Goal: Task Accomplishment & Management: Complete application form

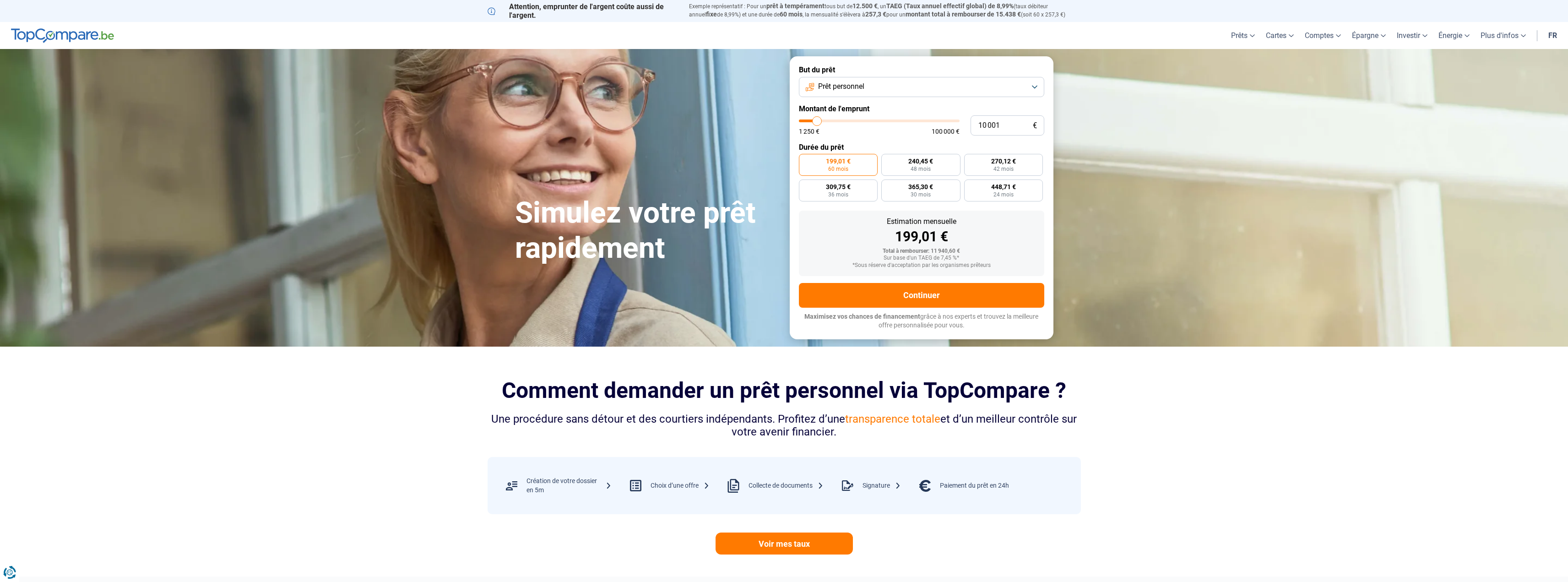
type input "10 250"
type input "10250"
type input "10 500"
type input "10500"
type input "11 250"
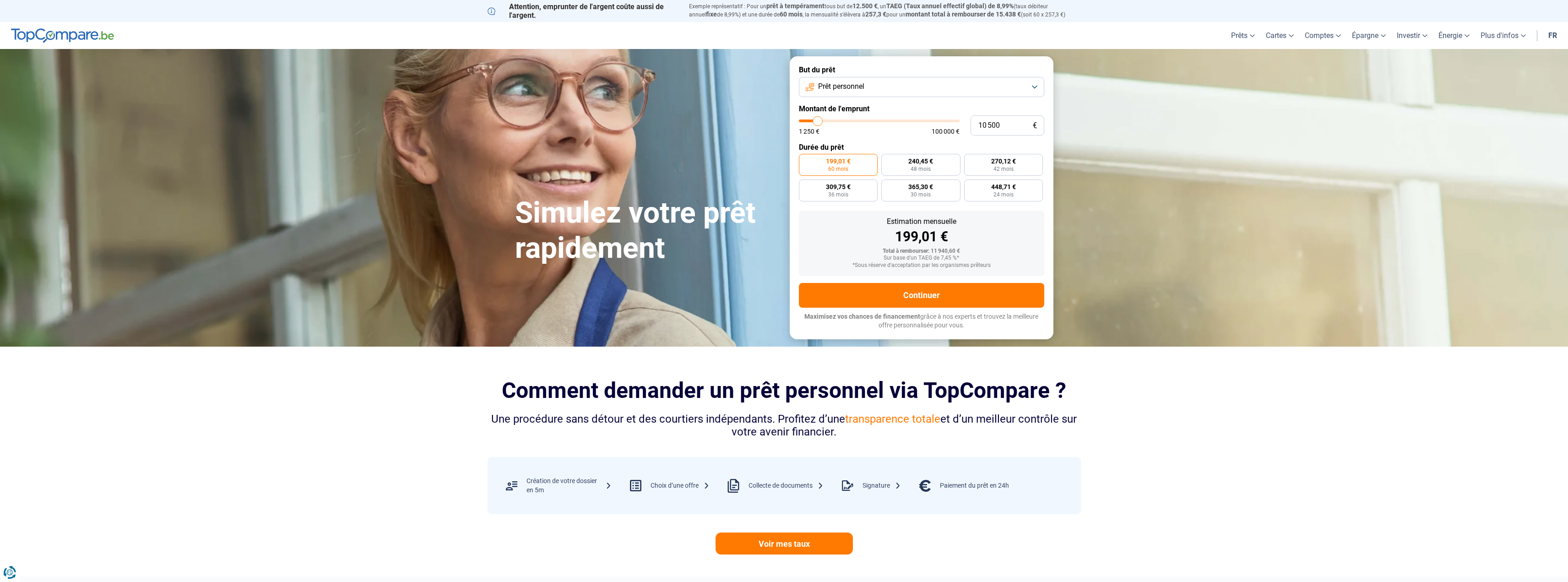
type input "11250"
type input "11 750"
type input "11750"
type input "12 750"
type input "12750"
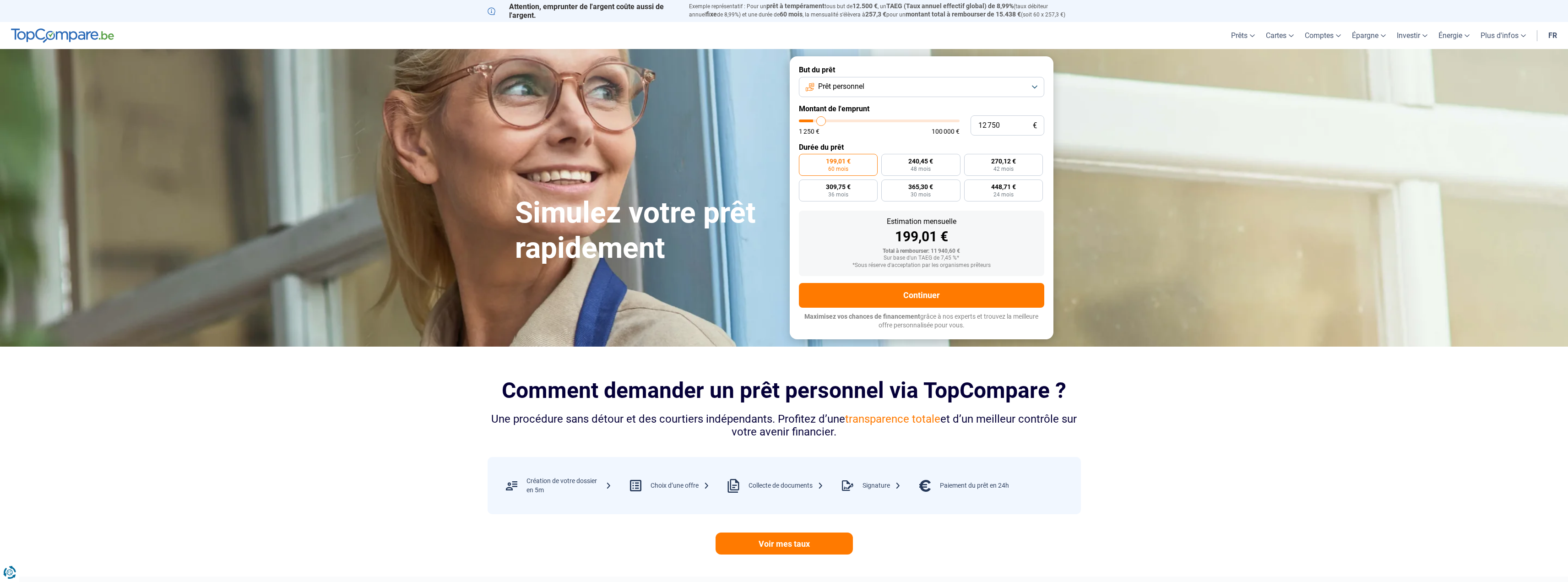
type input "13 500"
type input "13500"
type input "14 500"
type input "14500"
type input "15 750"
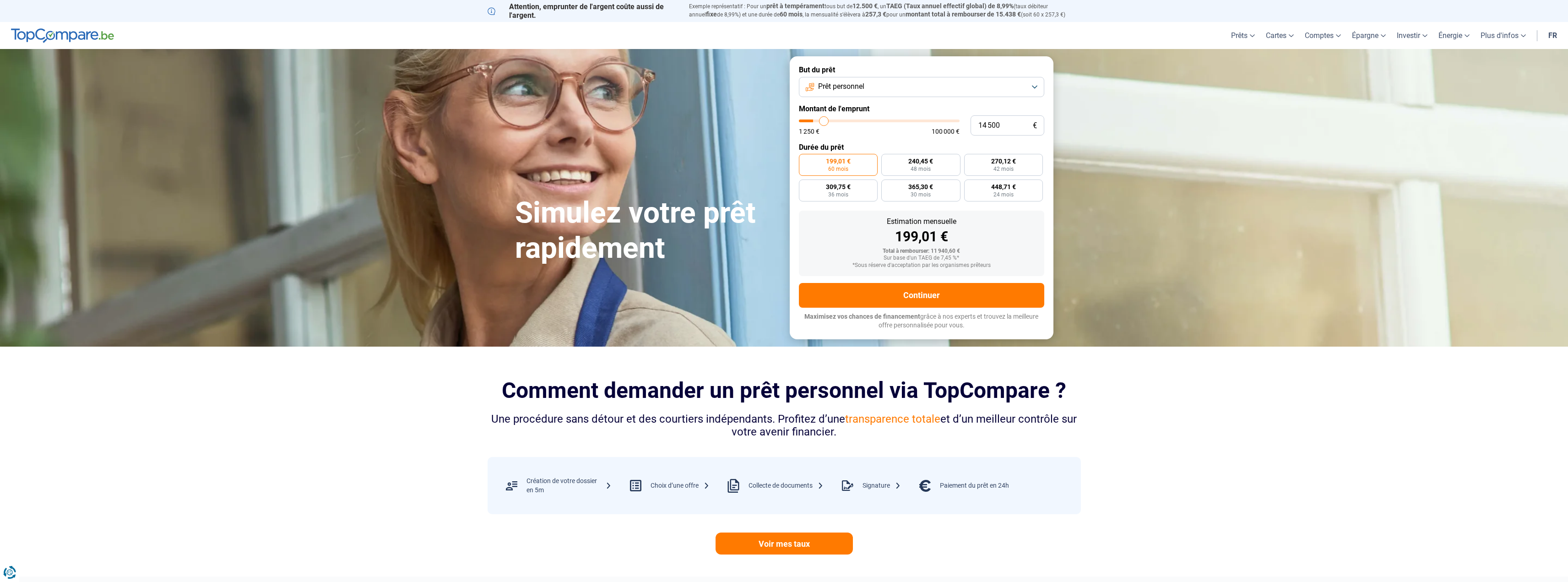
type input "15750"
type input "16 500"
type input "16500"
type input "17 250"
type input "17250"
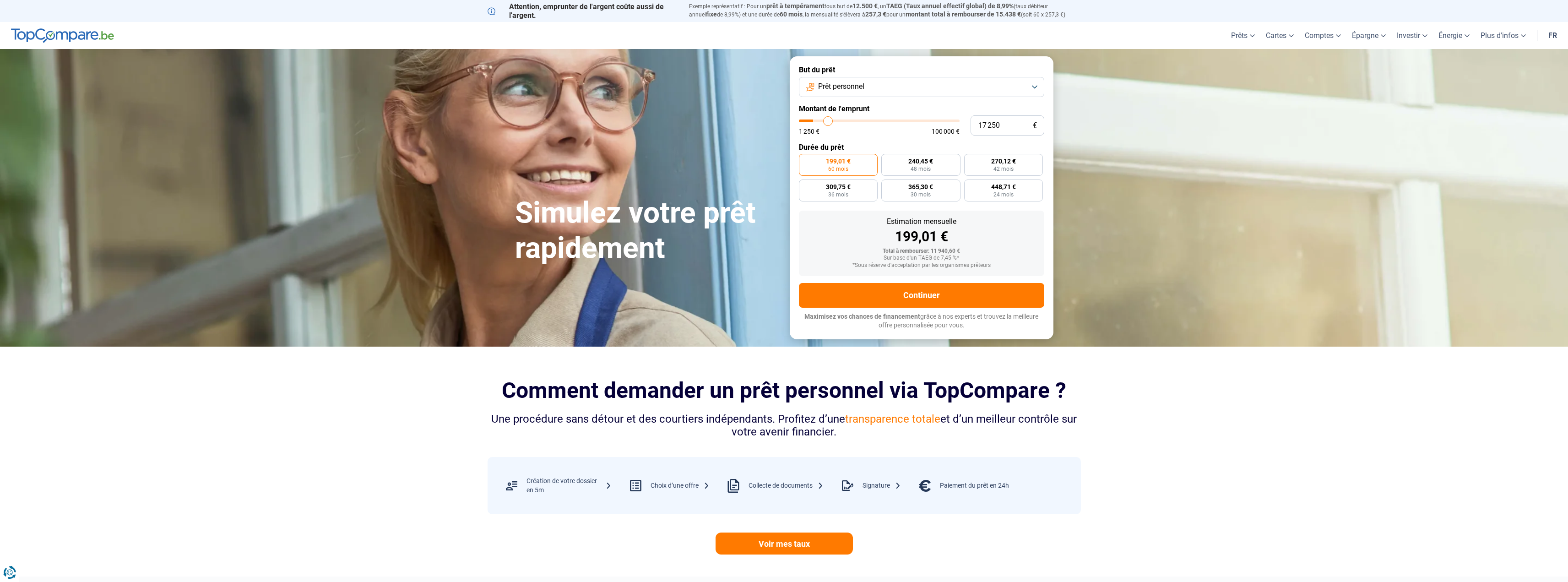
type input "18 000"
type input "18000"
type input "18 750"
type input "18750"
type input "19 000"
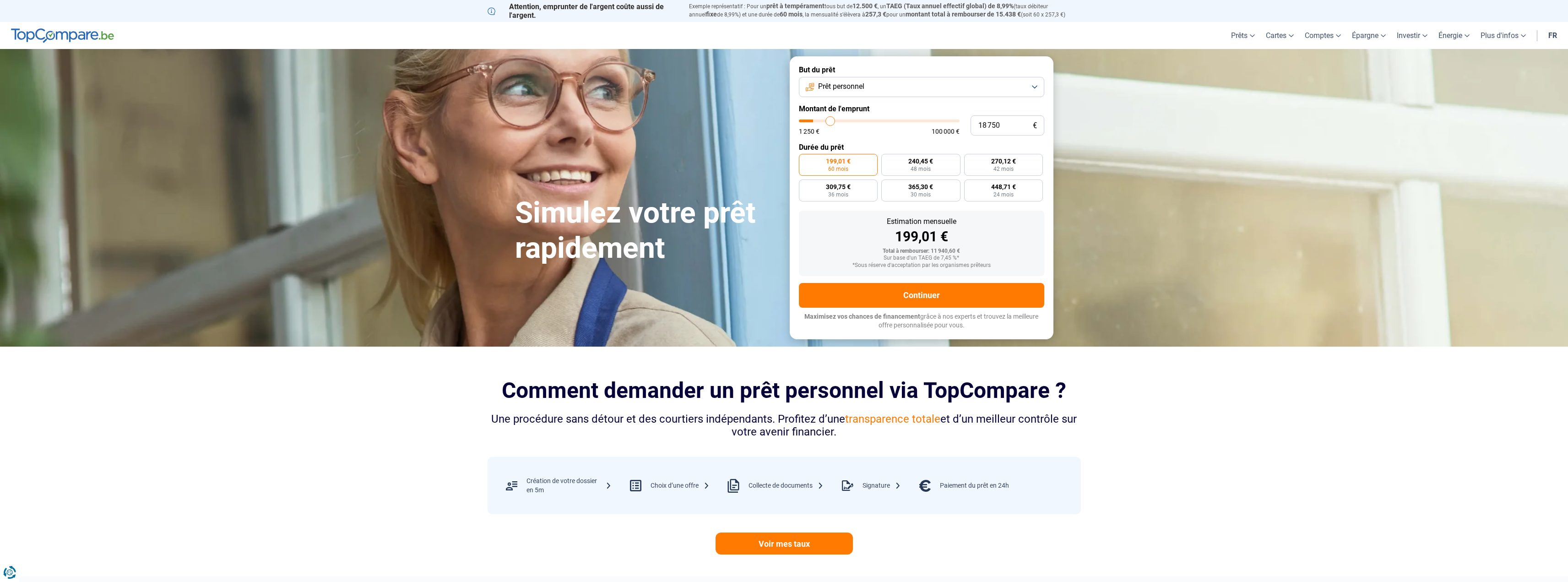
type input "19000"
type input "19 750"
type input "19750"
type input "20 250"
type input "20250"
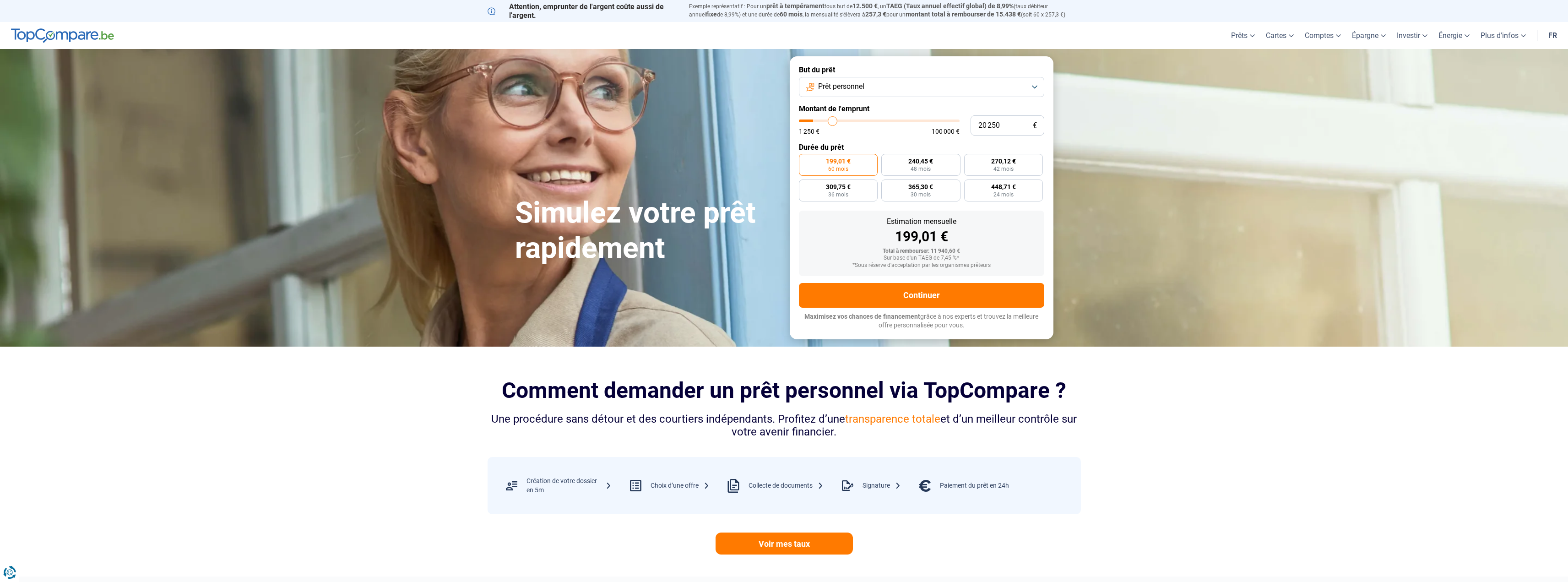
type input "20 500"
type input "20500"
type input "21 250"
type input "21250"
type input "21 750"
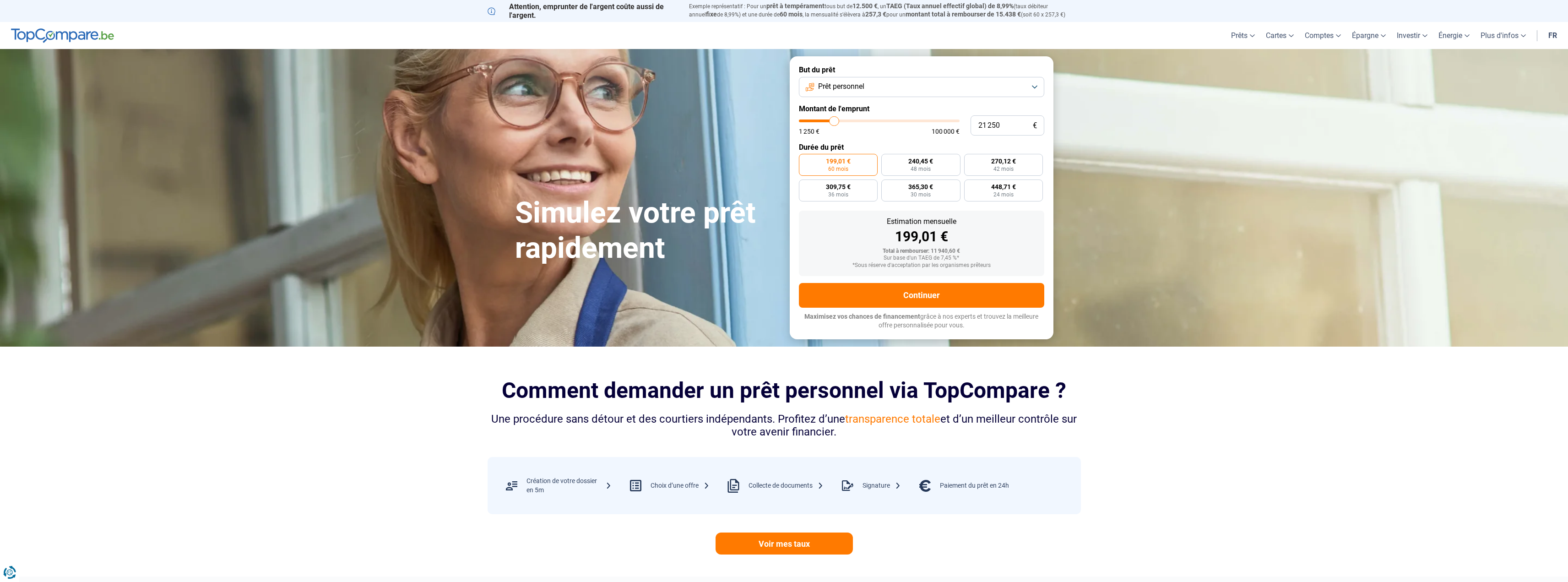
type input "21750"
type input "22 250"
type input "22250"
type input "23 000"
type input "23000"
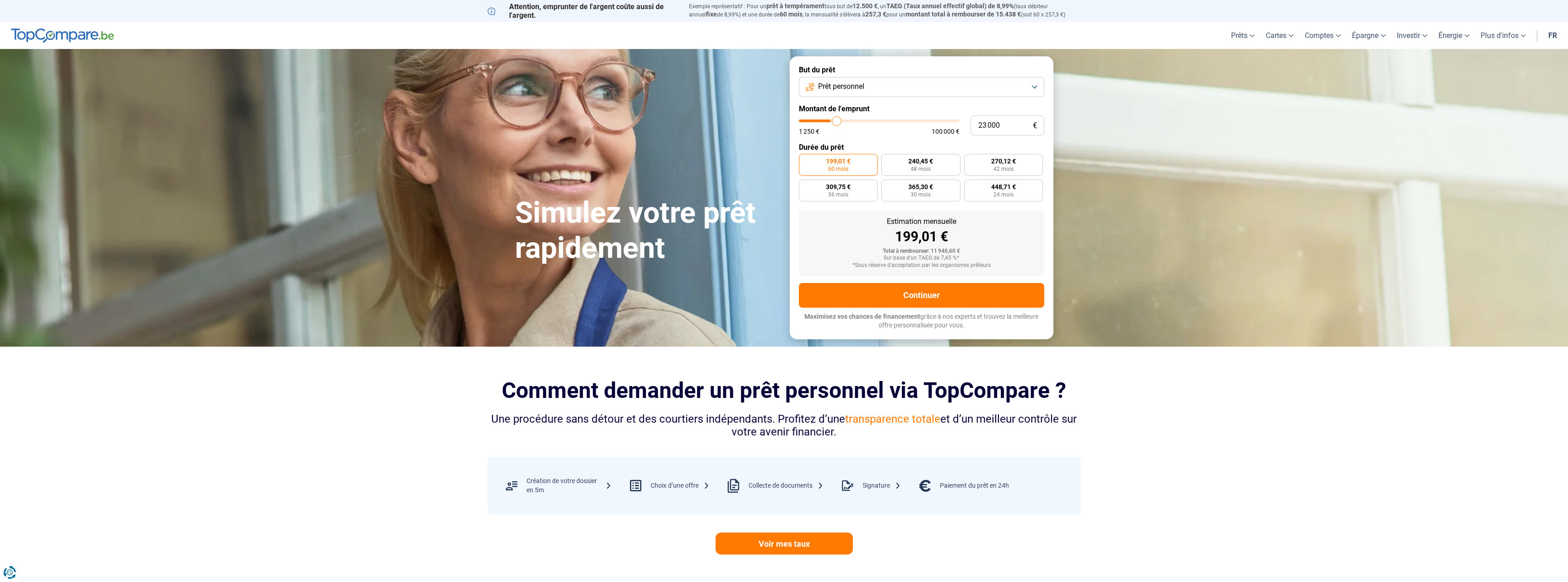
type input "23 500"
type input "23500"
type input "24 250"
type input "24250"
type input "24 750"
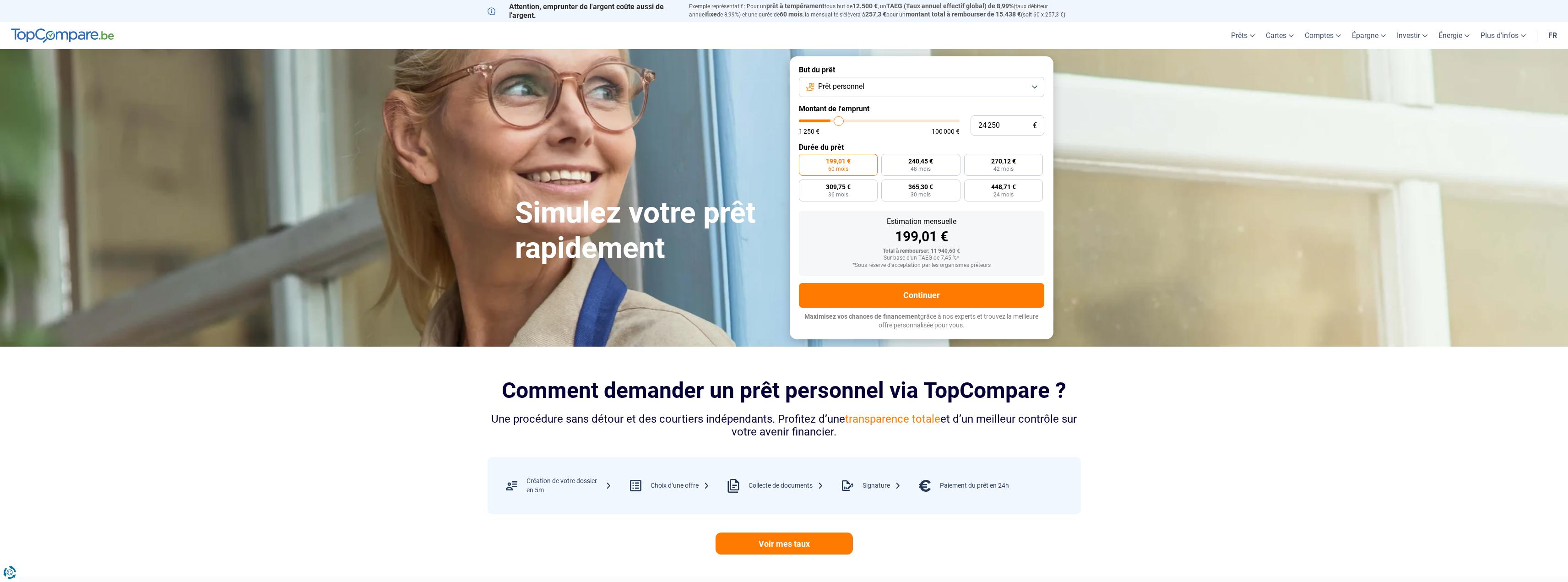
type input "24750"
type input "25 250"
type input "25250"
type input "25 750"
type input "25750"
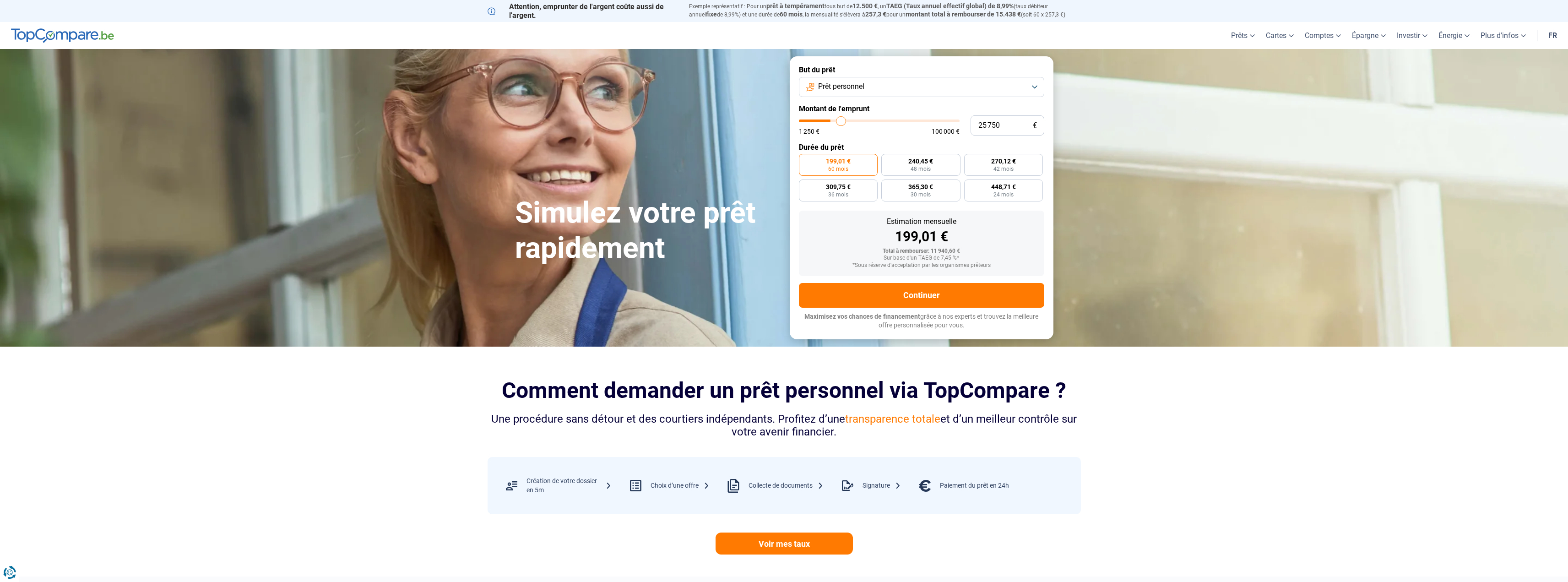
type input "26 000"
type input "26000"
type input "26 250"
type input "26250"
type input "26 500"
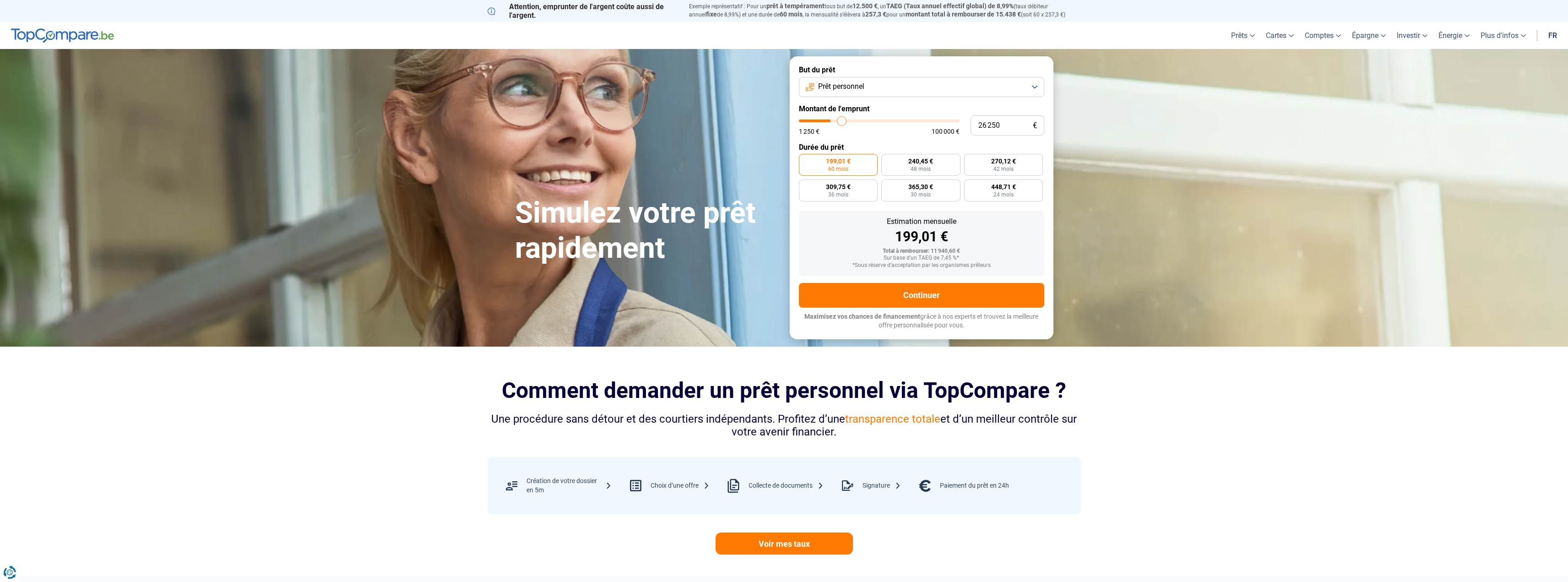
type input "26500"
type input "26 750"
type input "26750"
type input "27 250"
type input "27250"
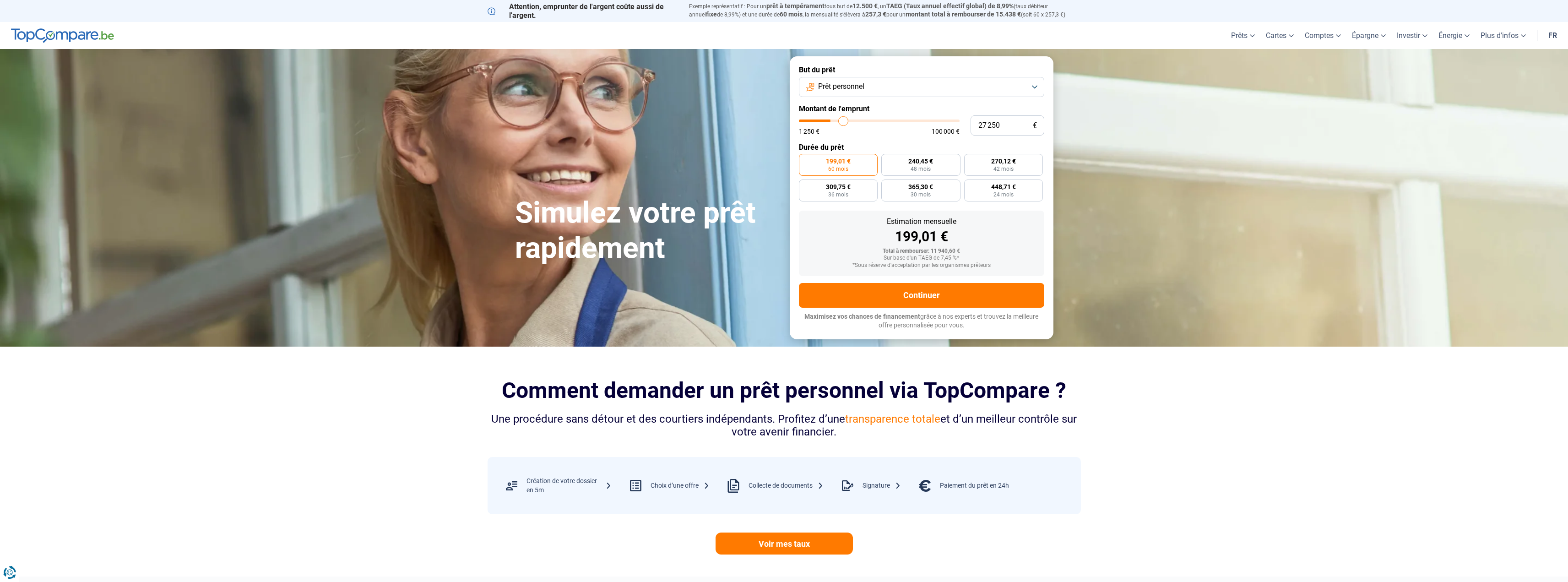
type input "27 500"
type input "27500"
type input "27 750"
type input "27750"
type input "28 000"
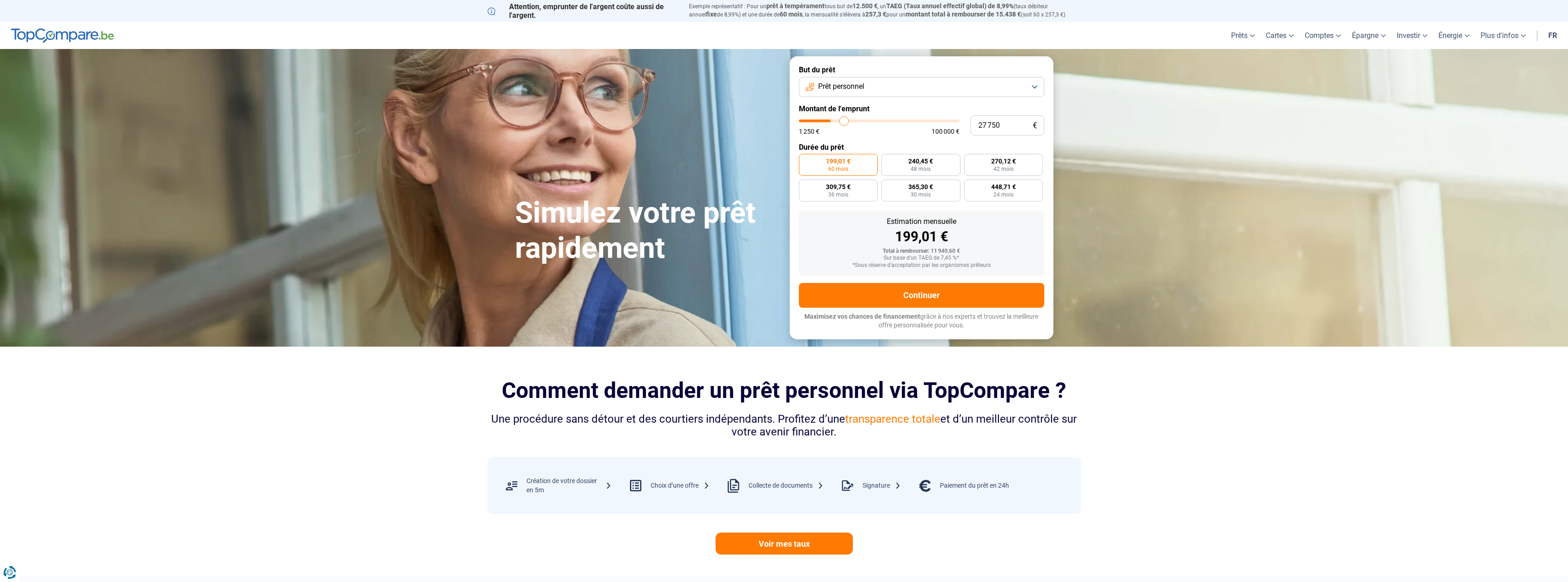
type input "28000"
type input "28 250"
type input "28250"
type input "28 750"
type input "28750"
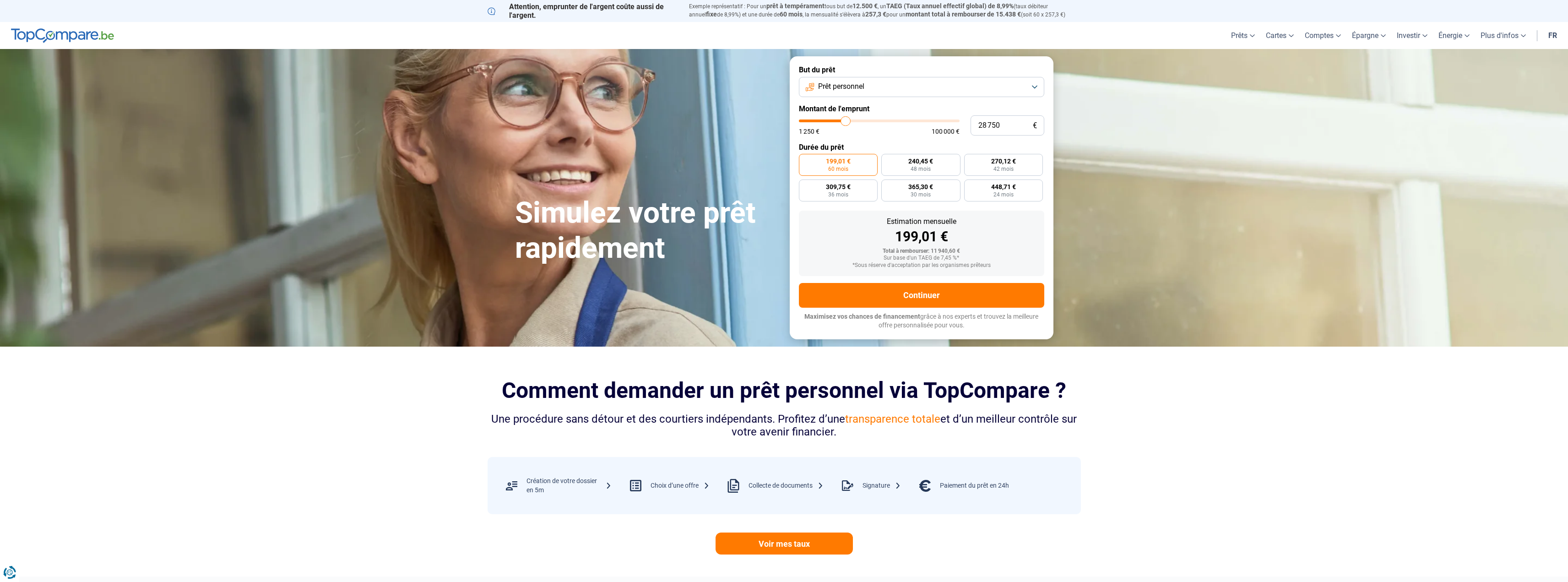
type input "29 000"
type input "29000"
type input "29 250"
type input "29250"
type input "29 500"
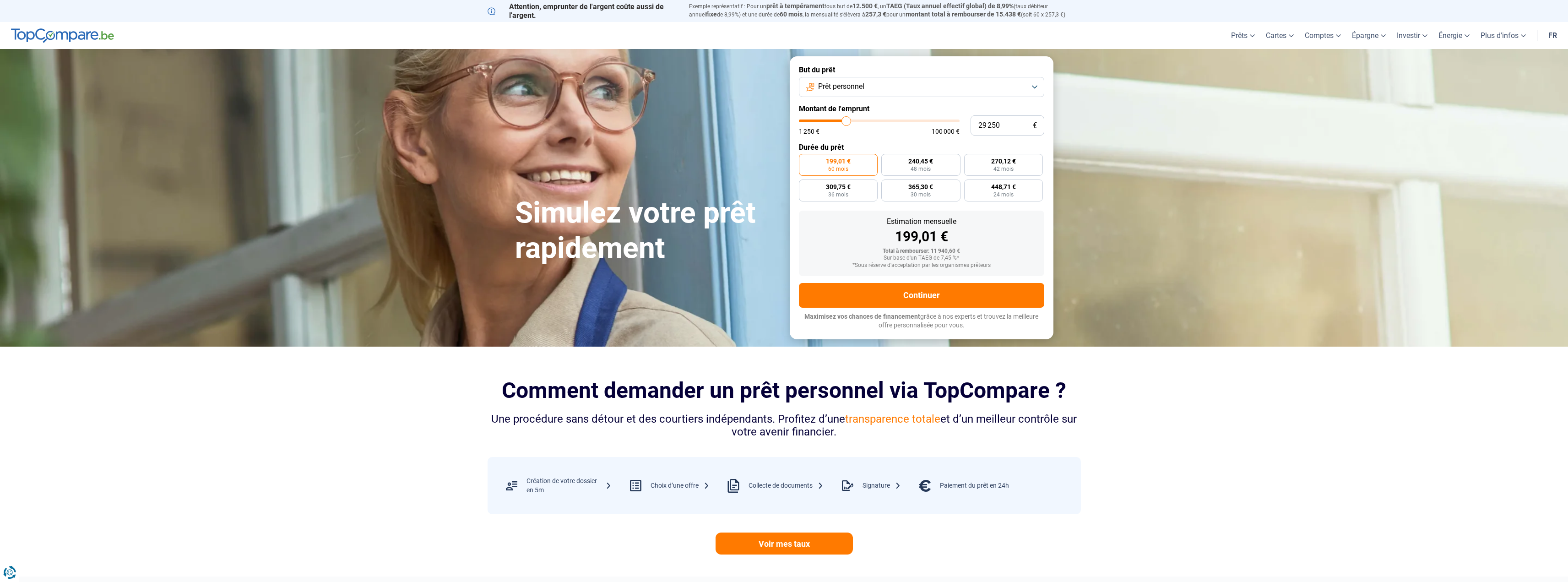
type input "29500"
type input "29 750"
type input "29750"
type input "30 250"
type input "30250"
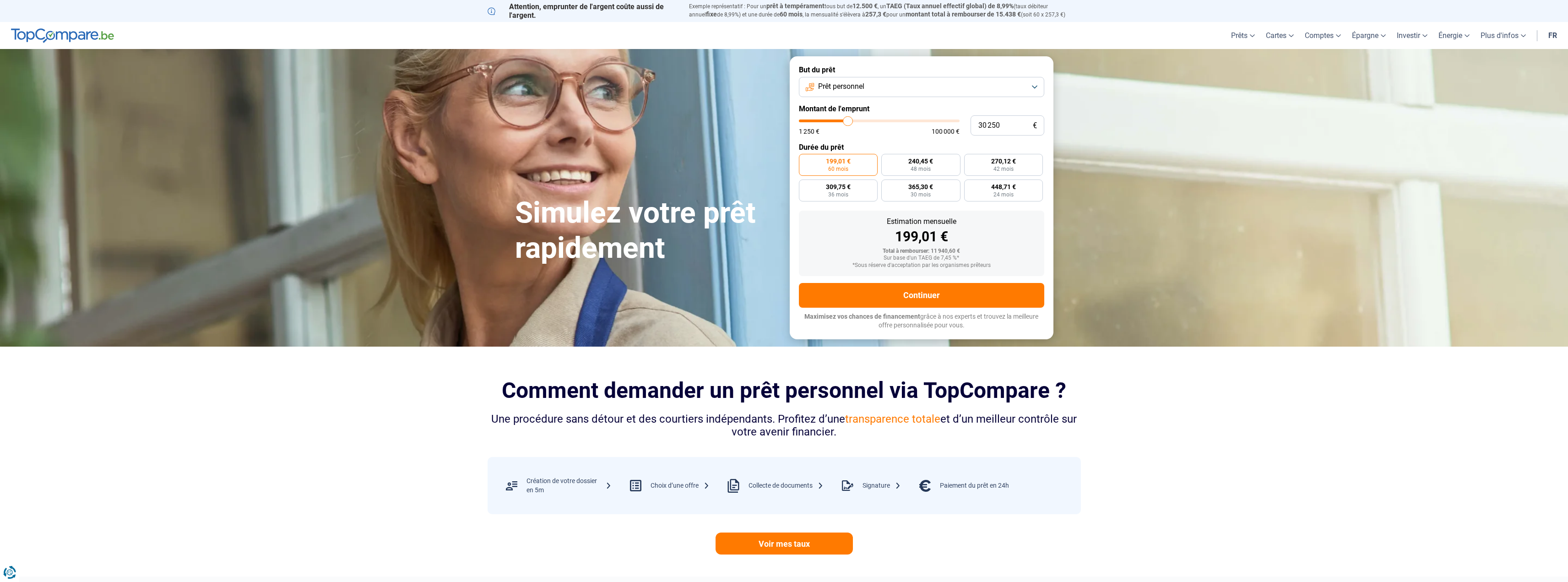
type input "31 000"
type input "31000"
type input "31 750"
type input "31750"
type input "32 250"
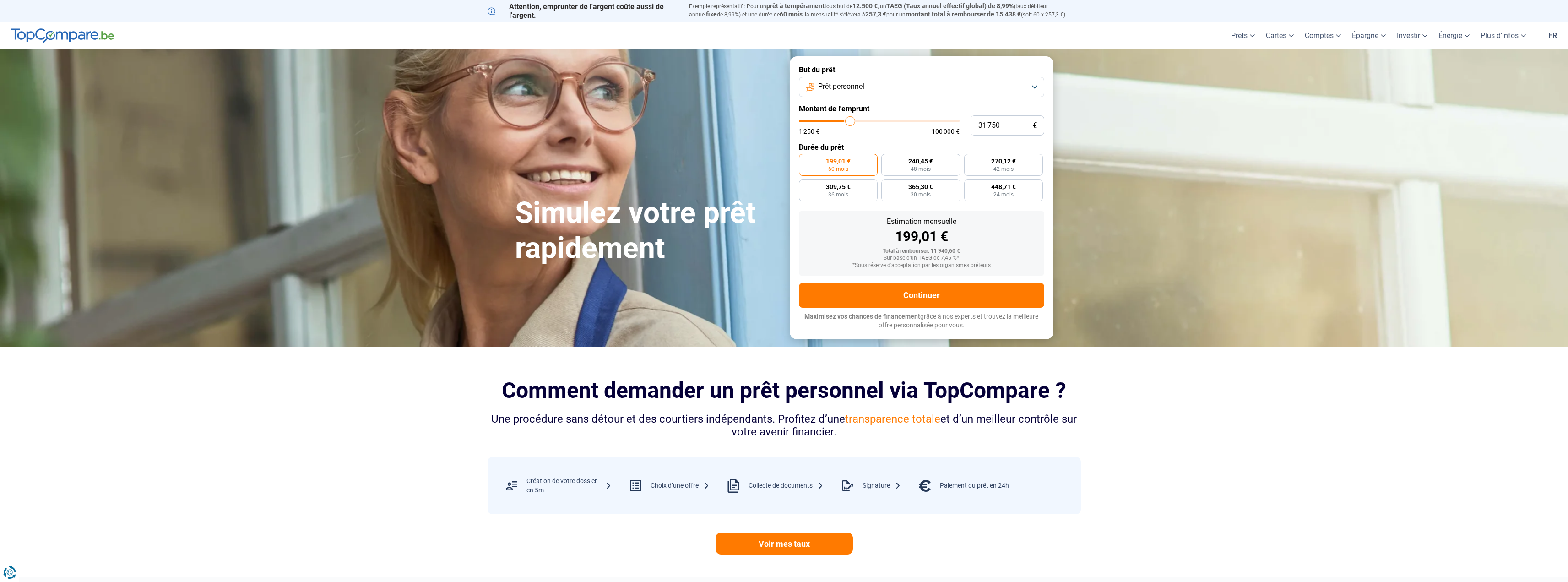
type input "32250"
type input "32 500"
type input "32500"
type input "33 250"
type input "33250"
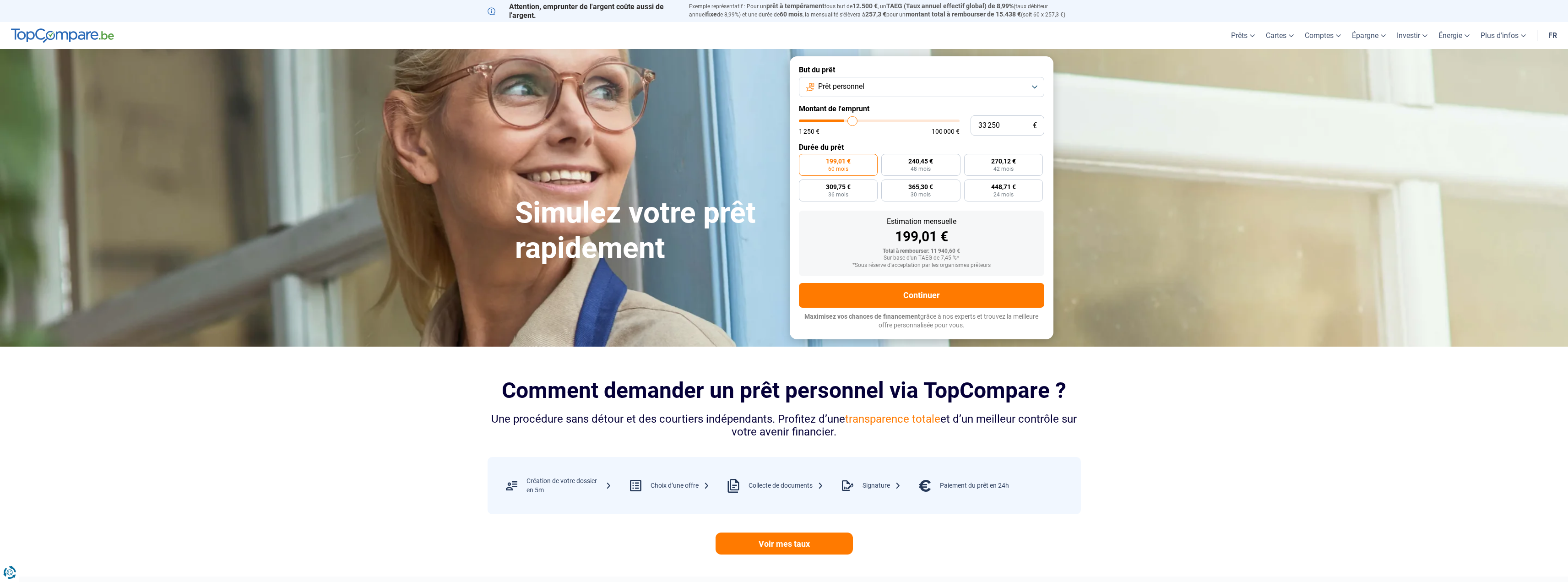
type input "33 750"
type input "33750"
type input "34 250"
type input "34250"
type input "34 750"
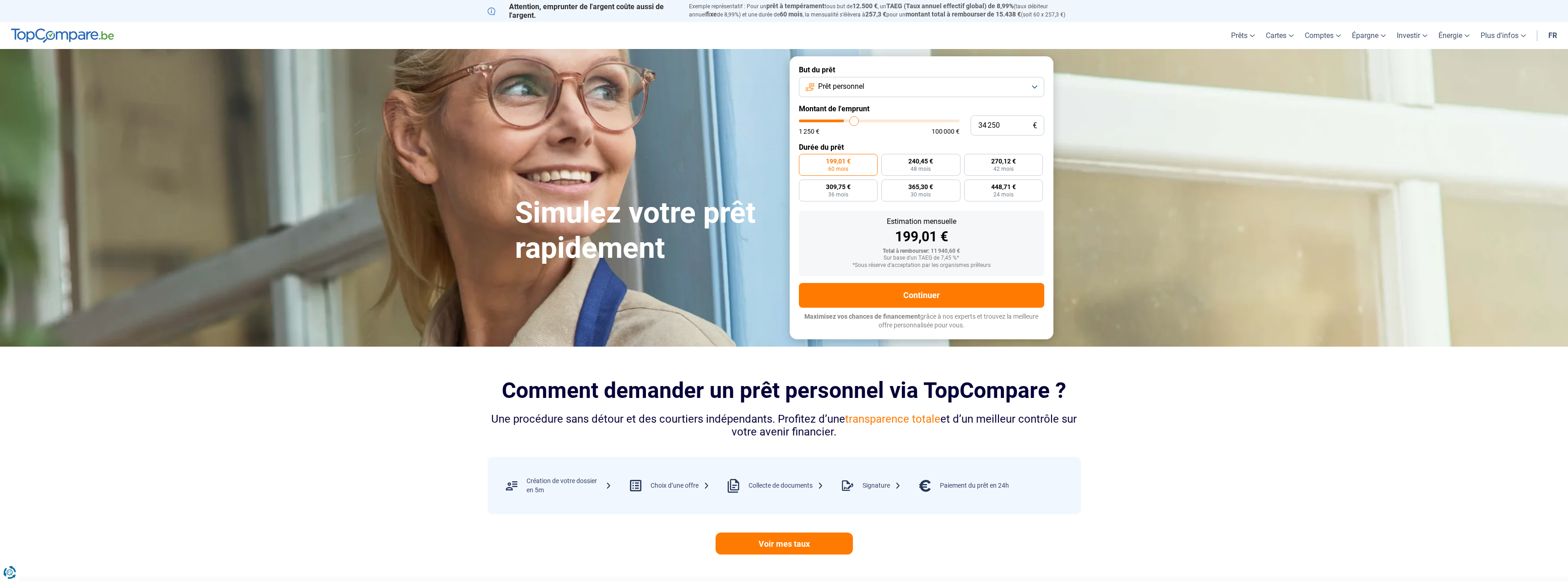
type input "34750"
type input "35 000"
type input "35000"
type input "35 250"
type input "35250"
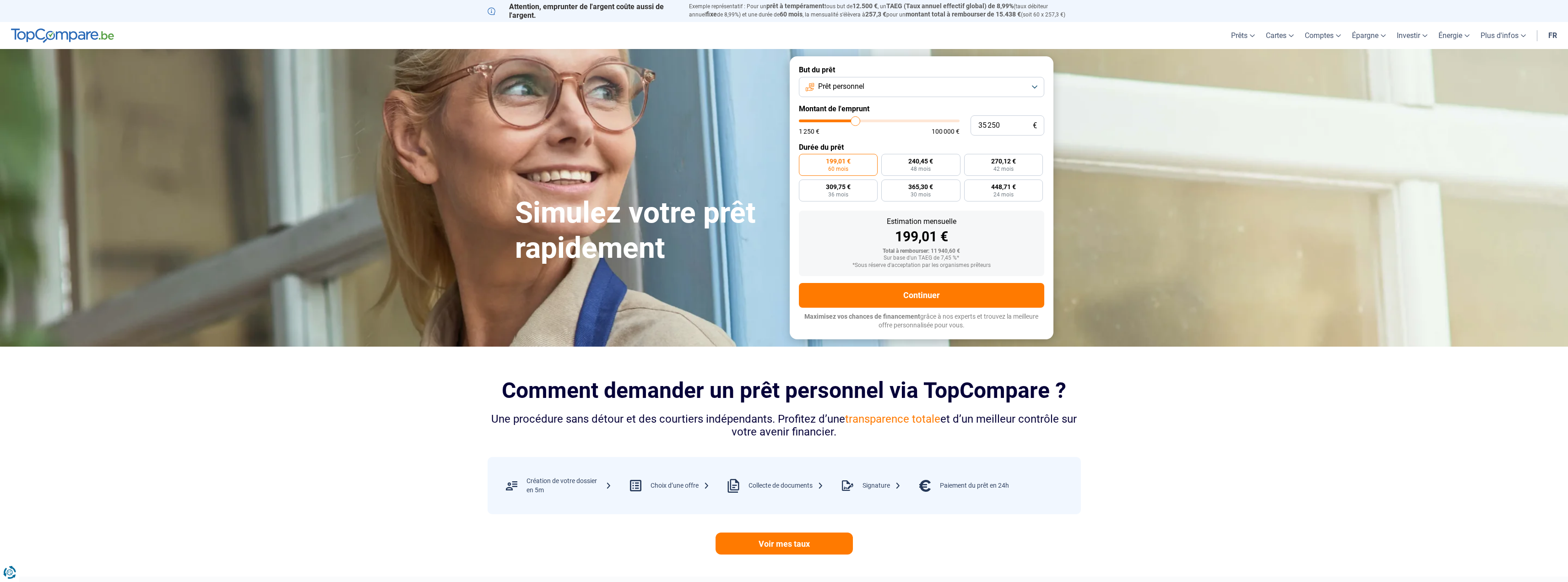
type input "35 500"
type input "35500"
type input "35 750"
type input "35750"
type input "36 250"
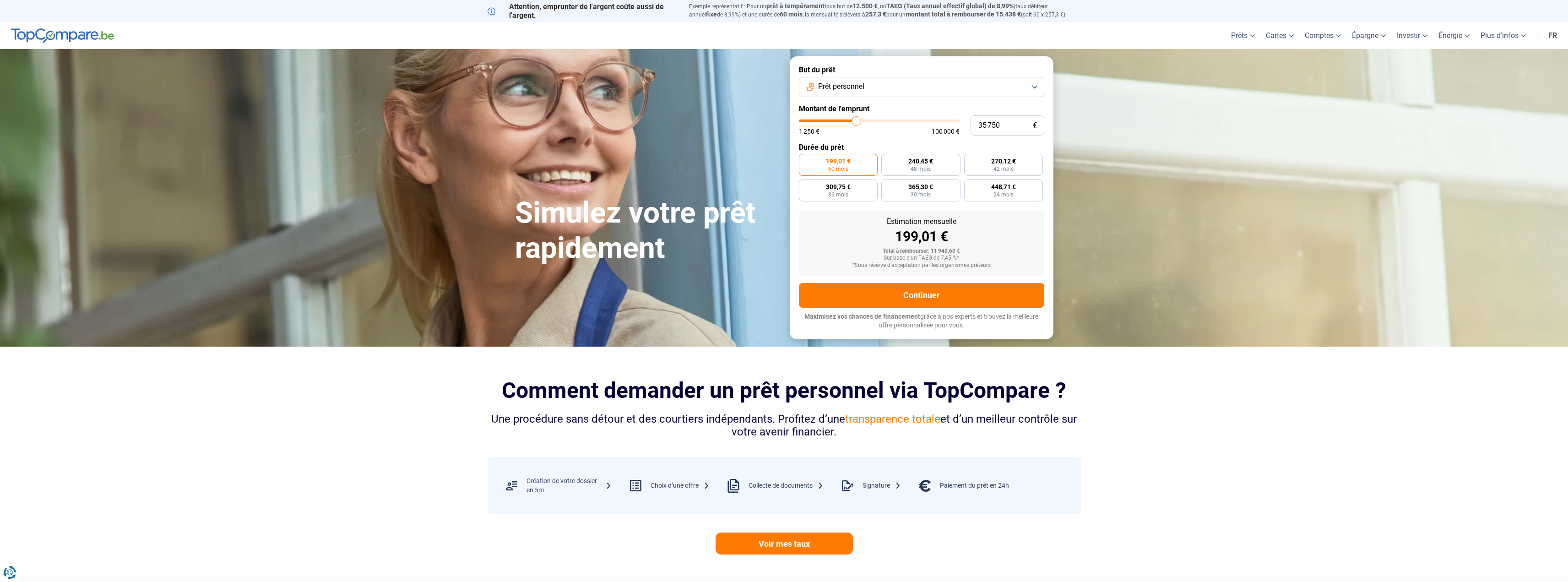
type input "36250"
type input "36 500"
type input "36500"
type input "36 750"
type input "36750"
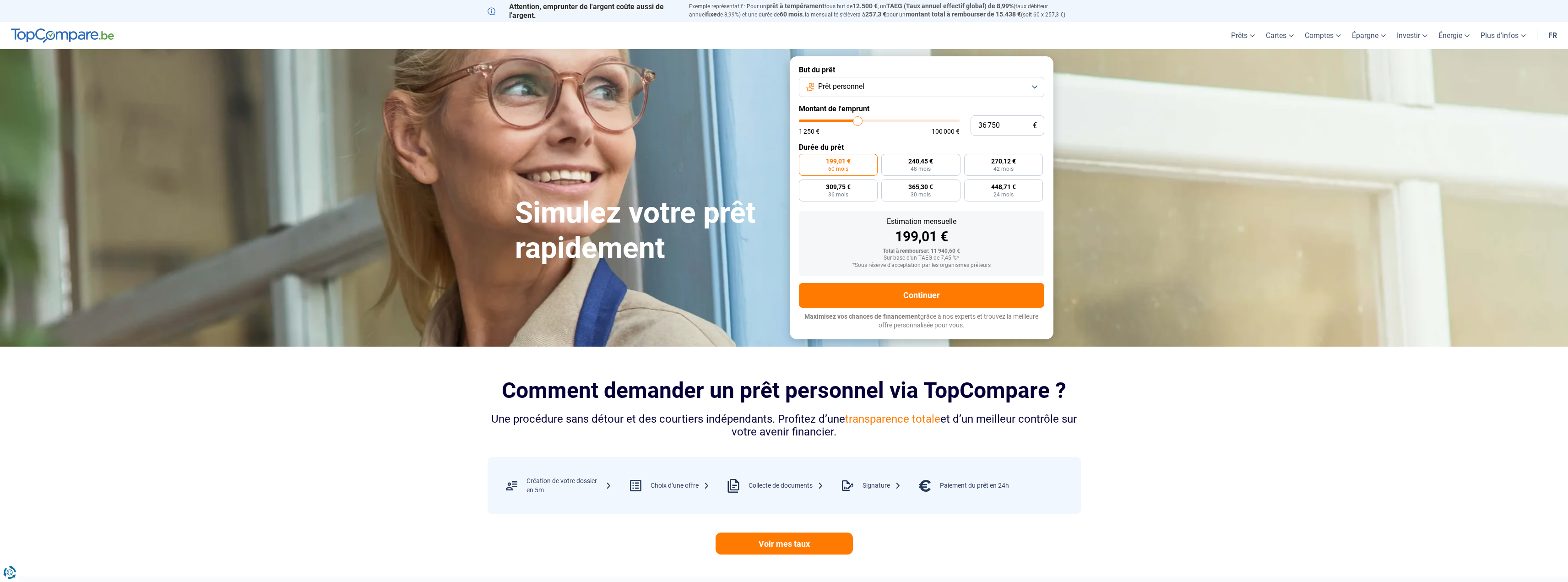
type input "37 000"
type input "37000"
type input "37 250"
type input "37250"
type input "37 750"
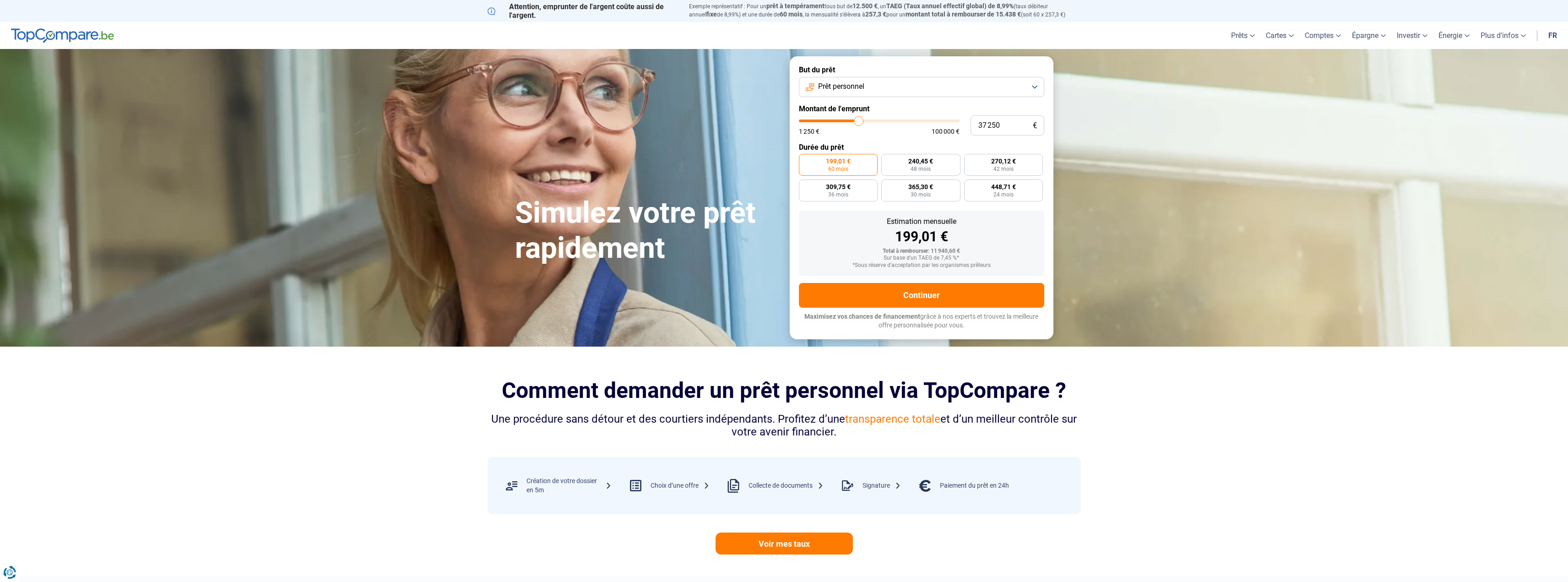
type input "37750"
type input "38 000"
type input "38000"
type input "38 250"
type input "38250"
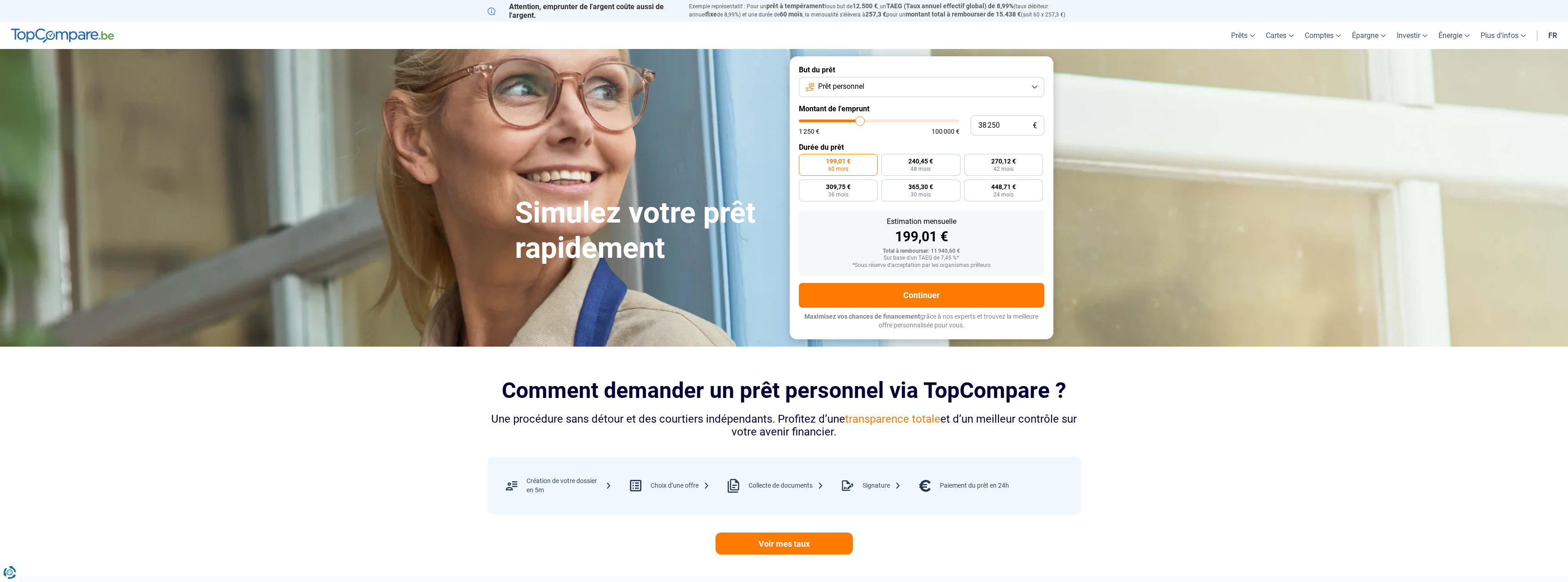
type input "38 500"
type input "38500"
type input "38 750"
type input "38750"
type input "39 250"
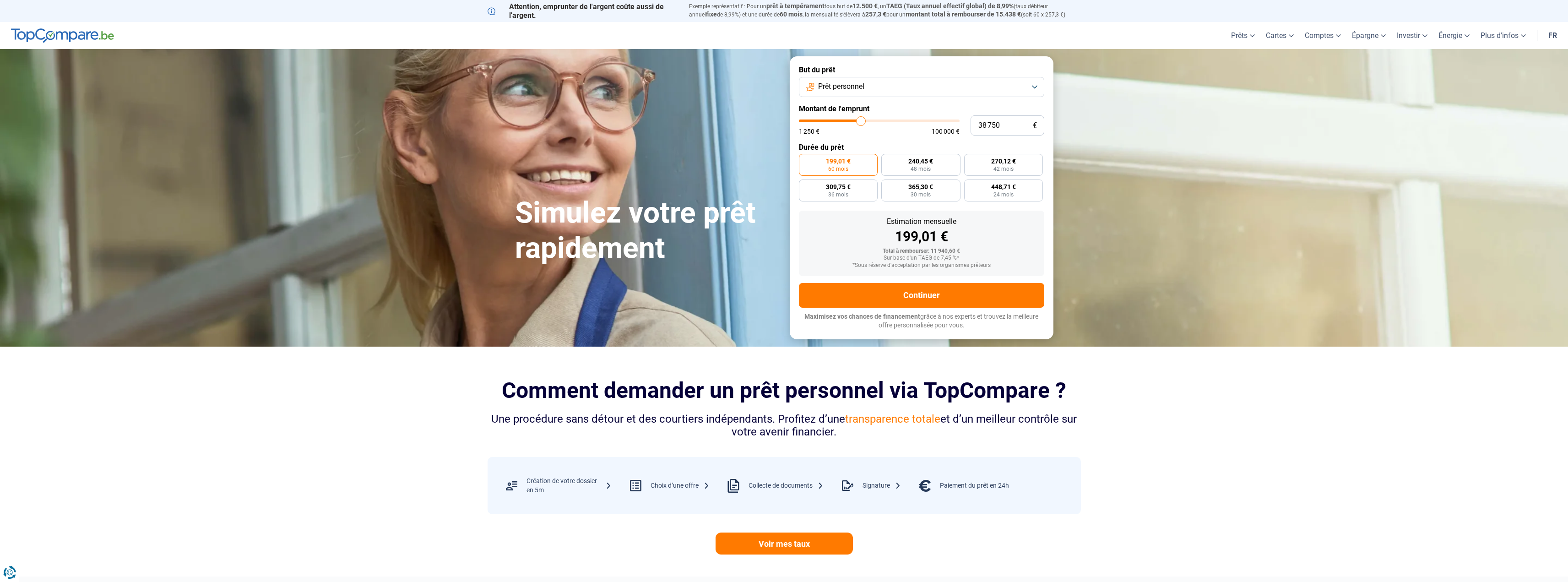
type input "39250"
type input "39 500"
type input "39500"
type input "39 750"
type input "39750"
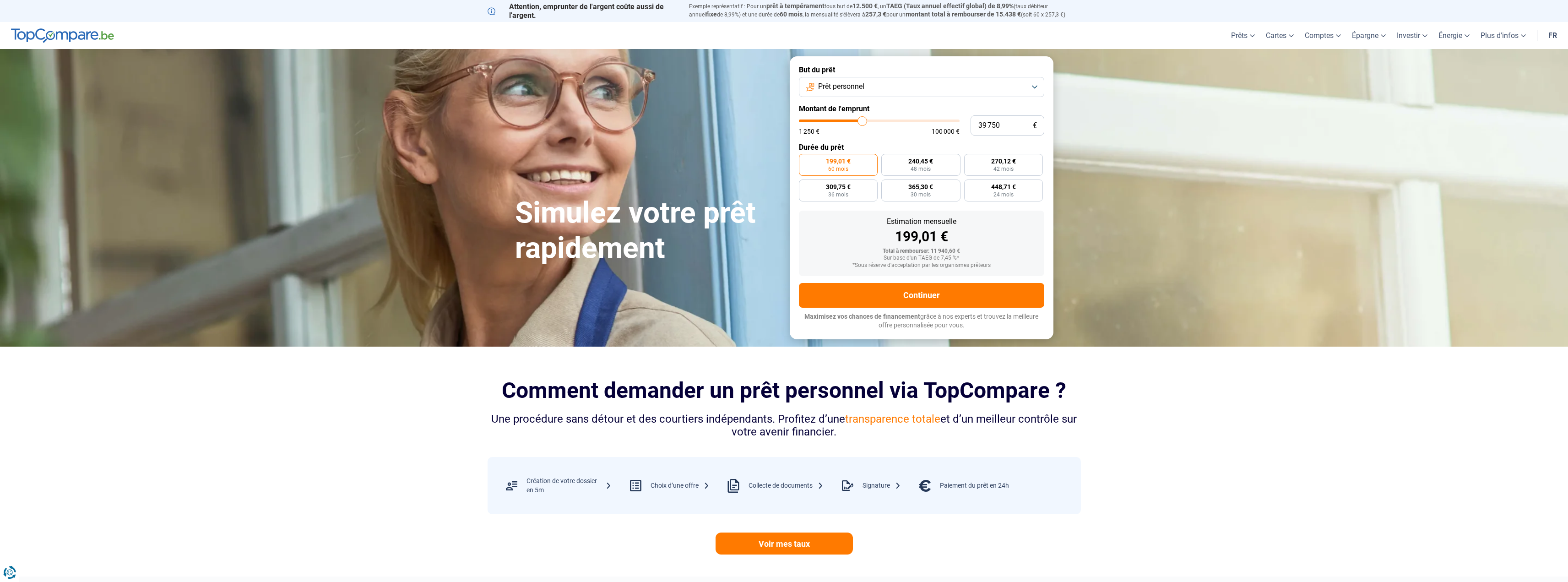
type input "40 000"
type input "40000"
type input "40 250"
type input "40250"
type input "40 750"
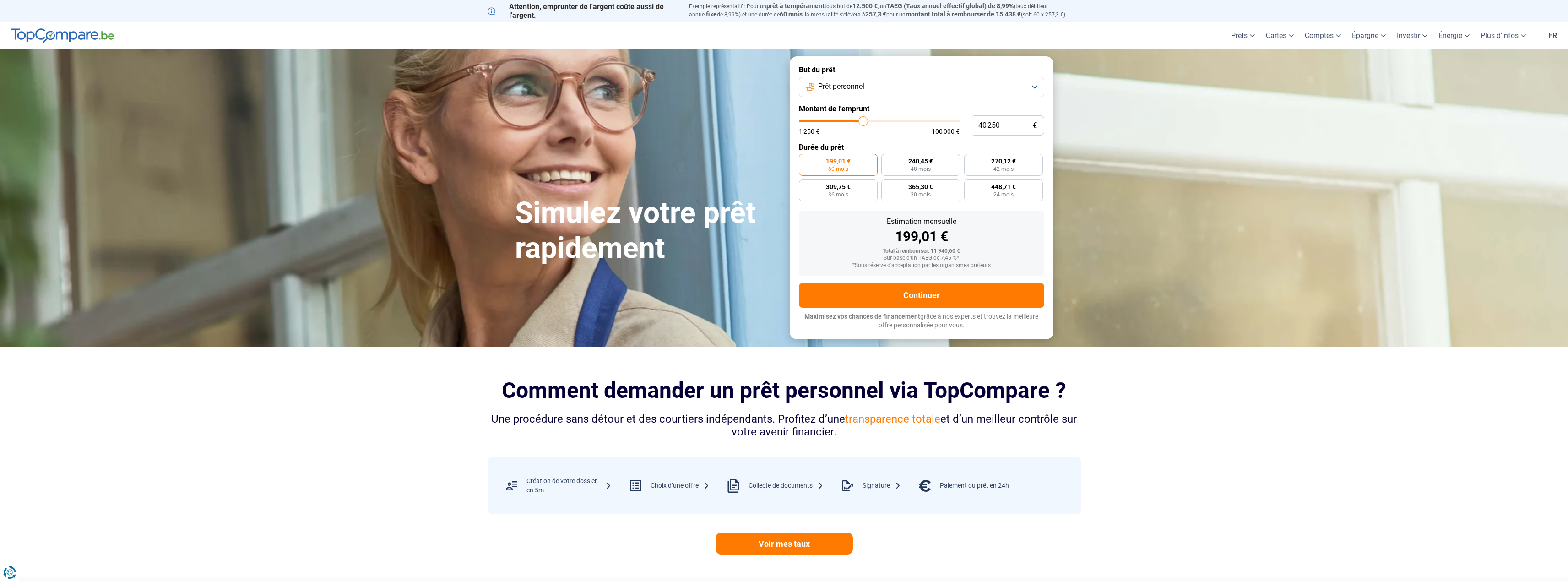
type input "40750"
type input "41 000"
type input "41000"
type input "41 250"
type input "41250"
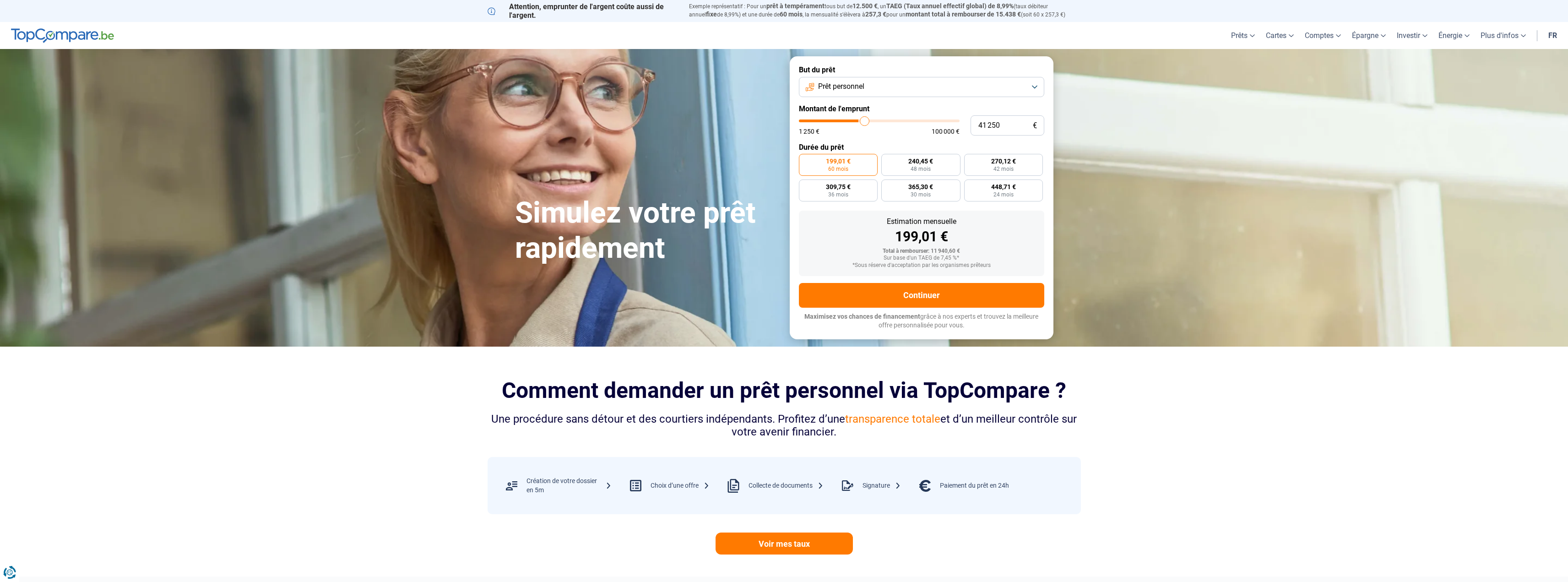
type input "41 500"
type input "41500"
type input "42 000"
type input "42000"
type input "42 250"
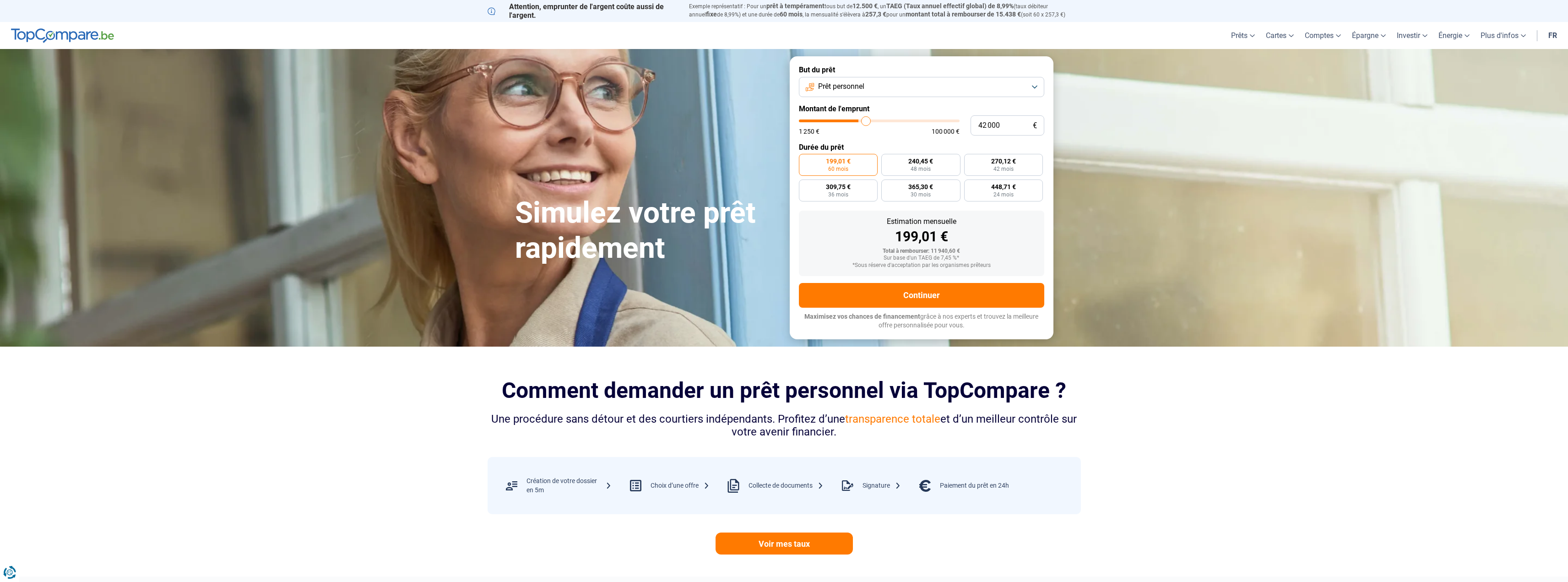
type input "42250"
type input "42 500"
type input "42500"
type input "42 750"
type input "42750"
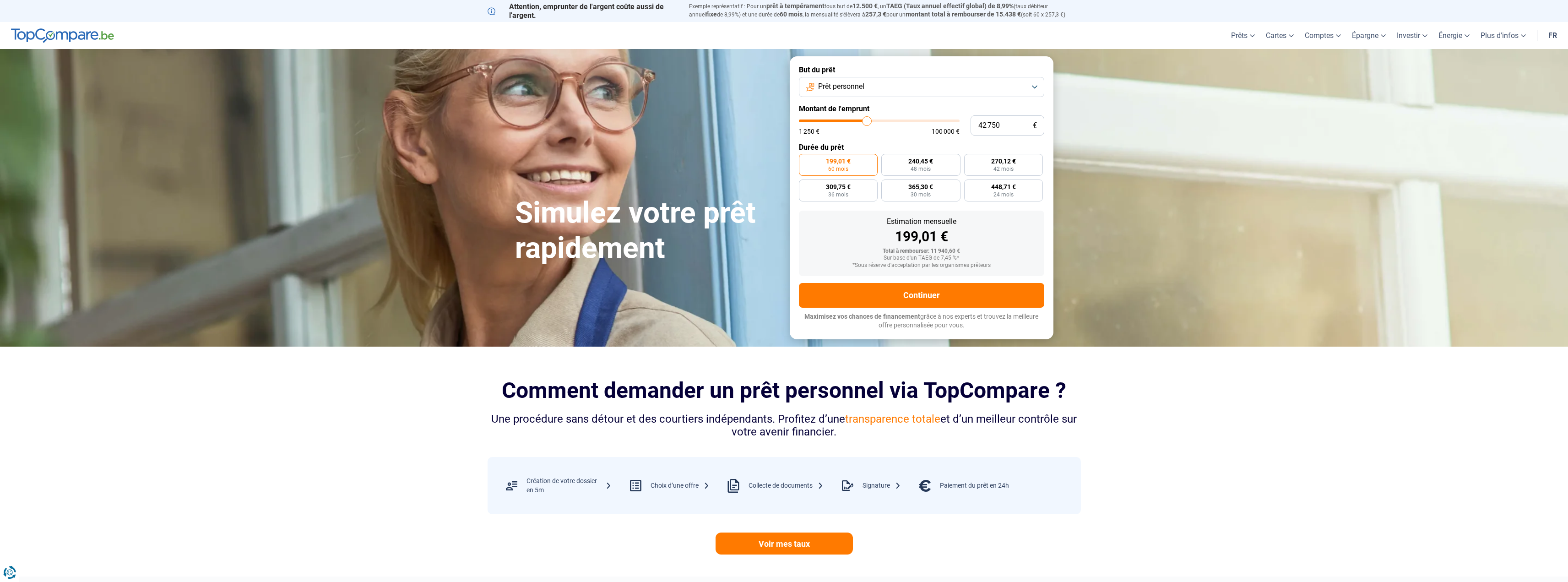
type input "43 000"
type input "43000"
type input "43 500"
type input "43500"
type input "43 750"
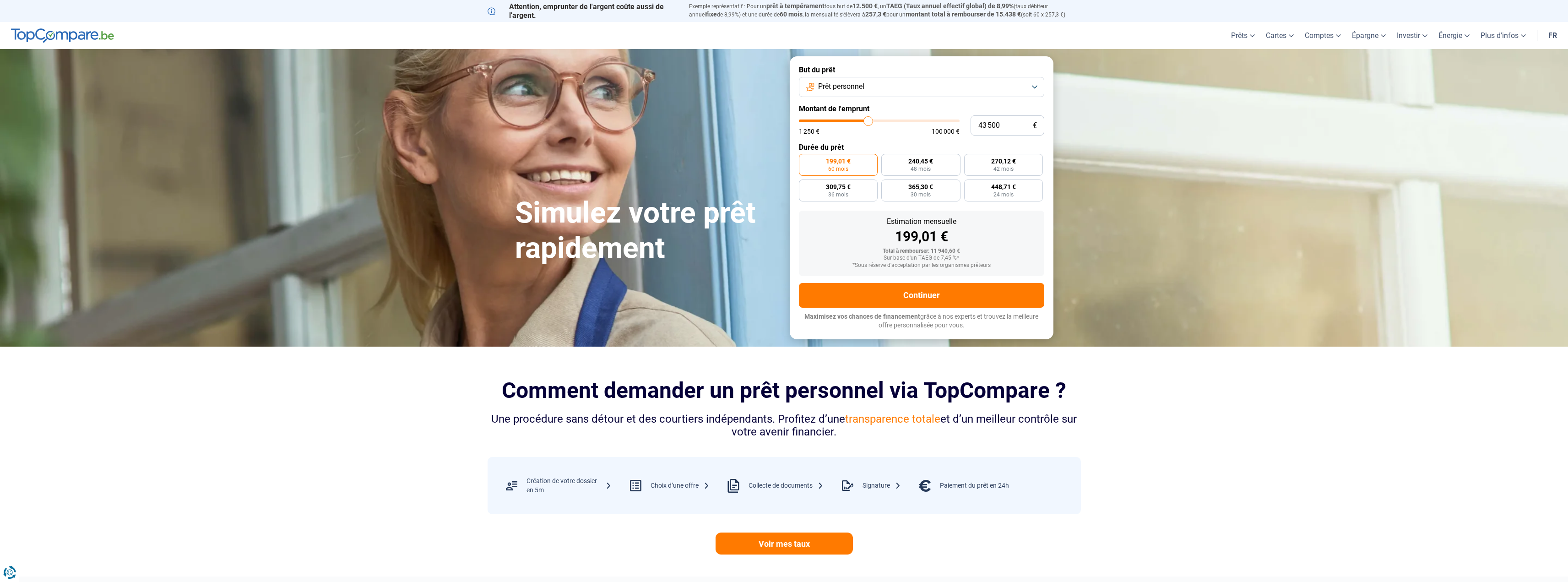
type input "43750"
type input "44 000"
type input "44000"
type input "44 250"
type input "44250"
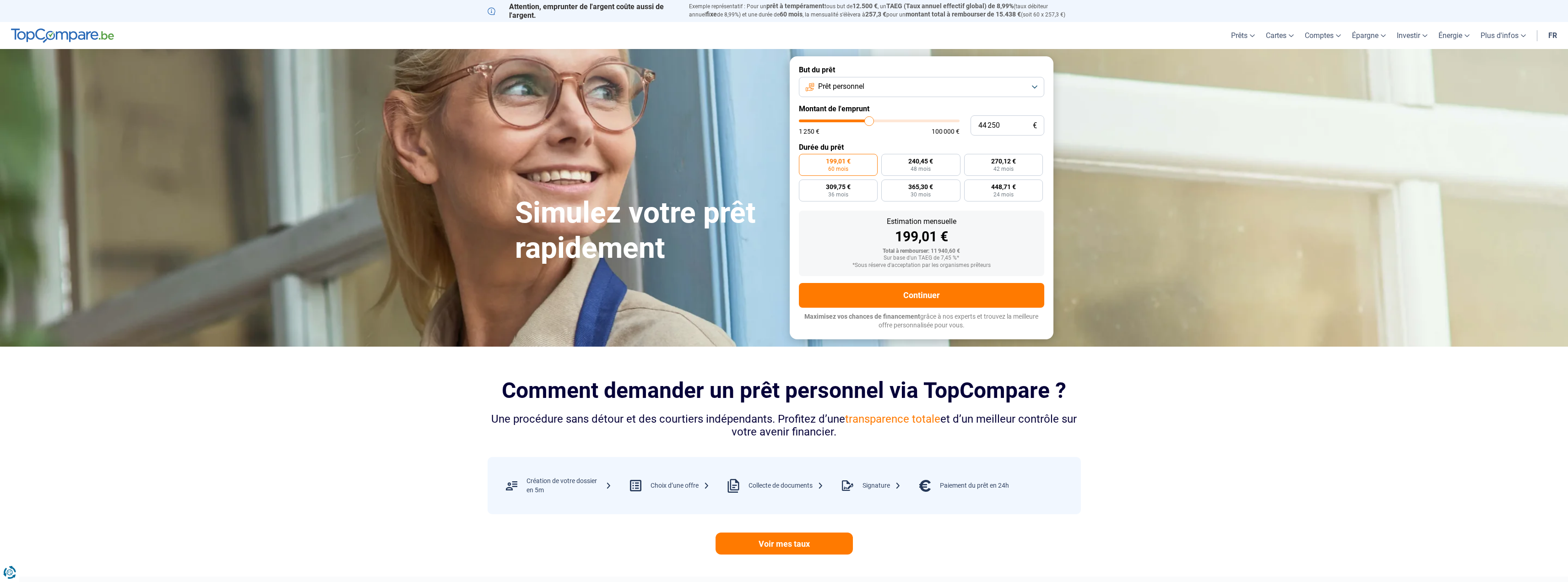
type input "44 500"
type input "44500"
type input "45 000"
type input "45000"
type input "45 250"
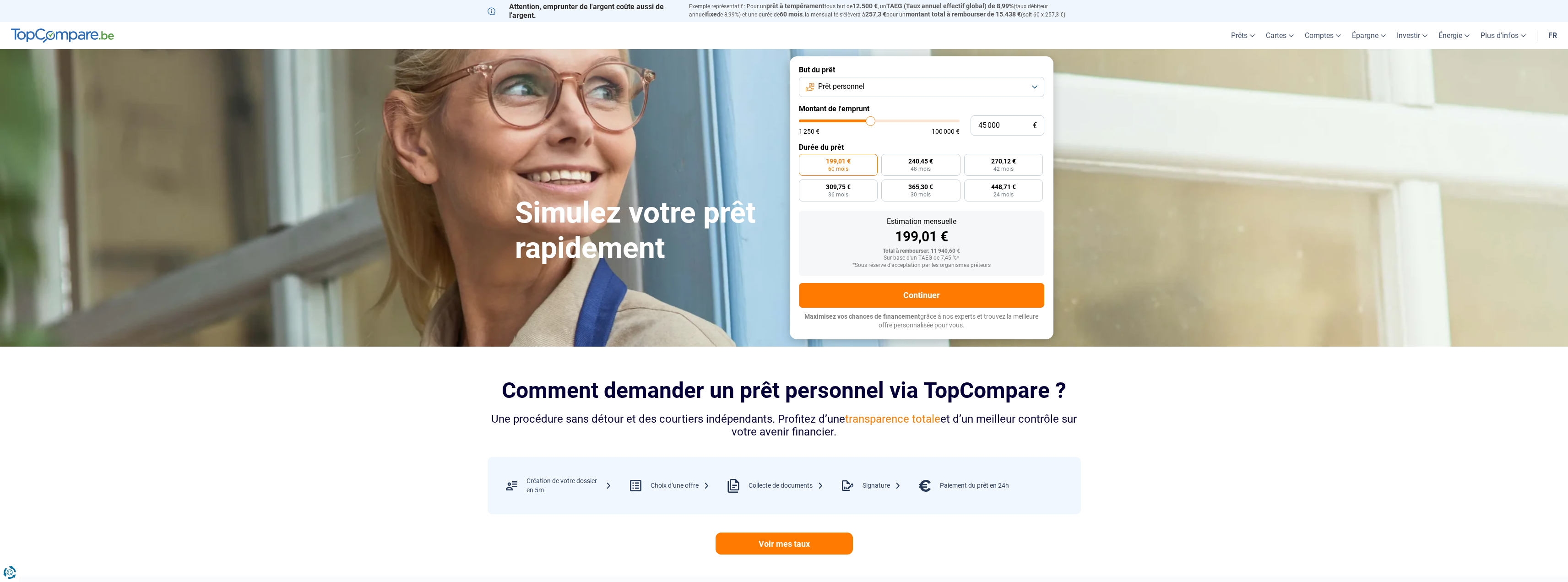
type input "45250"
type input "45 500"
type input "45500"
type input "45 750"
type input "45750"
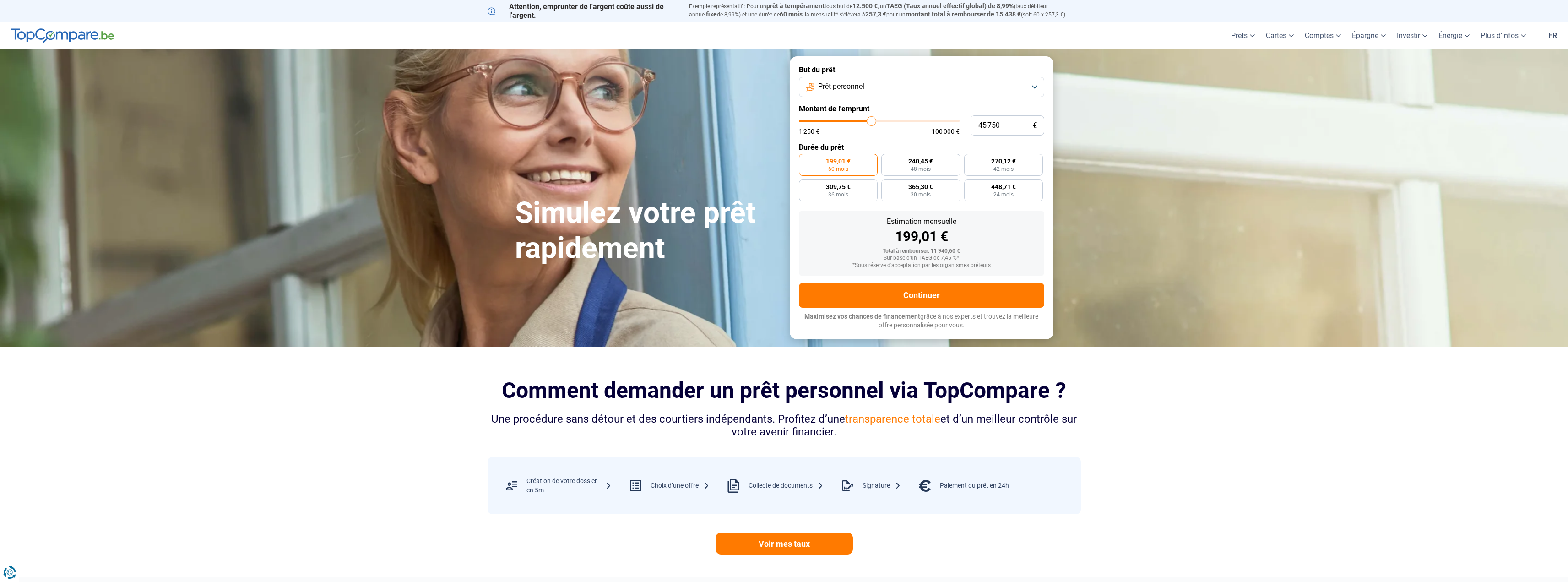
type input "46 000"
type input "46000"
type input "45 750"
type input "45750"
type input "45 500"
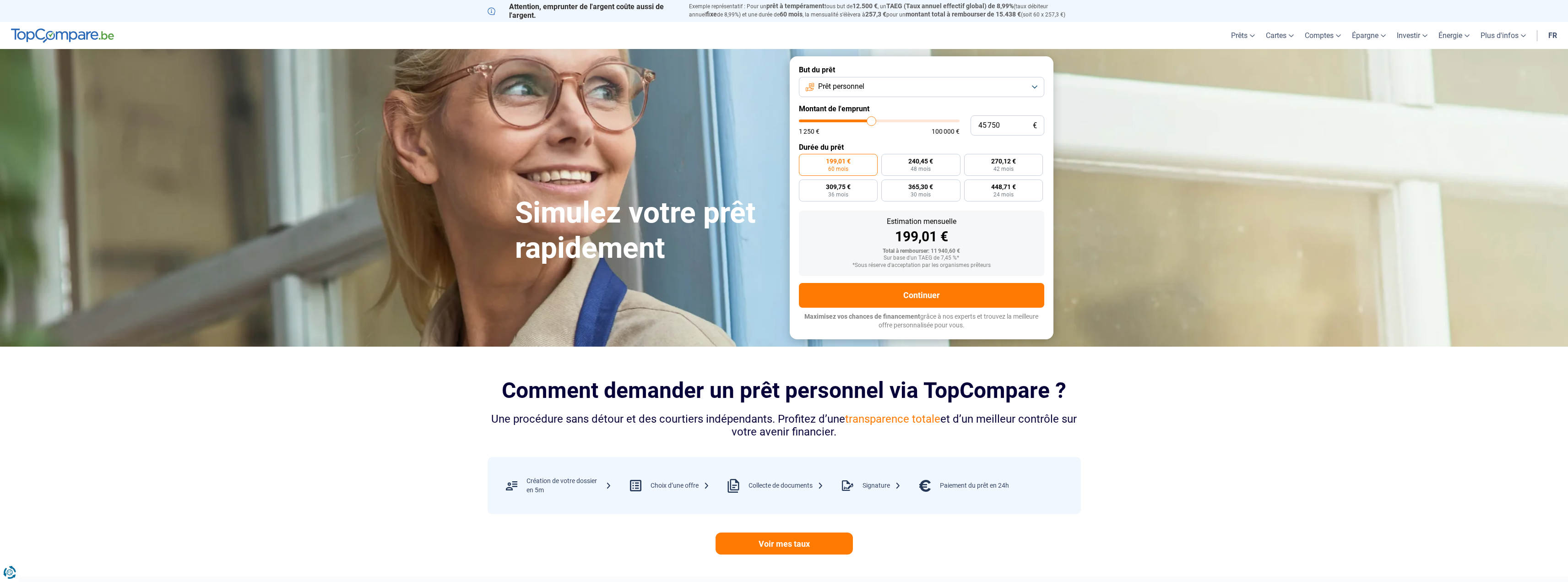
type input "45500"
type input "45 250"
type input "45250"
type input "45 000"
drag, startPoint x: 817, startPoint y: 121, endPoint x: 874, endPoint y: 120, distance: 57.0
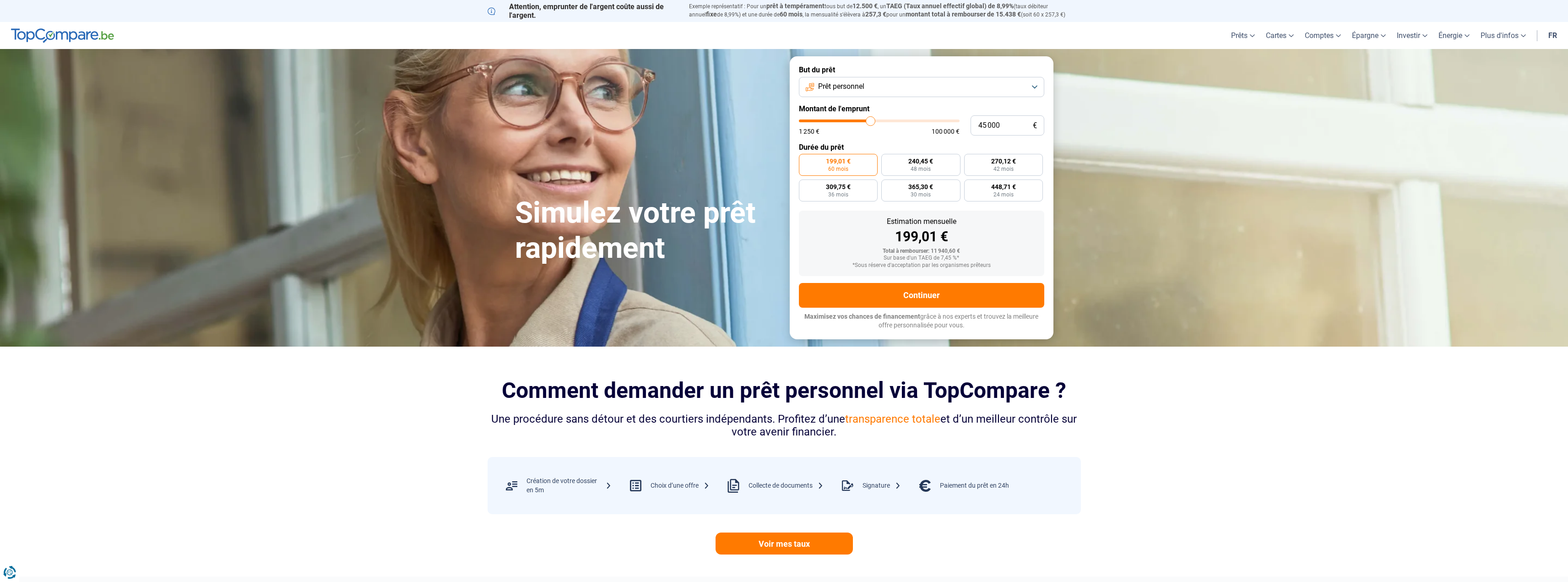
type input "45250"
click at [870, 122] on input "range" at bounding box center [879, 120] width 161 height 2
type input "45 250"
radio input "false"
type input "46 500"
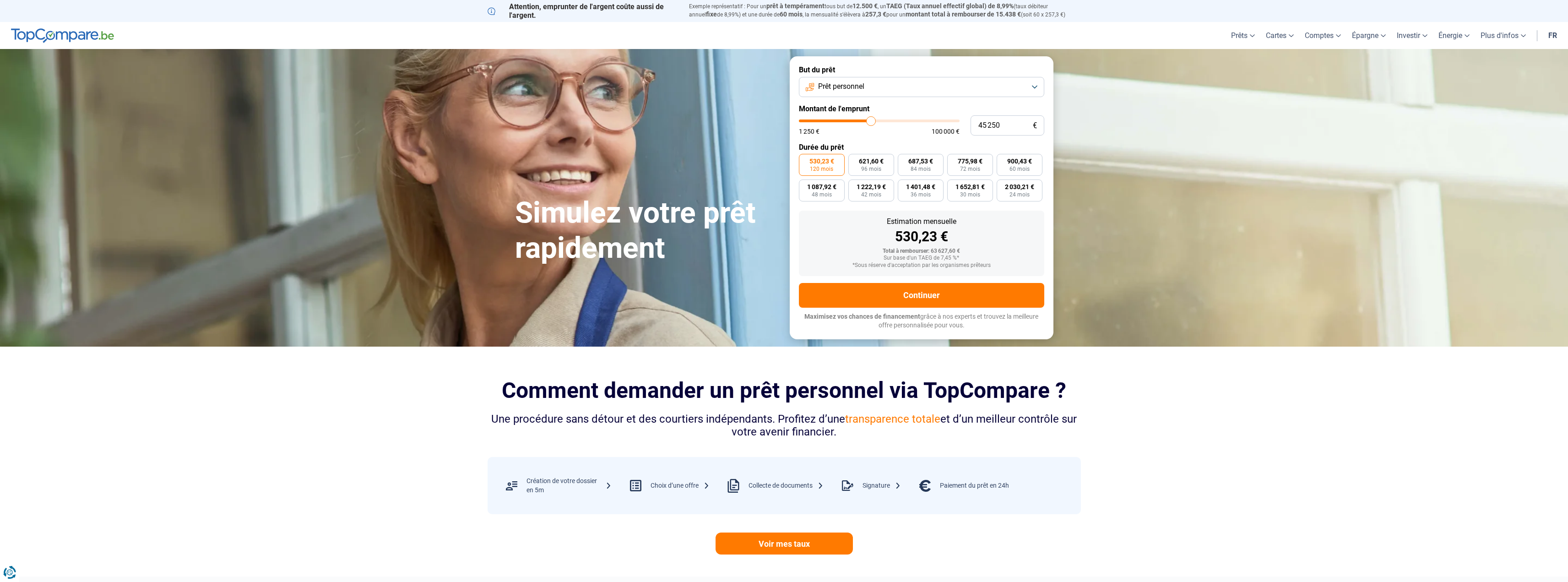
type input "46500"
type input "46 000"
type input "46000"
type input "45 750"
type input "45750"
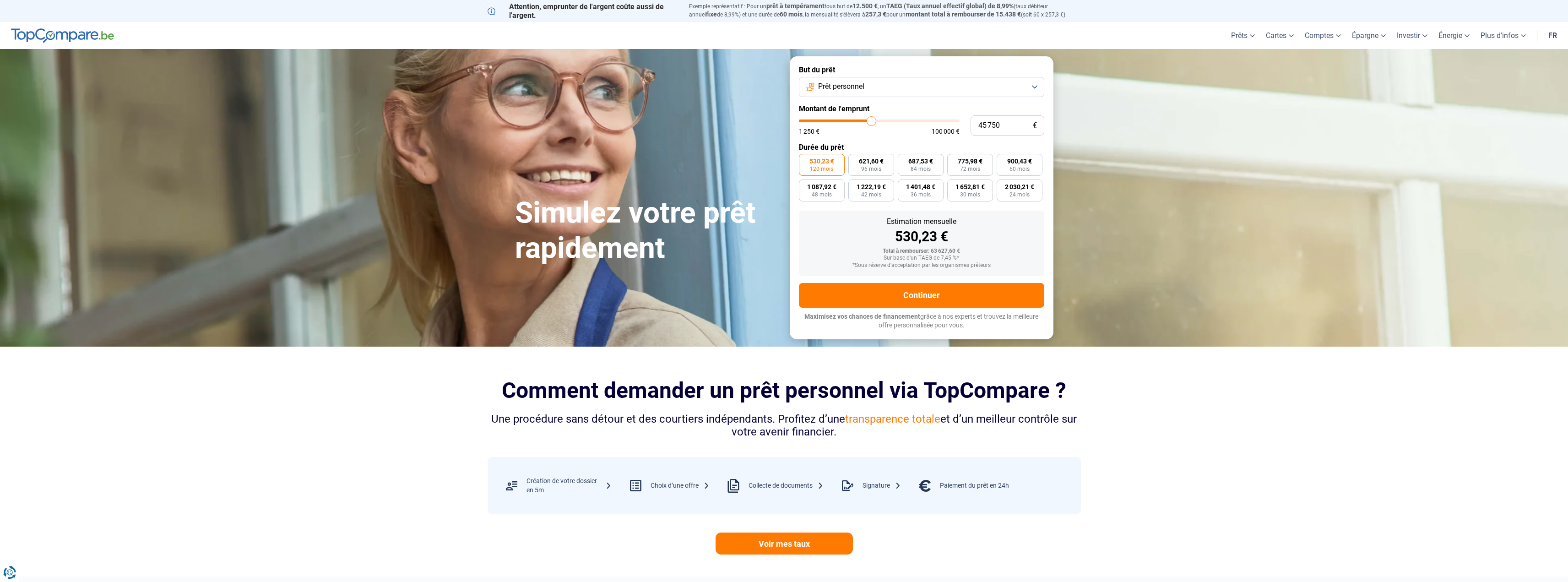
type input "45 500"
type input "45500"
type input "45 250"
type input "45250"
type input "45 000"
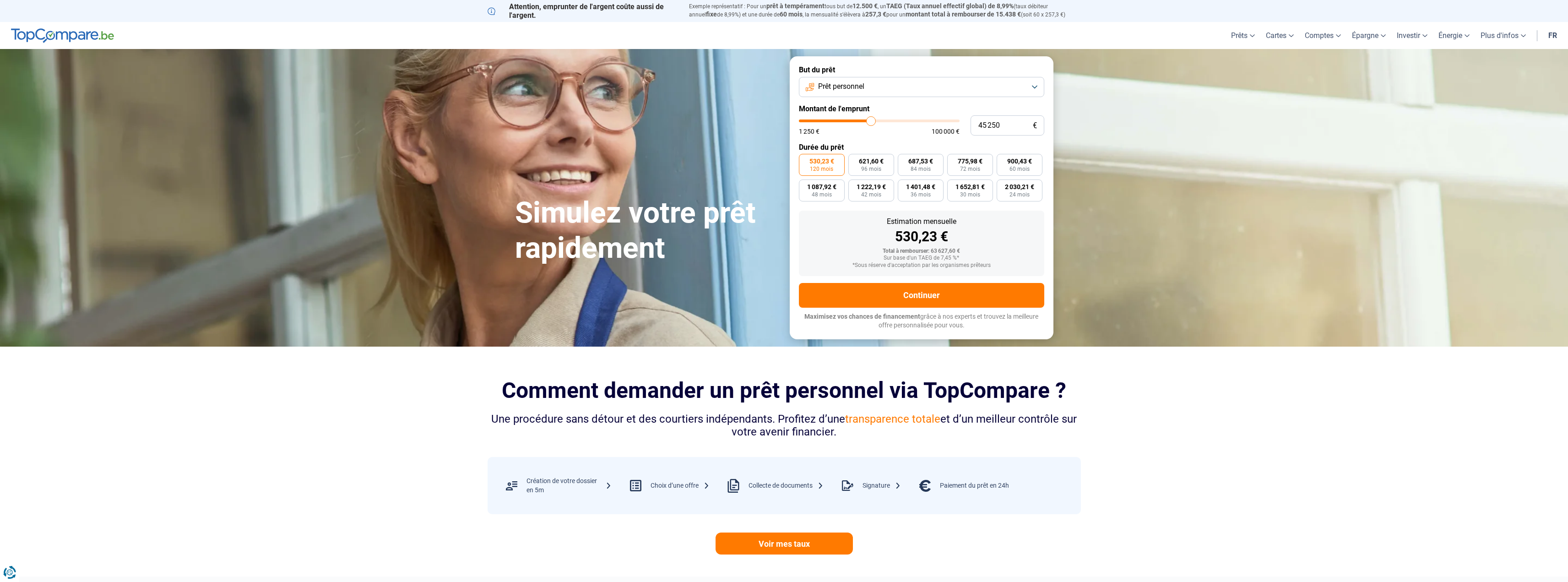
type input "45000"
type input "44 500"
type input "44500"
type input "45 000"
type input "45000"
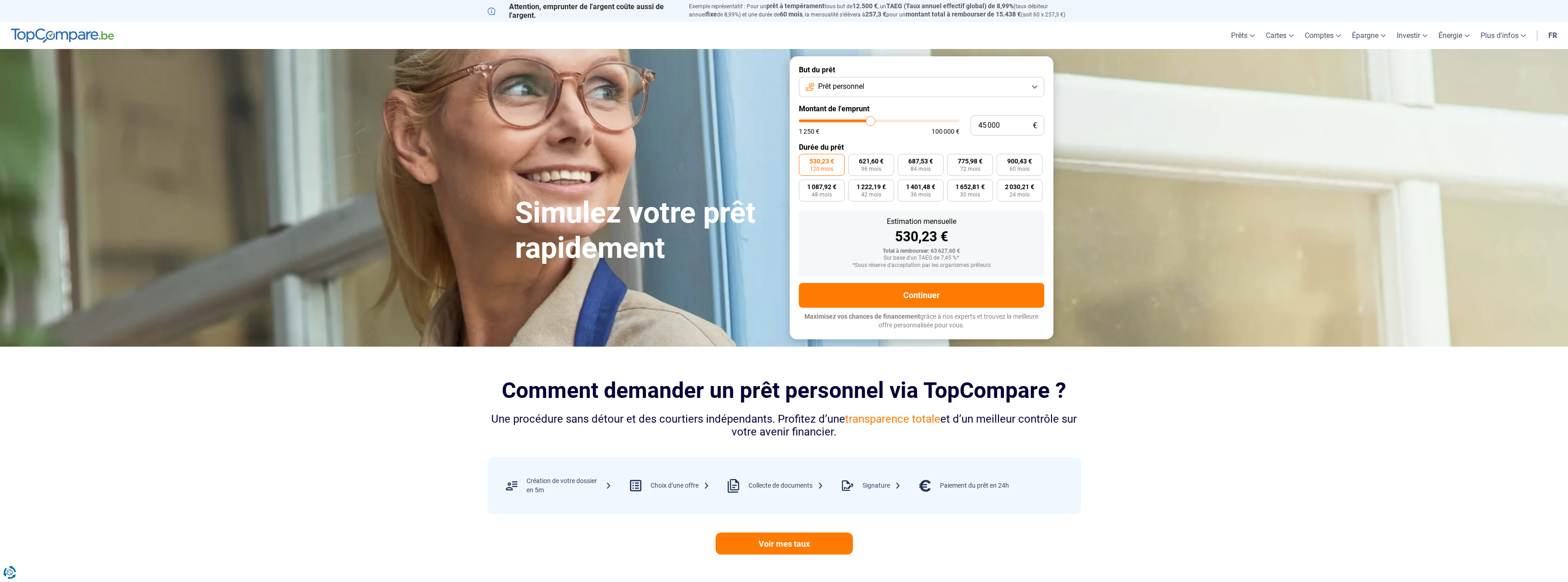
click at [870, 122] on input "range" at bounding box center [879, 120] width 161 height 2
click at [929, 288] on button "Continuer" at bounding box center [921, 295] width 245 height 24
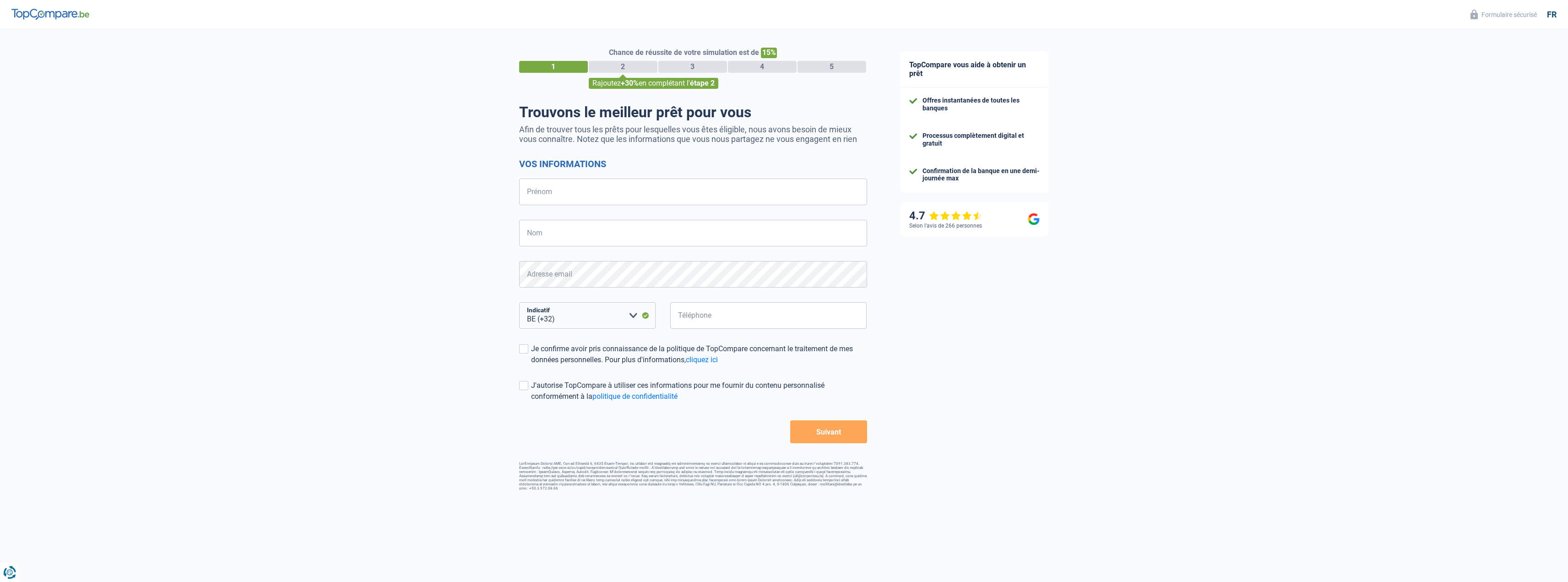
select select "32"
click at [535, 190] on input "Prénom" at bounding box center [693, 191] width 348 height 26
type input "[PERSON_NAME]"
click at [536, 230] on input "Nom" at bounding box center [693, 232] width 348 height 26
type input "[PERSON_NAME]"
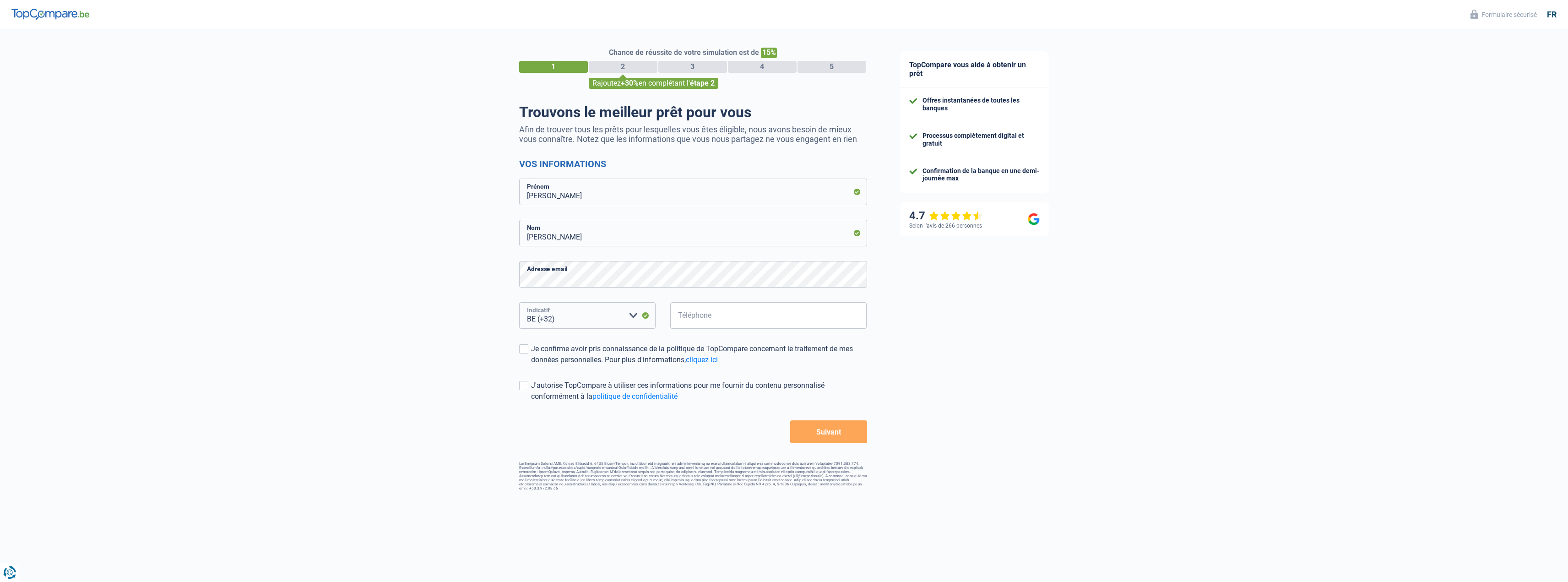
click at [631, 317] on select "BE (+32) LU (+352) Veuillez sélectionner une option" at bounding box center [587, 315] width 136 height 26
click at [569, 314] on select "BE (+32) LU (+352) Veuillez sélectionner une option" at bounding box center [587, 315] width 136 height 26
click at [561, 315] on select "BE (+32) LU (+352) Veuillez sélectionner une option" at bounding box center [587, 315] width 136 height 26
click at [680, 314] on input "Téléphone" at bounding box center [768, 315] width 197 height 26
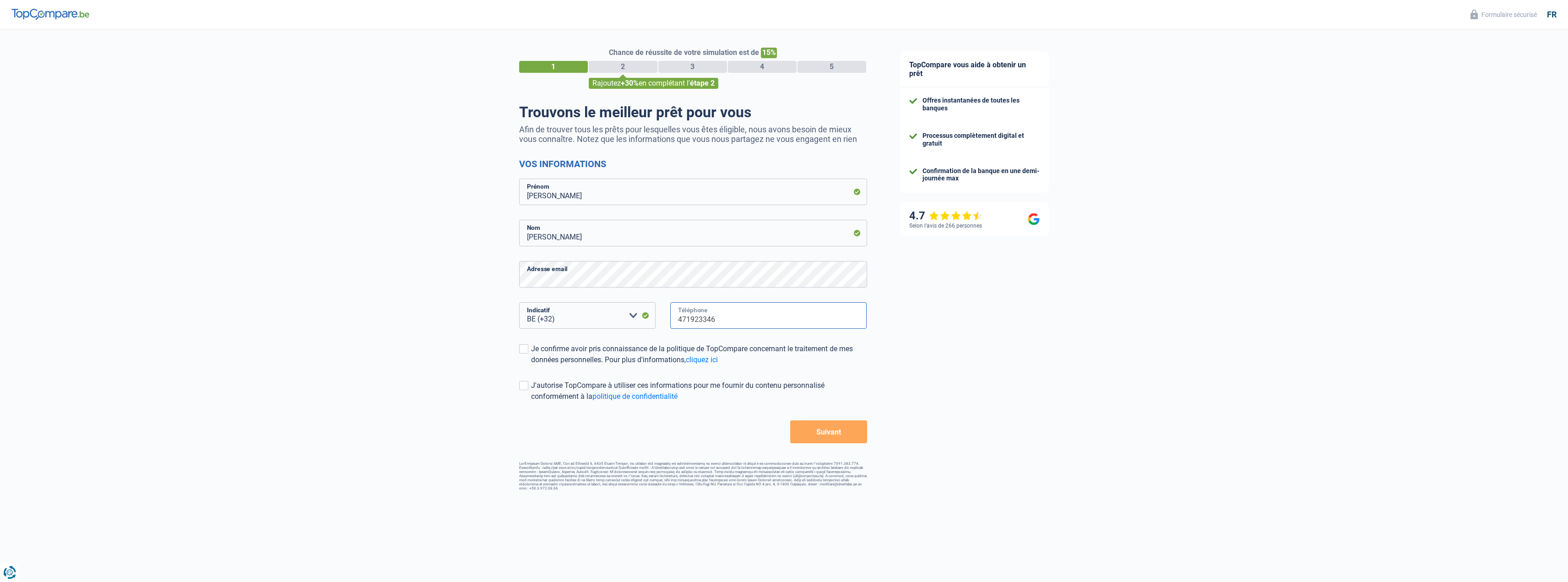
type input "471923346"
click at [468, 375] on div "Chance de réussite de votre simulation est de 15% 1 2 3 4 5 Rajoutez +30% en co…" at bounding box center [441, 260] width 883 height 468
click at [526, 351] on span at bounding box center [523, 348] width 9 height 9
click at [531, 366] on input "Je confirme avoir pris connaissance de la politique de TopCompare concernant le…" at bounding box center [531, 366] width 0 height 0
click at [825, 433] on button "Suivant" at bounding box center [828, 431] width 76 height 23
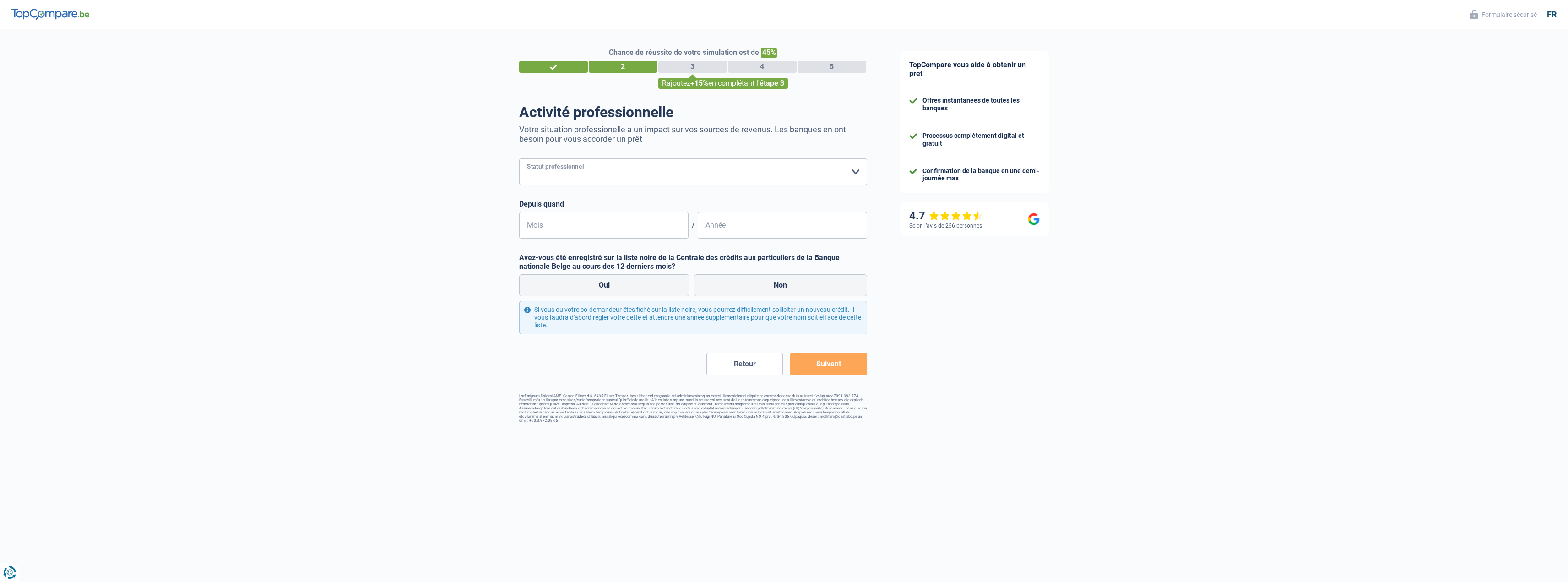
click at [548, 170] on select "Ouvrier Employé privé Employé public Invalide Indépendant Pensionné Chômeur Mut…" at bounding box center [693, 171] width 348 height 26
select select "publicEmployee"
click at [519, 160] on select "Ouvrier Employé privé Employé public Invalide Indépendant Pensionné Chômeur Mut…" at bounding box center [693, 171] width 348 height 26
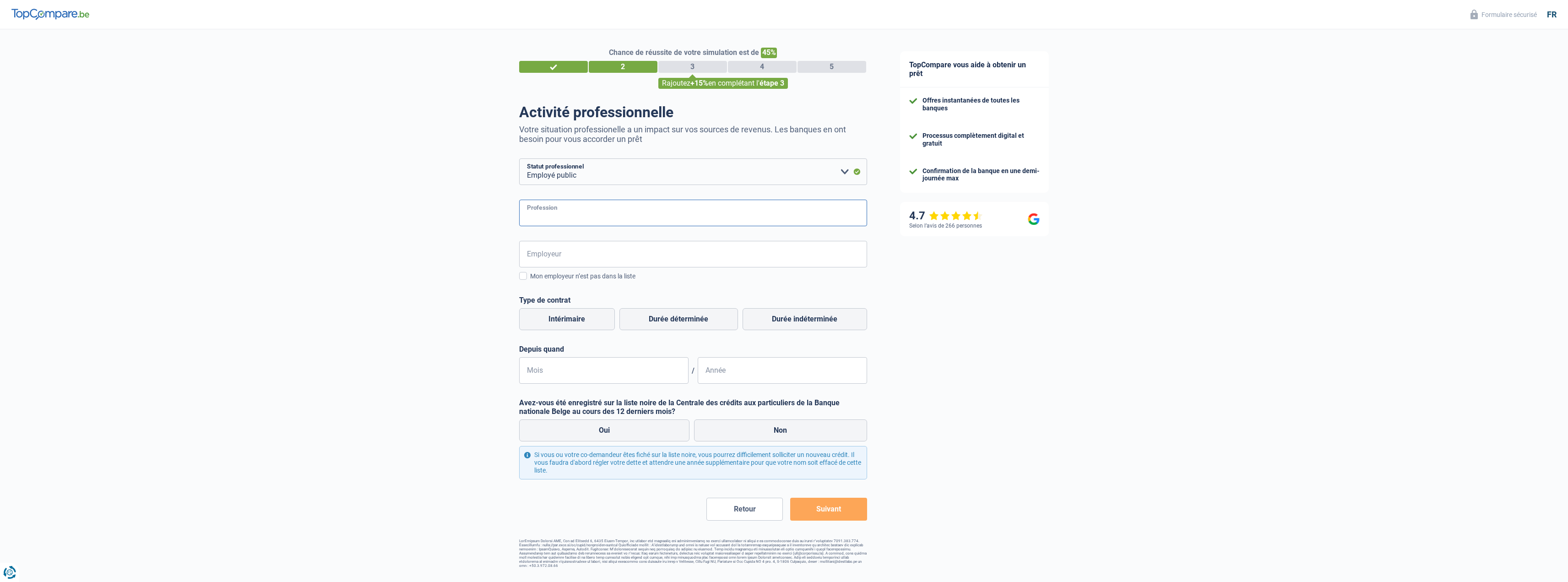
click at [532, 213] on input "Profession" at bounding box center [693, 212] width 348 height 26
type input "Ouvrier"
click at [548, 252] on input "Employeur" at bounding box center [693, 254] width 348 height 26
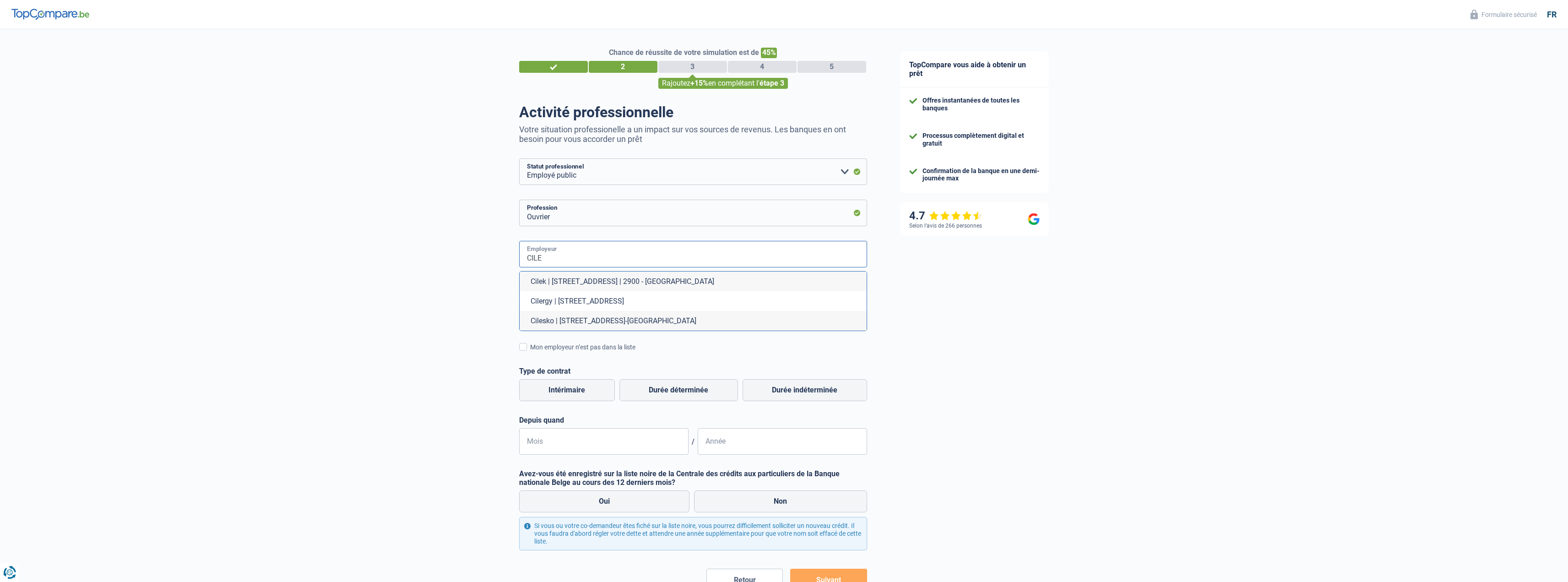
drag, startPoint x: 554, startPoint y: 259, endPoint x: 482, endPoint y: 262, distance: 72.1
click at [482, 262] on div "Chance de réussite de votre simulation est de 45% 1 2 3 4 5 Rajoutez +15% en co…" at bounding box center [441, 334] width 883 height 617
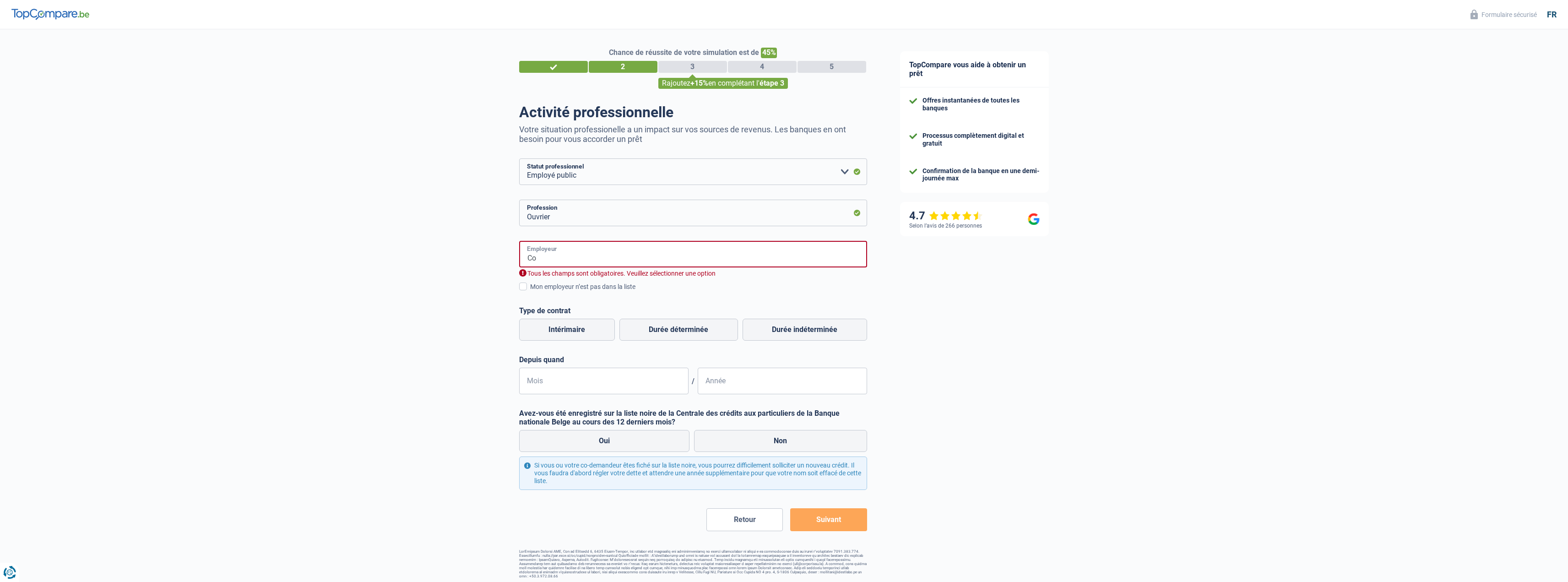
type input "C"
click at [524, 286] on span at bounding box center [523, 286] width 8 height 8
click at [530, 292] on input "Mon employeur n’est pas dans la liste" at bounding box center [530, 292] width 0 height 0
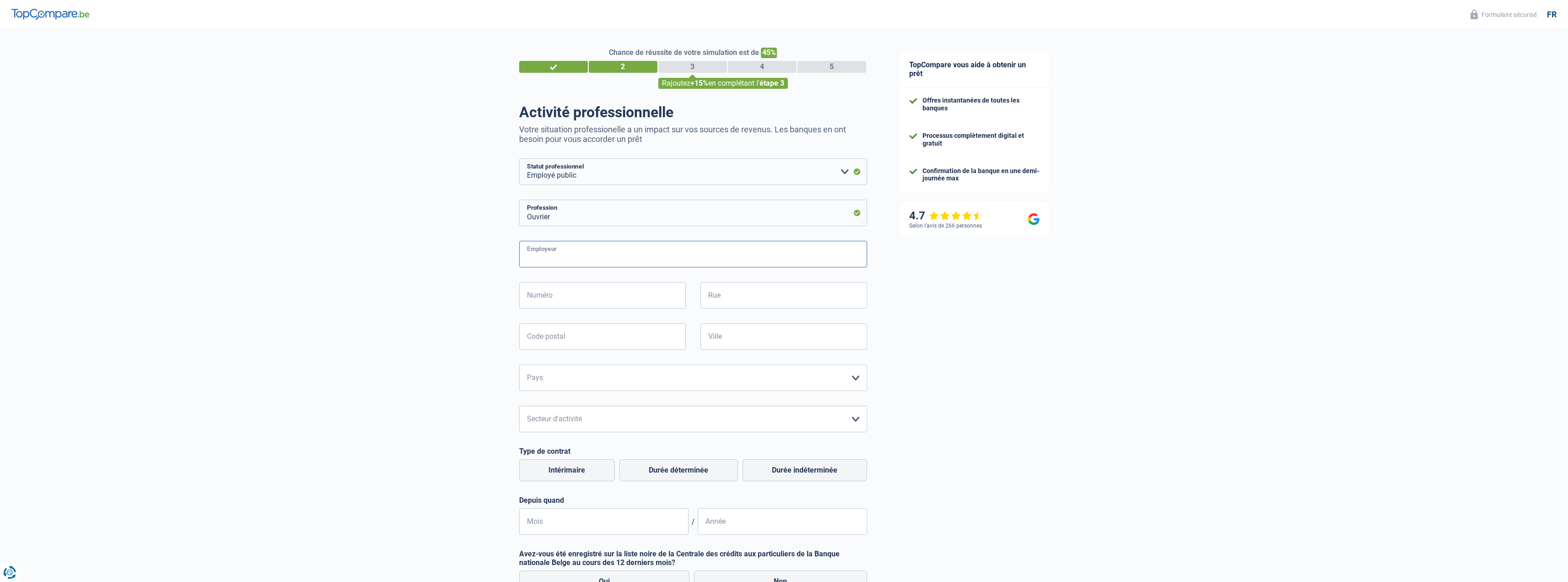
click at [559, 249] on input "Employeur" at bounding box center [693, 254] width 348 height 26
type input "CILE"
click at [548, 295] on input "Numéro" at bounding box center [602, 295] width 167 height 26
type input "8"
click at [715, 298] on input "Rue" at bounding box center [784, 295] width 167 height 26
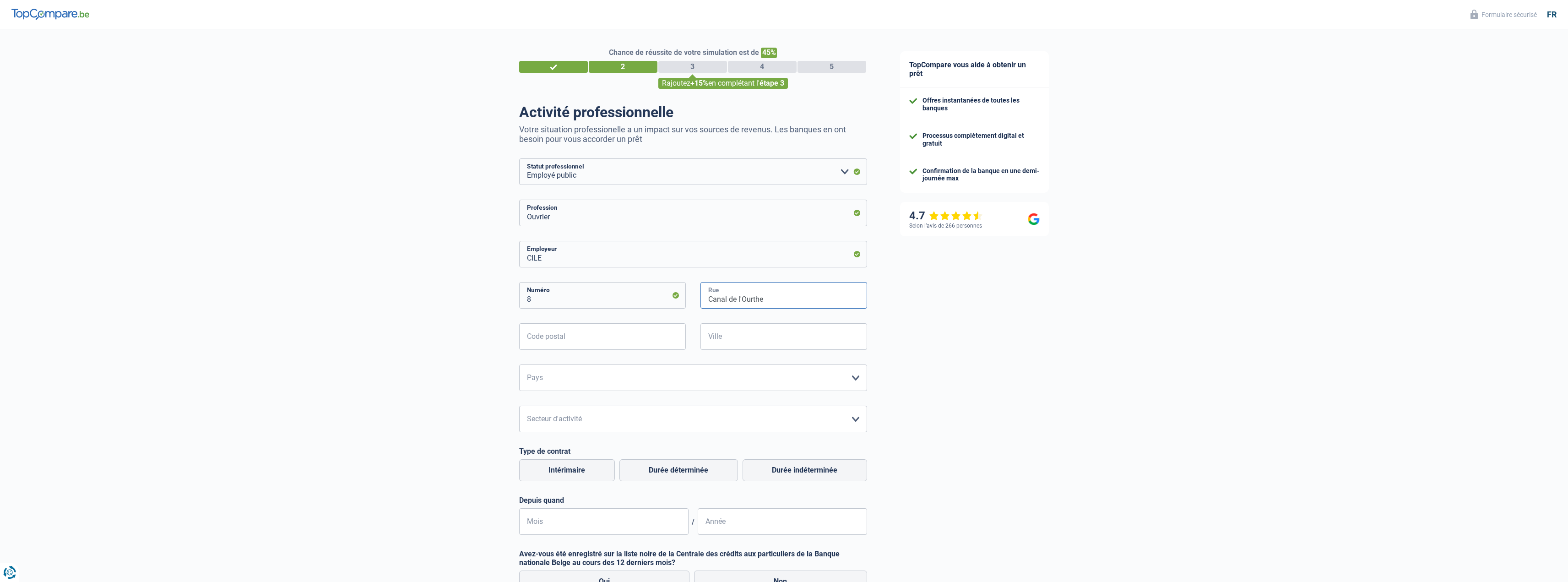
type input "Canal de l'Ourthe"
click at [602, 330] on input "Code postal" at bounding box center [602, 336] width 167 height 26
type input "4031"
click at [721, 339] on input "Ville" at bounding box center [784, 336] width 167 height 26
type input "Angleur"
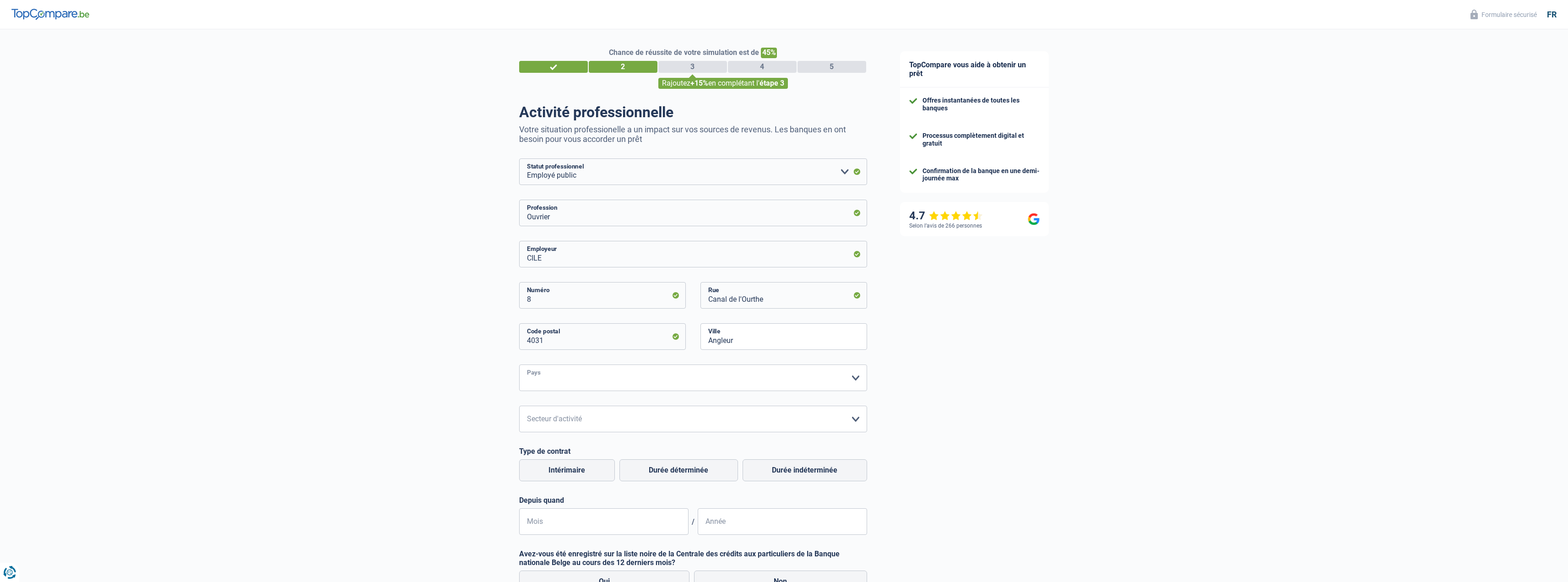
click at [569, 373] on select "[GEOGRAPHIC_DATA] [GEOGRAPHIC_DATA] [GEOGRAPHIC_DATA] [GEOGRAPHIC_DATA] [GEOGRA…" at bounding box center [693, 377] width 348 height 26
select select "BE"
click at [519, 366] on select "[GEOGRAPHIC_DATA] [GEOGRAPHIC_DATA] [GEOGRAPHIC_DATA] [GEOGRAPHIC_DATA] [GEOGRA…" at bounding box center [693, 377] width 348 height 26
click at [561, 421] on select "Agriculture/Pêche Industrie Horeca Courier/Fitness/Taxi Construction Banques/As…" at bounding box center [693, 418] width 348 height 26
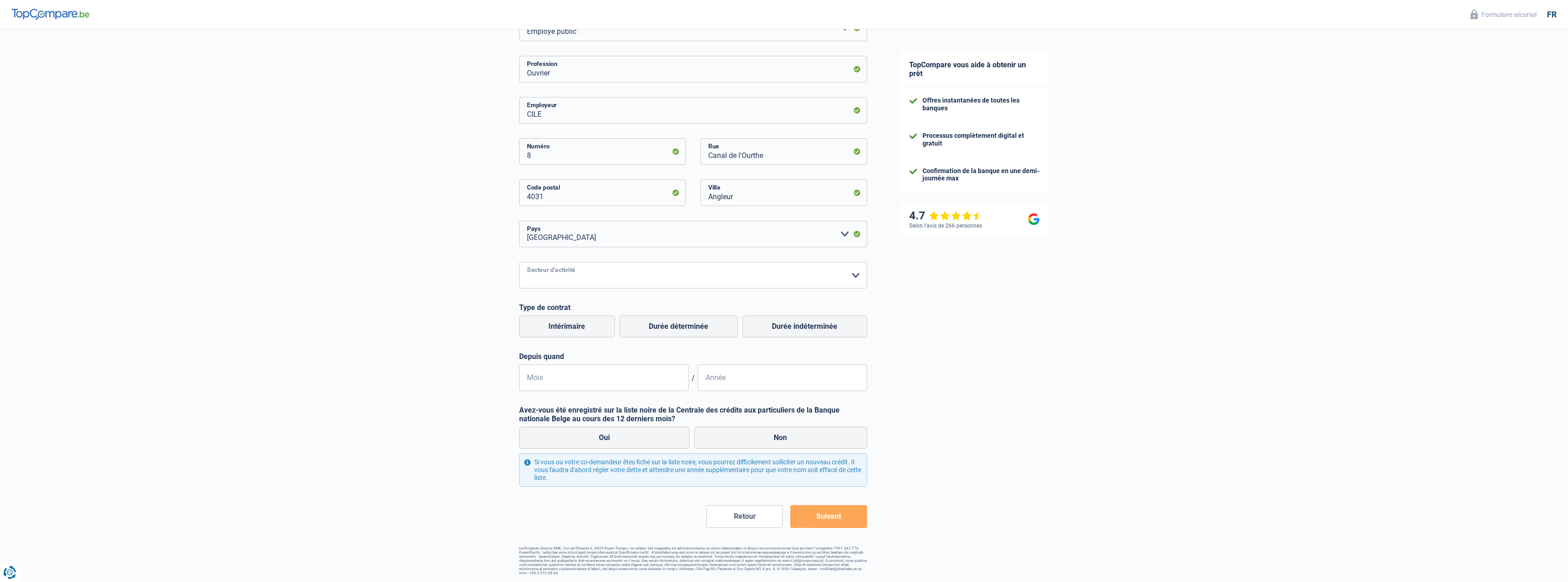
click at [567, 274] on select "Agriculture/Pêche Industrie Horeca Courier/Fitness/Taxi Construction Banques/As…" at bounding box center [693, 274] width 348 height 26
select select "bigCompanies"
click at [519, 263] on select "Agriculture/Pêche Industrie Horeca Courier/Fitness/Taxi Construction Banques/As…" at bounding box center [693, 274] width 348 height 26
click at [784, 328] on label "Durée indéterminée" at bounding box center [805, 326] width 125 height 22
click at [784, 328] on input "Durée indéterminée" at bounding box center [805, 326] width 125 height 22
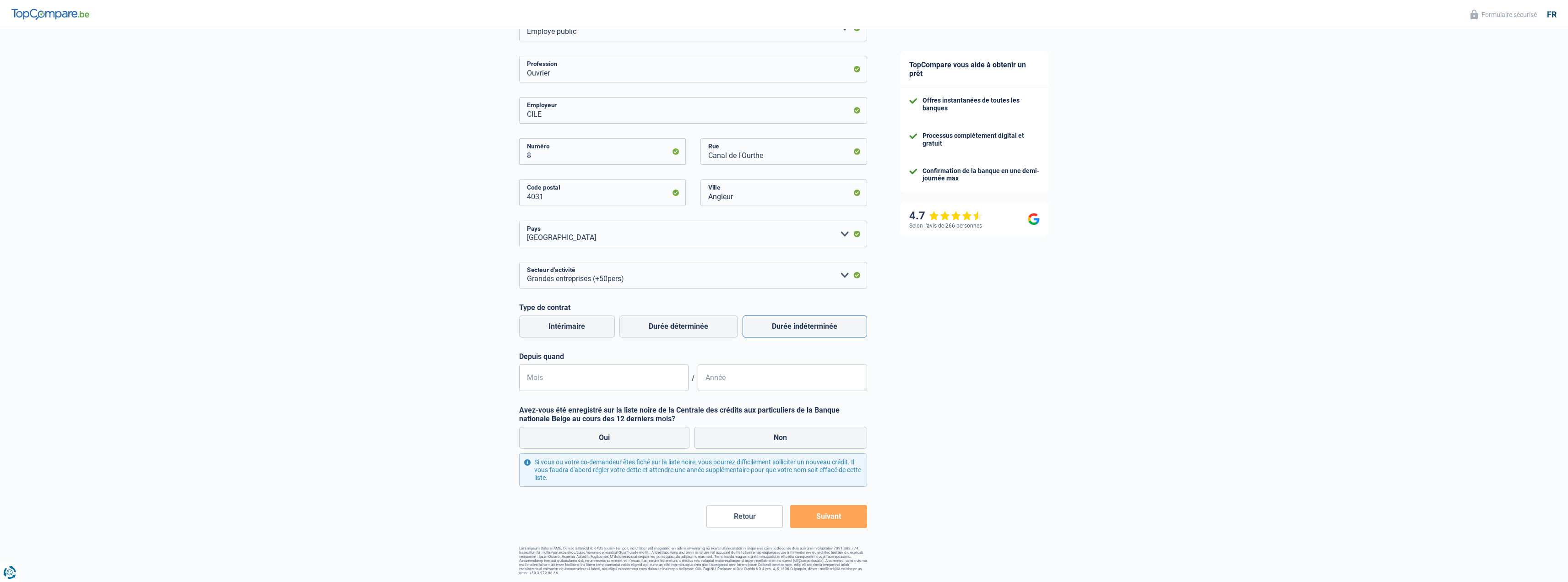
radio input "true"
click at [641, 378] on input "Mois" at bounding box center [603, 377] width 169 height 26
type input "07"
click at [717, 388] on input "Année" at bounding box center [782, 377] width 169 height 26
type input "1993"
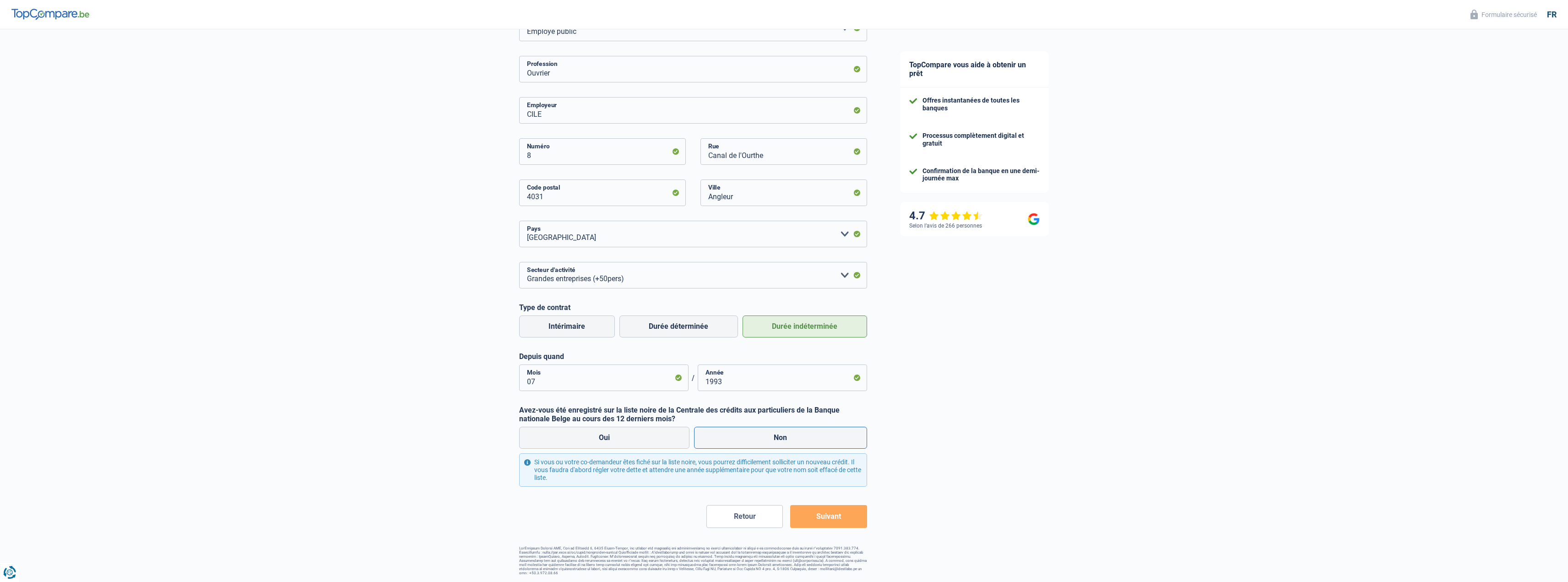
click at [778, 431] on label "Non" at bounding box center [780, 438] width 173 height 22
click at [778, 431] on input "Non" at bounding box center [780, 438] width 173 height 22
radio input "true"
click at [830, 518] on button "Suivant" at bounding box center [828, 516] width 76 height 23
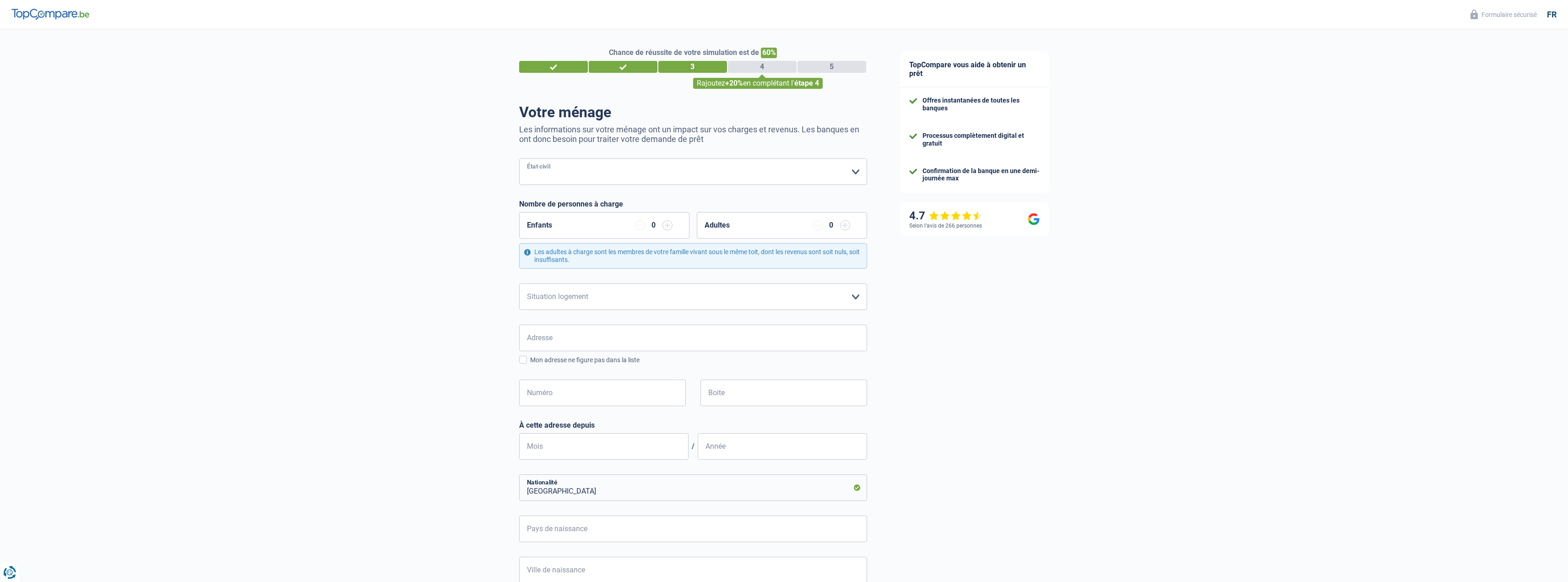
click at [549, 174] on select "[PERSON_NAME](e) Cohabitant(e) légal(e) Divorcé(e) Veuf(ve) Séparé (de fait) Ve…" at bounding box center [693, 171] width 348 height 26
select select "divorced"
click at [519, 160] on select "[PERSON_NAME](e) Cohabitant(e) légal(e) Divorcé(e) Veuf(ve) Séparé (de fait) Ve…" at bounding box center [693, 171] width 348 height 26
click at [565, 298] on select "Locataire Propriétaire avec prêt hypothécaire Propriétaire sans prêt hypothécai…" at bounding box center [693, 297] width 348 height 26
select select "rents"
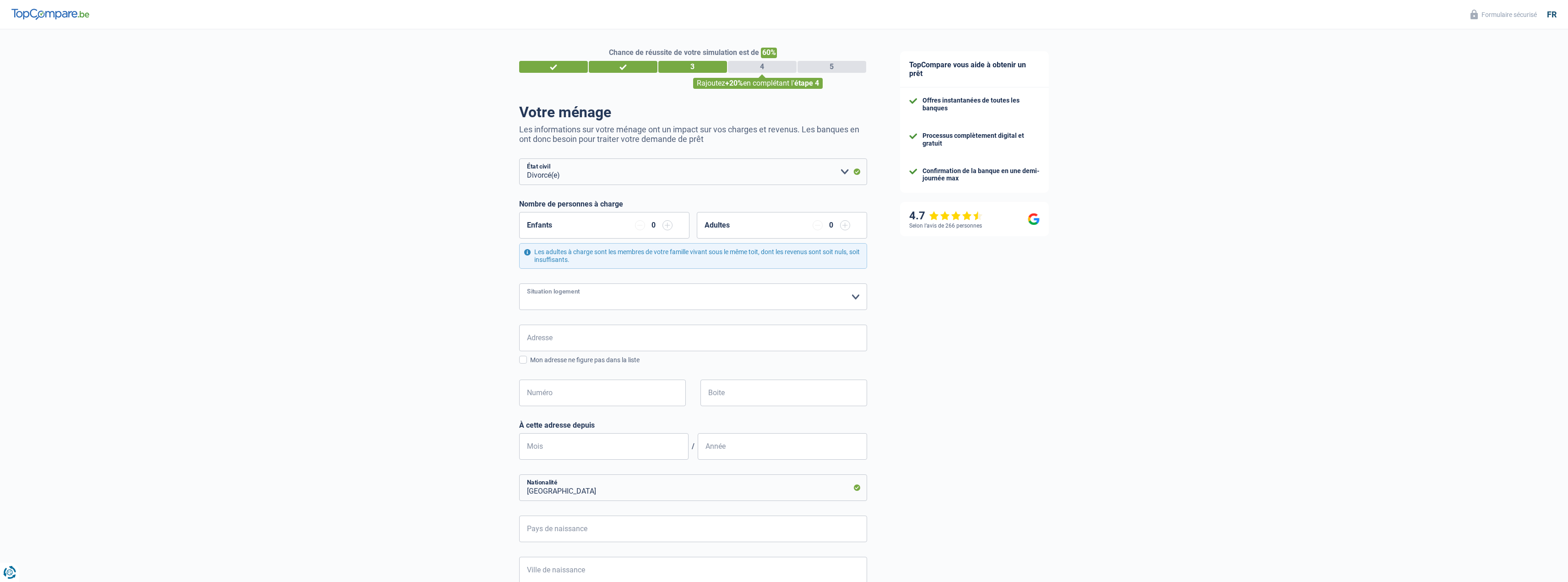
click at [519, 284] on select "Locataire Propriétaire avec prêt hypothécaire Propriétaire sans prêt hypothécai…" at bounding box center [693, 297] width 348 height 26
click at [550, 345] on input "Adresse" at bounding box center [693, 337] width 348 height 26
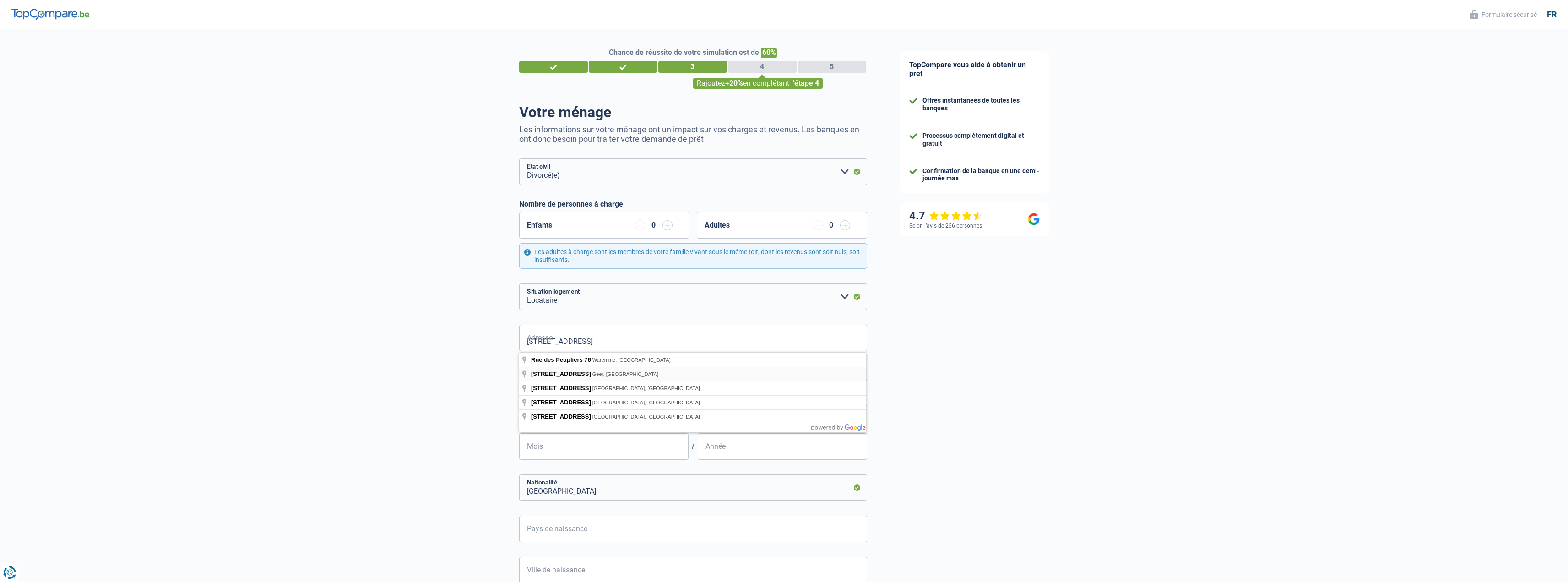
type input "[STREET_ADDRESS]"
type input "76"
click at [641, 344] on input "[STREET_ADDRESS]" at bounding box center [693, 337] width 348 height 26
type input "Rue des Peupliers"
click at [396, 363] on div "Chance de réussite de votre simulation est de 60% 1 2 3 4 5 Rajoutez +20% en co…" at bounding box center [441, 371] width 883 height 691
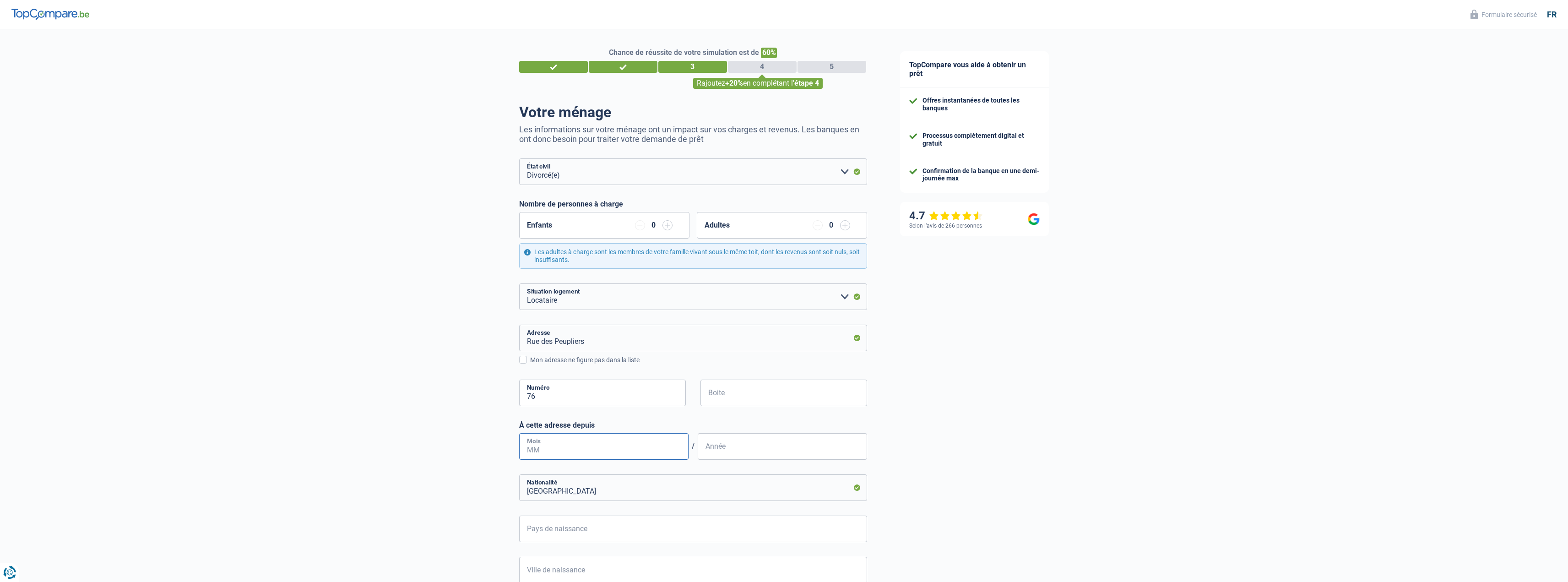
click at [583, 450] on input "Mois" at bounding box center [603, 446] width 169 height 26
type input "01"
click at [760, 454] on input "Année" at bounding box center [782, 446] width 169 height 26
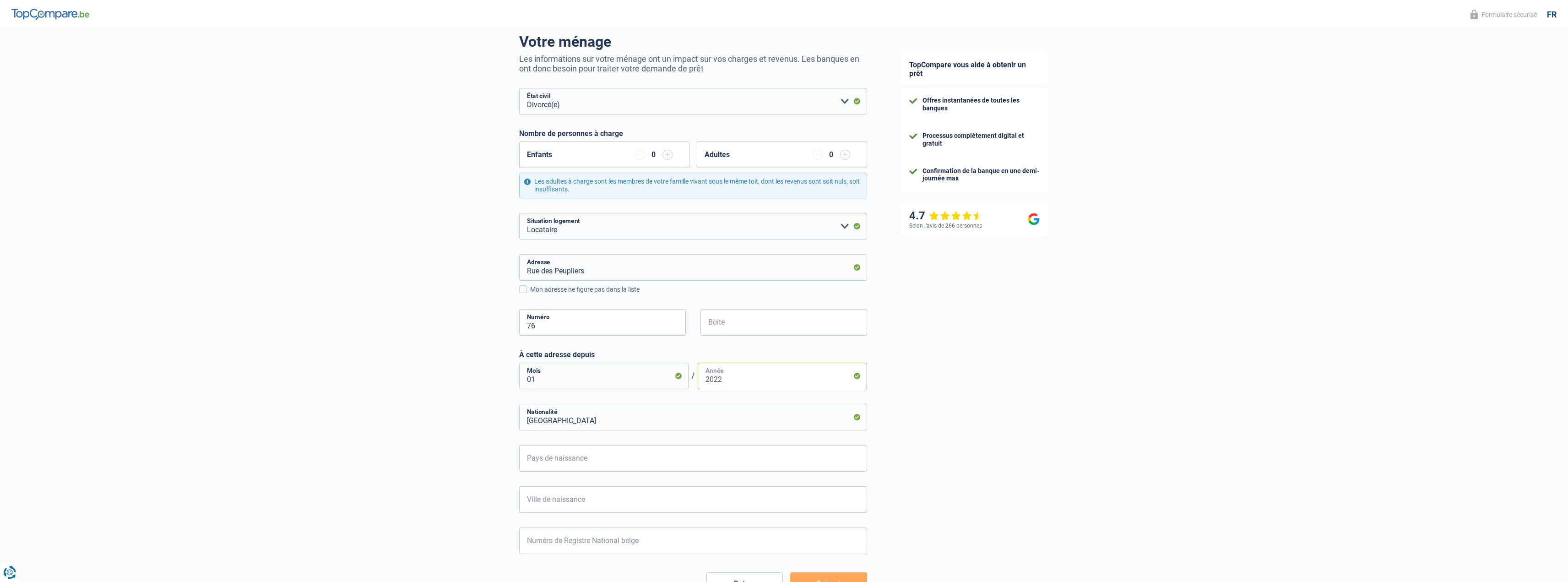
scroll to position [138, 0]
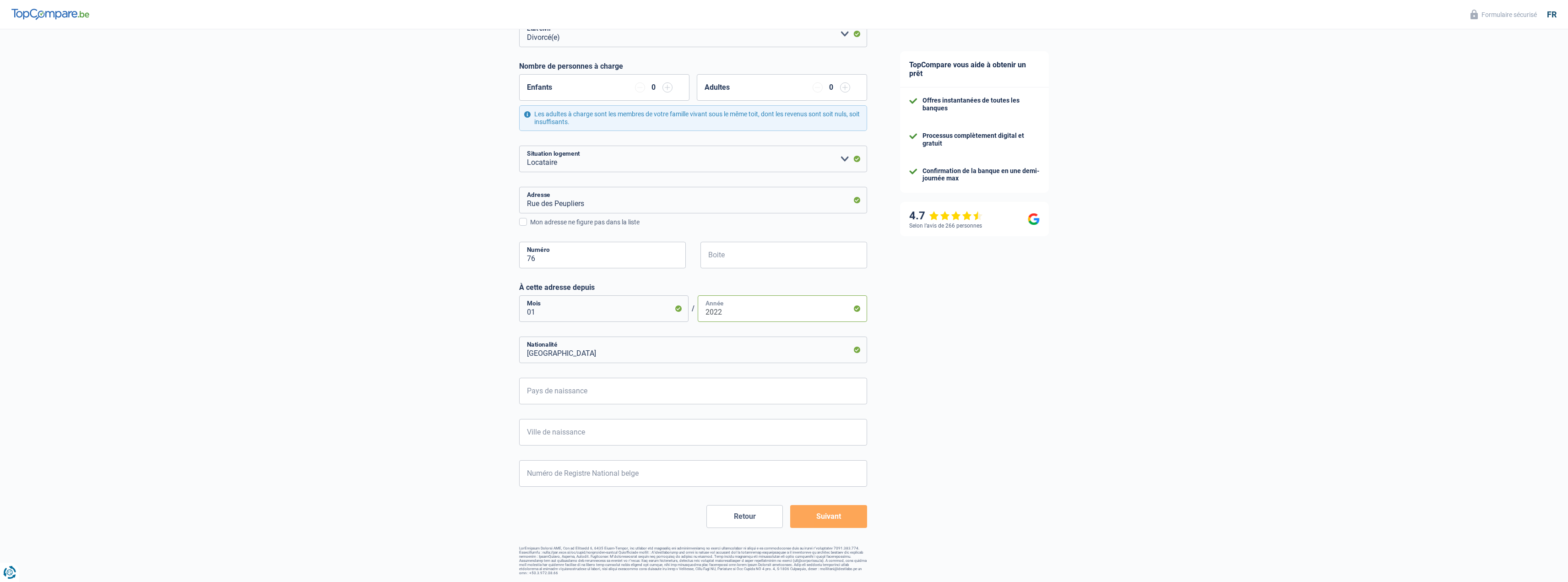
type input "2022"
drag, startPoint x: 537, startPoint y: 382, endPoint x: 539, endPoint y: 387, distance: 5.4
click at [537, 383] on input "Pays de naissance" at bounding box center [693, 391] width 348 height 26
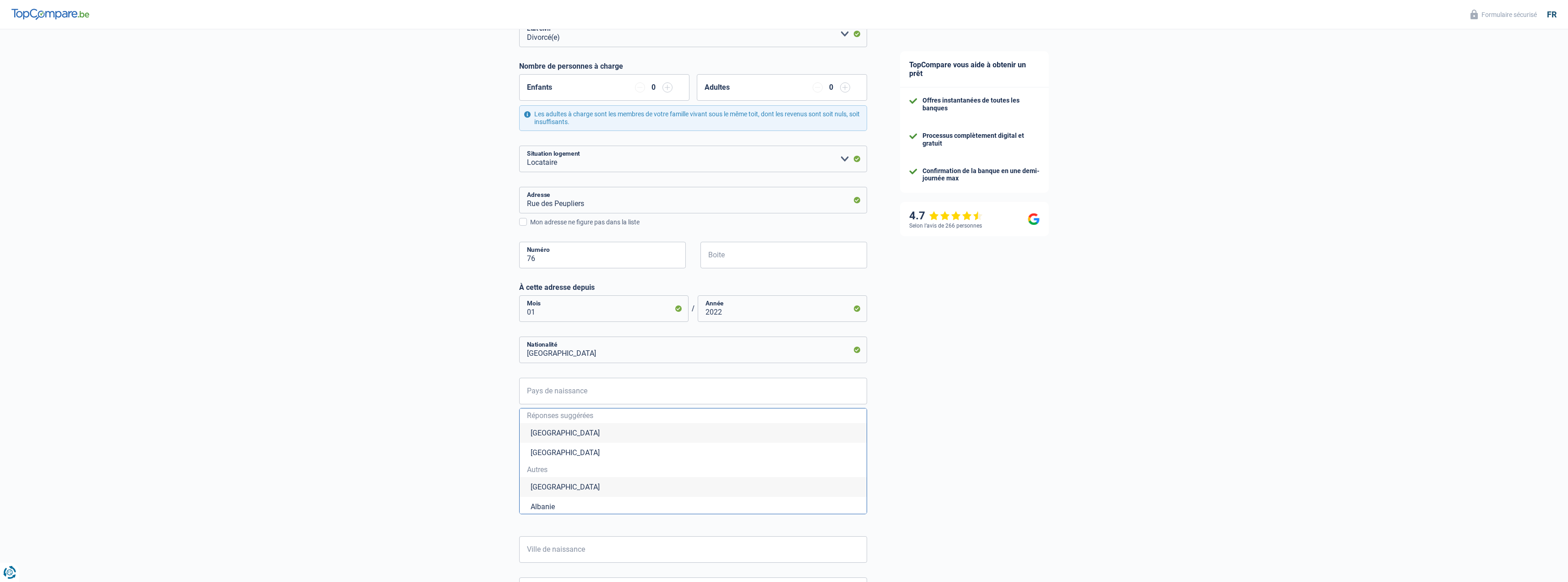
click at [554, 432] on li "[GEOGRAPHIC_DATA]" at bounding box center [693, 433] width 347 height 20
type input "[GEOGRAPHIC_DATA]"
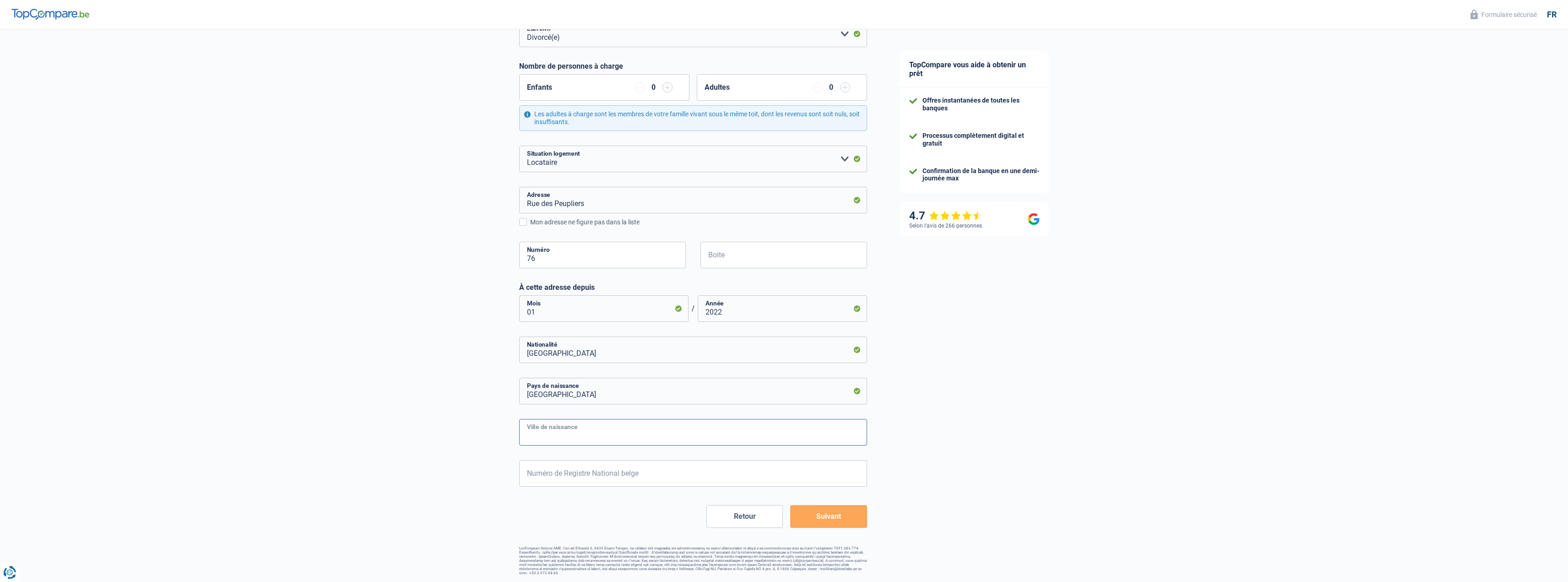
click at [565, 437] on input "Ville de naissance" at bounding box center [693, 432] width 348 height 26
type input "Ougree"
click at [575, 474] on input "Numéro de Registre National belge" at bounding box center [693, 473] width 348 height 26
type input "66.09.05-013.25"
click at [818, 511] on button "Suivant" at bounding box center [828, 516] width 76 height 23
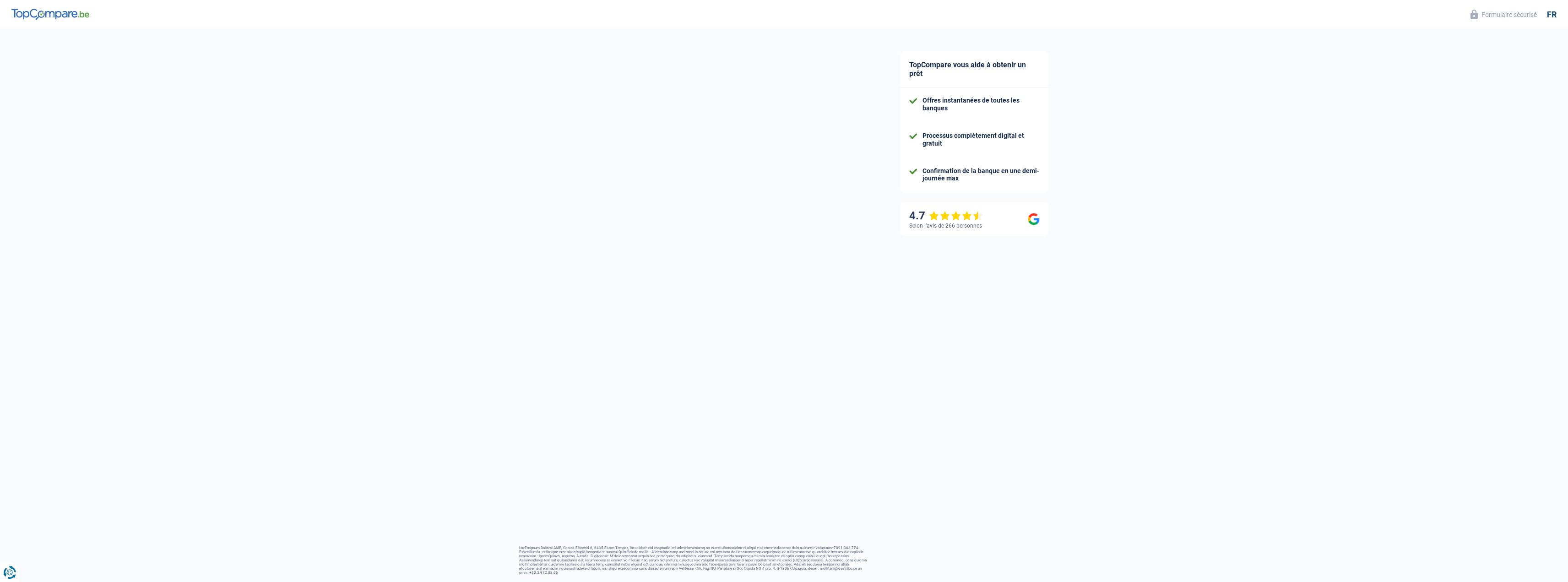
select select "netSalary"
select select "mealVouchers"
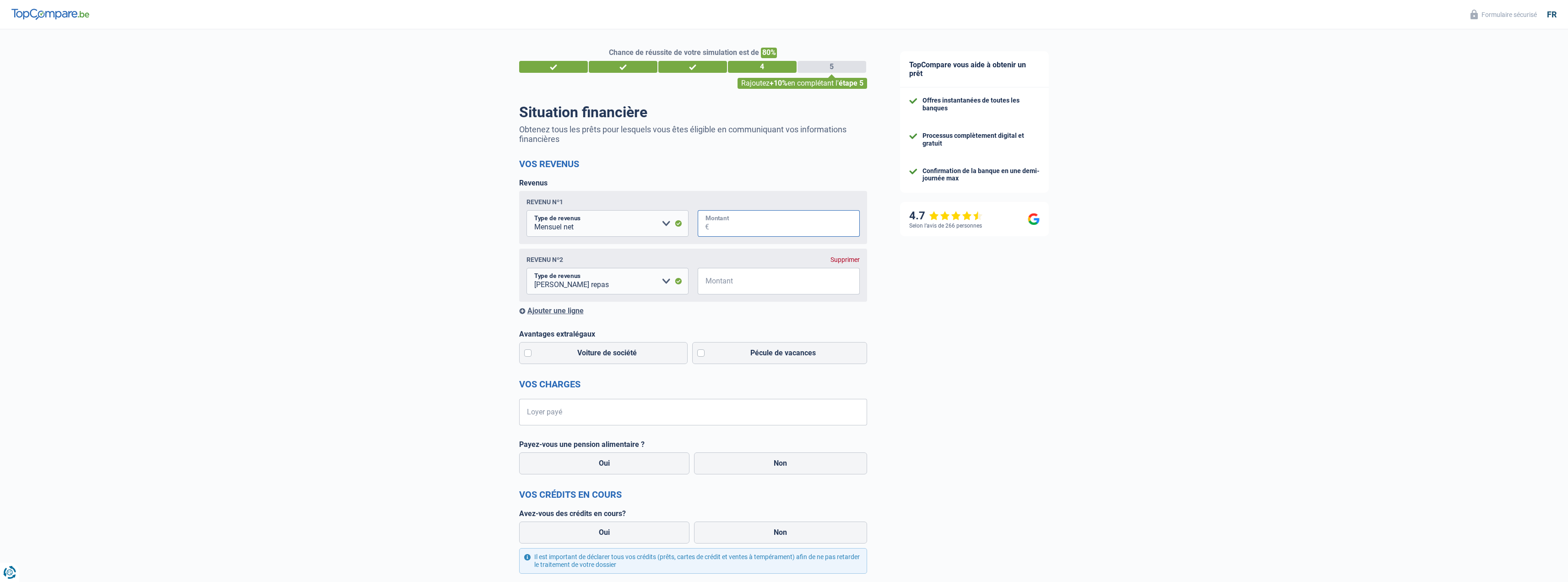
click at [734, 230] on input "Montant" at bounding box center [784, 223] width 150 height 26
type input "2.970"
click at [735, 287] on input "Montant" at bounding box center [784, 281] width 150 height 26
click at [726, 285] on input "Montant" at bounding box center [784, 281] width 150 height 26
type input "160"
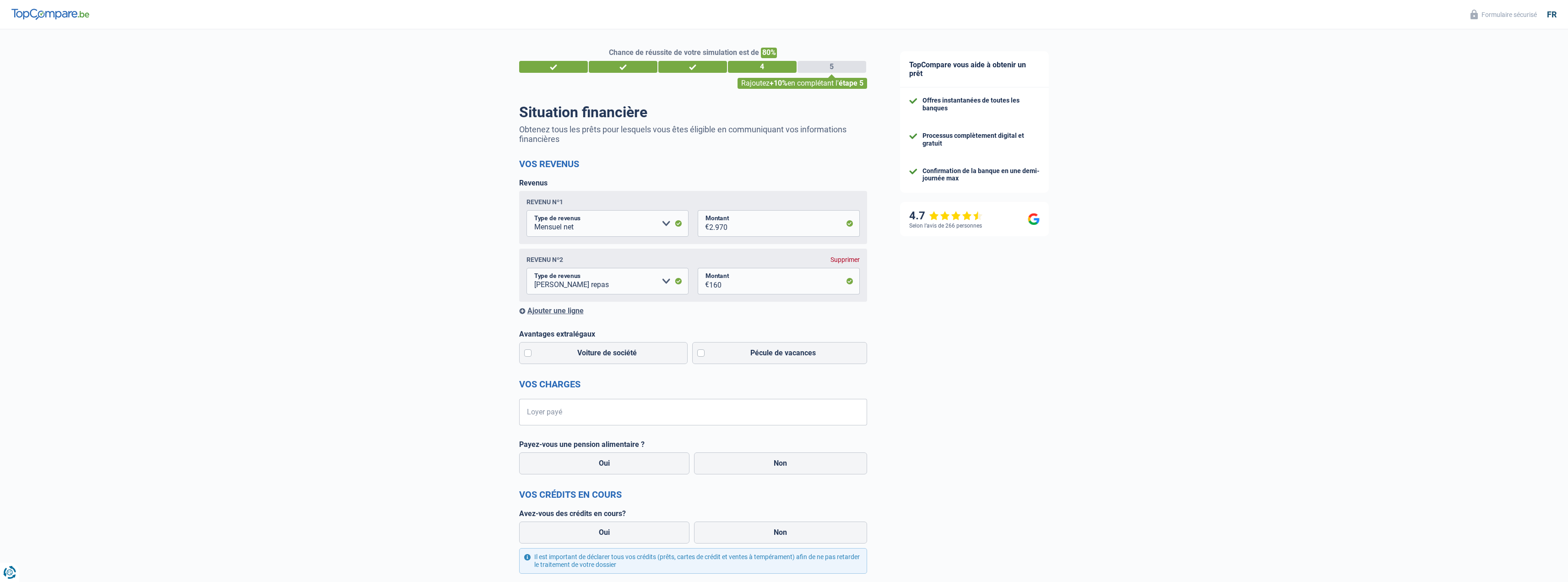
click at [412, 300] on div "Chance de réussite de votre simulation est de 80% 1 2 3 4 5 Rajoutez +10% en co…" at bounding box center [441, 394] width 883 height 737
click at [701, 355] on label "Pécule de vacances" at bounding box center [779, 353] width 175 height 22
click at [701, 355] on input "Pécule de vacances" at bounding box center [779, 353] width 175 height 22
checkbox input "true"
click at [561, 413] on input "Loyer payé" at bounding box center [699, 411] width 336 height 26
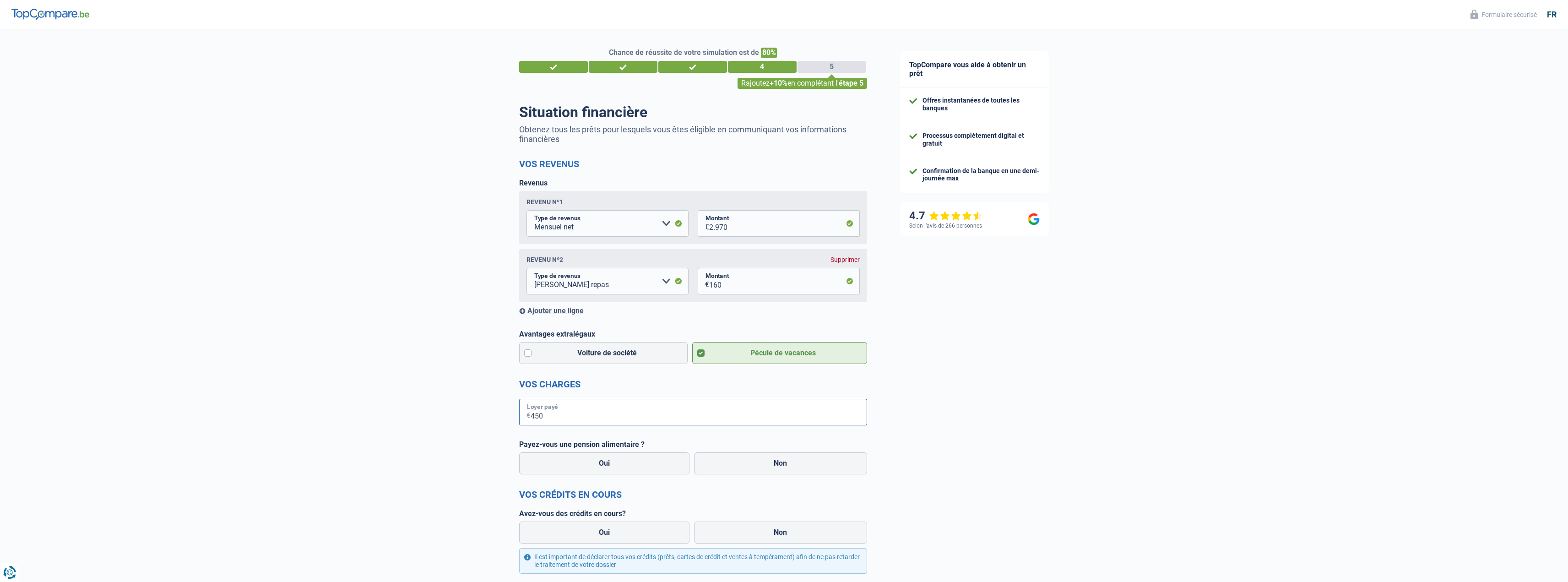
type input "450"
click at [446, 355] on div "Chance de réussite de votre simulation est de 80% 1 2 3 4 5 Rajoutez +10% en co…" at bounding box center [441, 394] width 883 height 737
click at [820, 466] on label "Non" at bounding box center [780, 463] width 173 height 22
click at [820, 466] on input "Non" at bounding box center [780, 463] width 173 height 22
radio input "true"
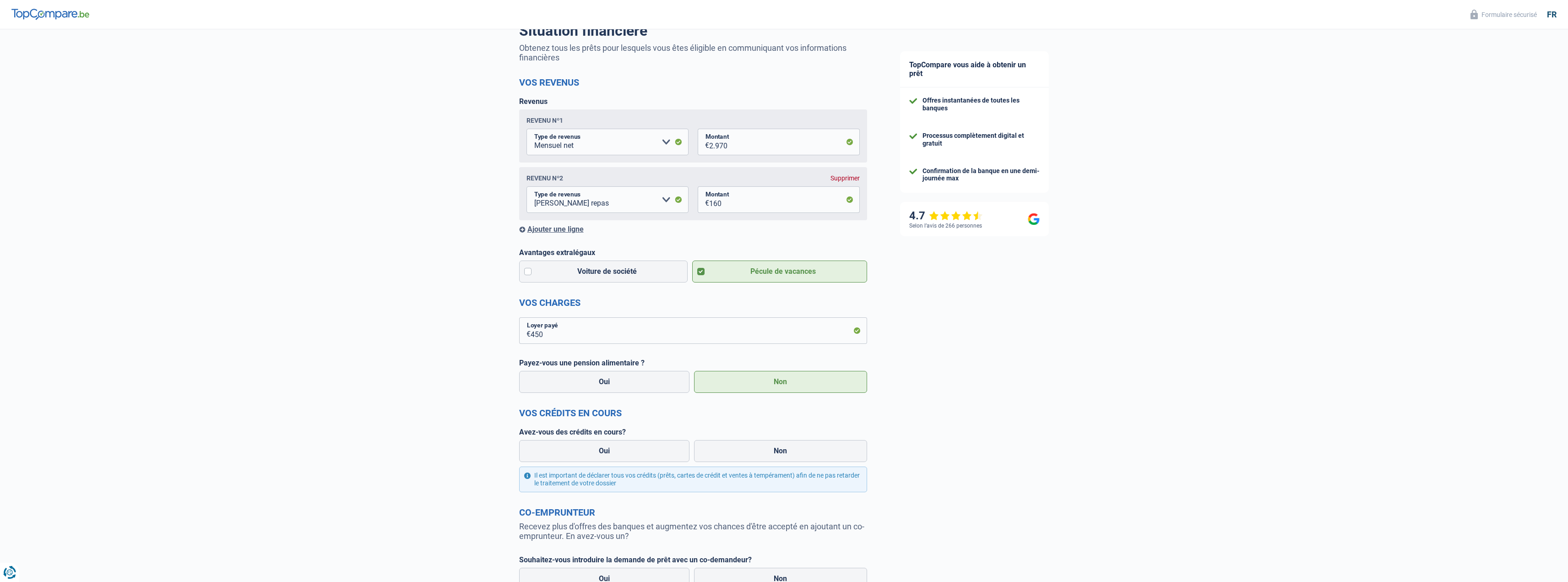
scroll to position [186, 0]
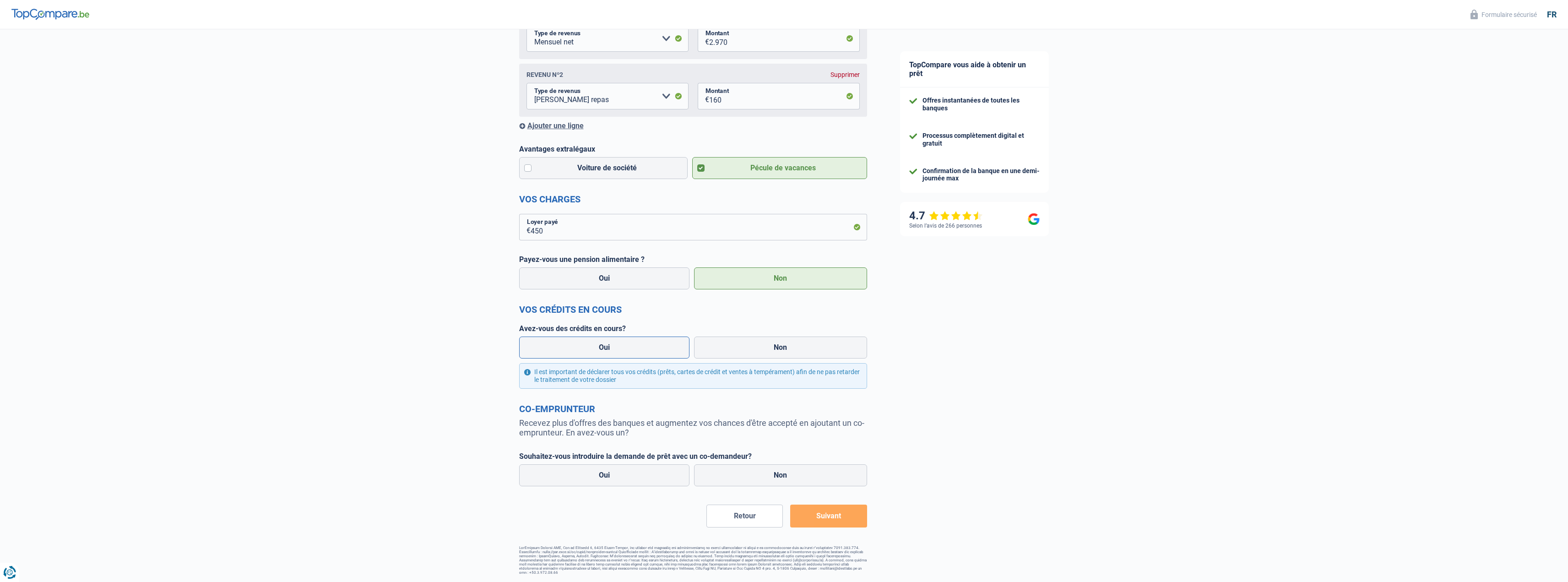
click at [598, 347] on label "Oui" at bounding box center [604, 347] width 171 height 22
click at [598, 347] on input "Oui" at bounding box center [604, 347] width 171 height 22
radio input "true"
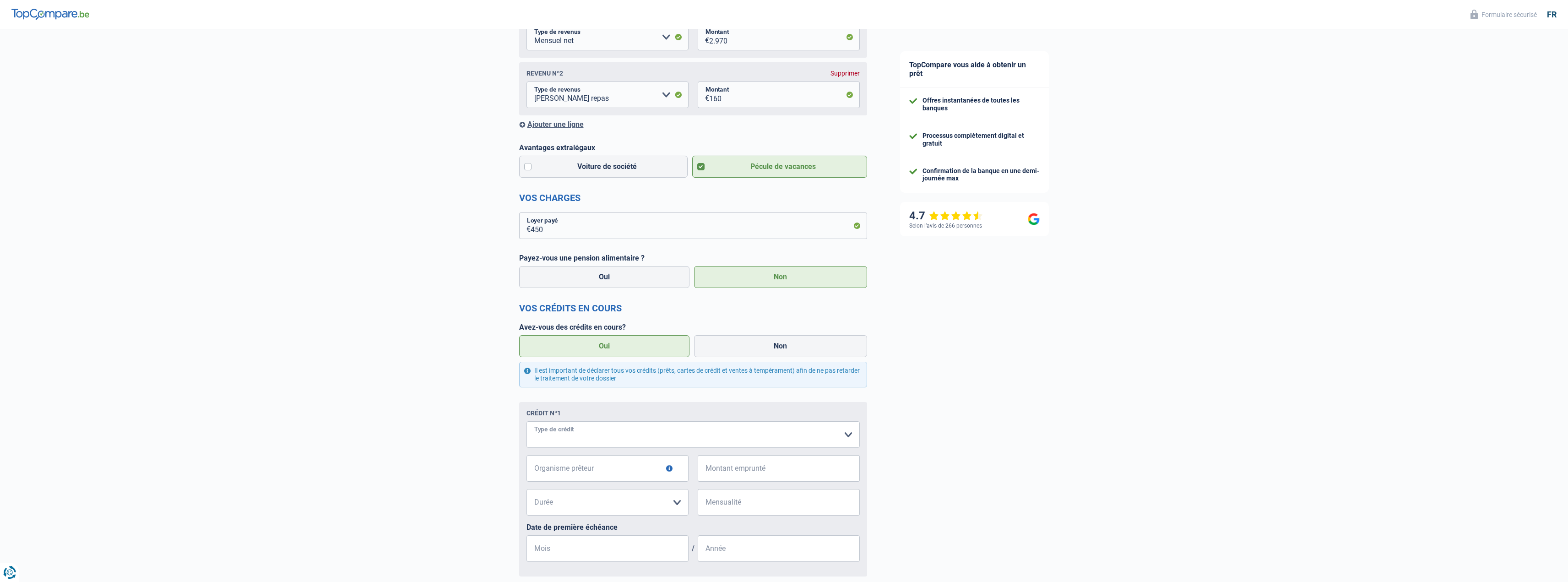
click at [581, 437] on select "Carte ou ouverture de crédit Prêt hypothécaire Vente à tempérament Prêt à tempé…" at bounding box center [693, 434] width 333 height 26
select select "carLoan"
click at [589, 471] on input "Organisme prêteur" at bounding box center [607, 468] width 162 height 26
type input "Cetelem"
click at [742, 470] on input "Montant emprunté" at bounding box center [784, 468] width 150 height 26
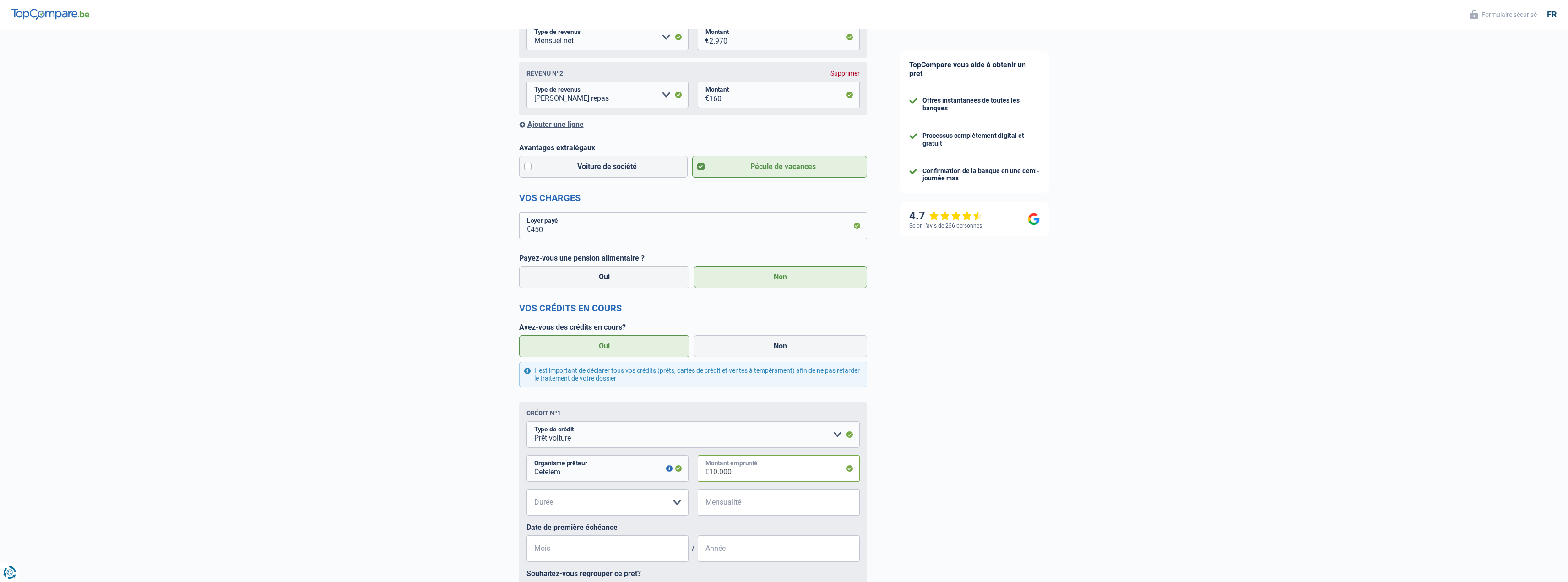
type input "10.000"
click at [608, 503] on select "12 mois 18 mois 24 mois 30 mois 36 mois 42 mois 48 mois Veuillez sélectionner u…" at bounding box center [607, 502] width 162 height 26
click at [684, 504] on select "12 mois 18 mois 24 mois 30 mois 36 mois 42 mois 48 mois Veuillez sélectionner u…" at bounding box center [607, 502] width 162 height 26
click at [678, 503] on select "12 mois 18 mois 24 mois 30 mois 36 mois 42 mois 48 mois Veuillez sélectionner u…" at bounding box center [607, 502] width 162 height 26
click at [409, 440] on div "Chance de réussite de votre simulation est de 80% 1 2 3 4 5 Rajoutez +10% en co…" at bounding box center [441, 330] width 883 height 982
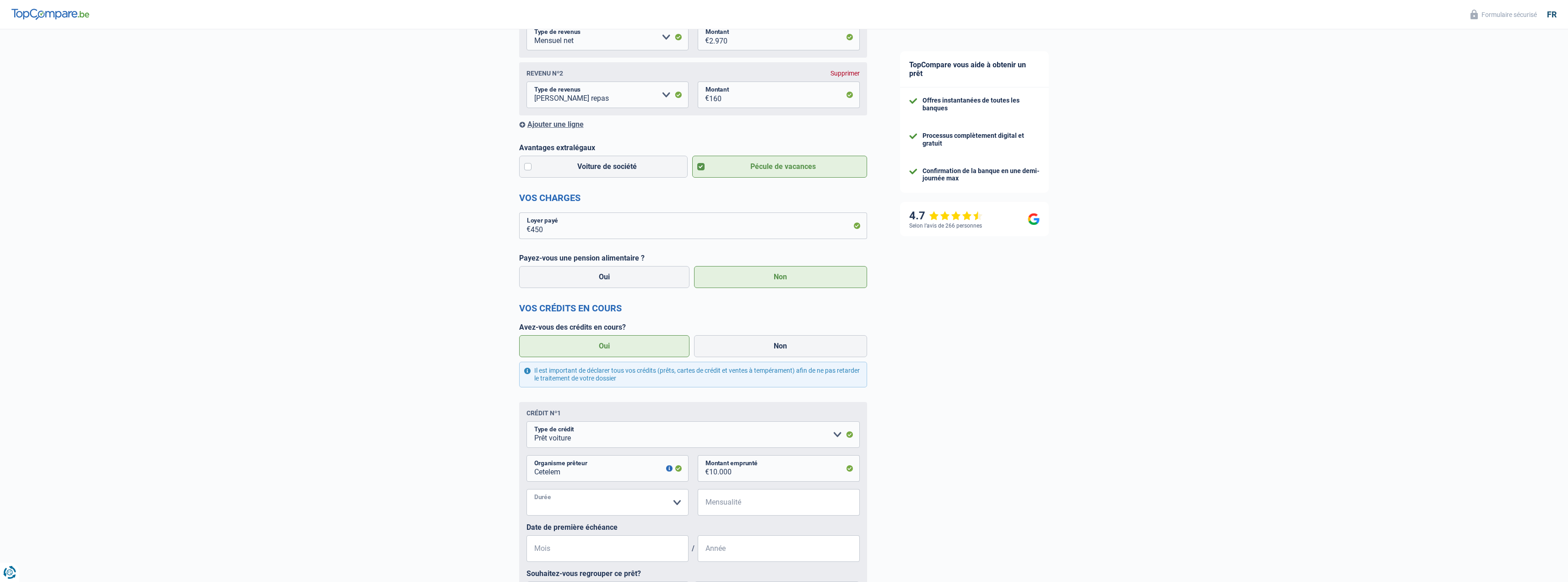
click at [583, 506] on select "12 mois 18 mois 24 mois 30 mois 36 mois 42 mois 48 mois Veuillez sélectionner u…" at bounding box center [607, 502] width 162 height 26
select select "48"
click at [526, 491] on select "12 mois 18 mois 24 mois 30 mois 36 mois 42 mois 48 mois Veuillez sélectionner u…" at bounding box center [607, 502] width 162 height 26
click at [724, 507] on input "Mensualité" at bounding box center [784, 502] width 150 height 26
click at [664, 505] on select "12 mois 18 mois 24 mois 30 mois 36 mois 42 mois 48 mois Veuillez sélectionner u…" at bounding box center [607, 502] width 162 height 26
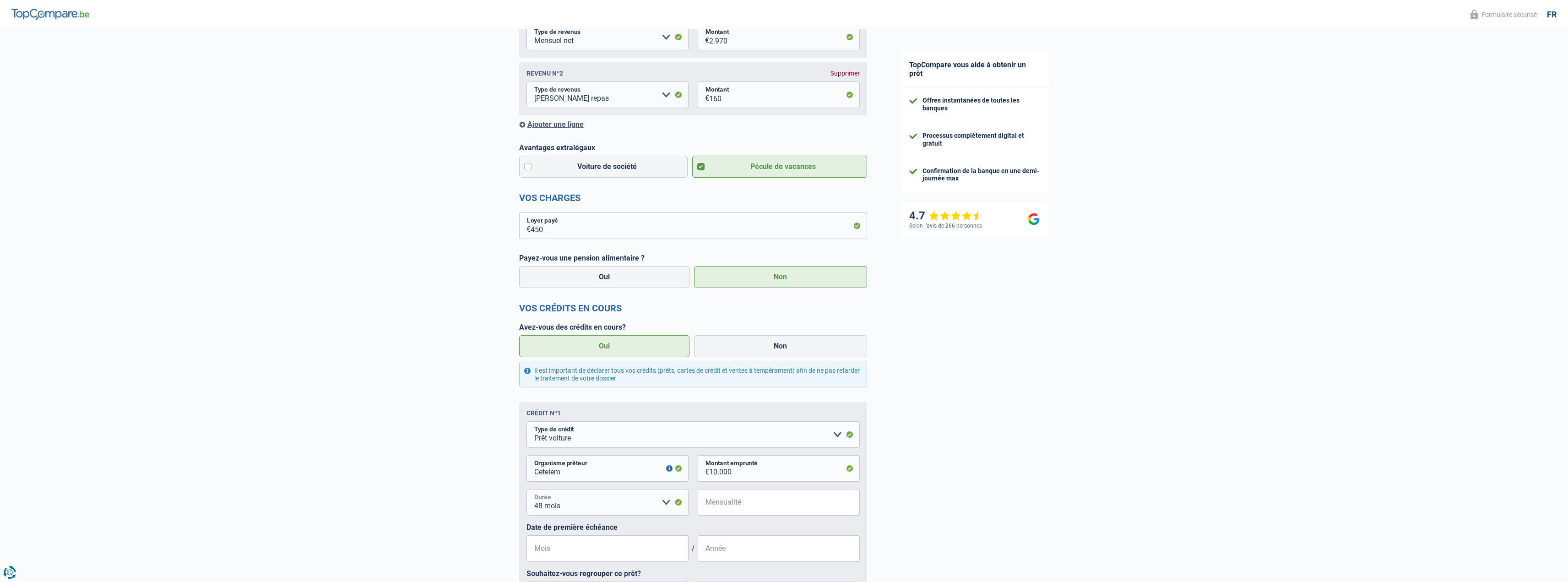
click at [562, 502] on select "12 mois 18 mois 24 mois 30 mois 36 mois 42 mois 48 mois Veuillez sélectionner u…" at bounding box center [607, 502] width 162 height 26
click at [591, 438] on select "Carte ou ouverture de crédit Prêt hypothécaire Vente à tempérament Prêt à tempé…" at bounding box center [693, 434] width 333 height 26
select select "personalLoan"
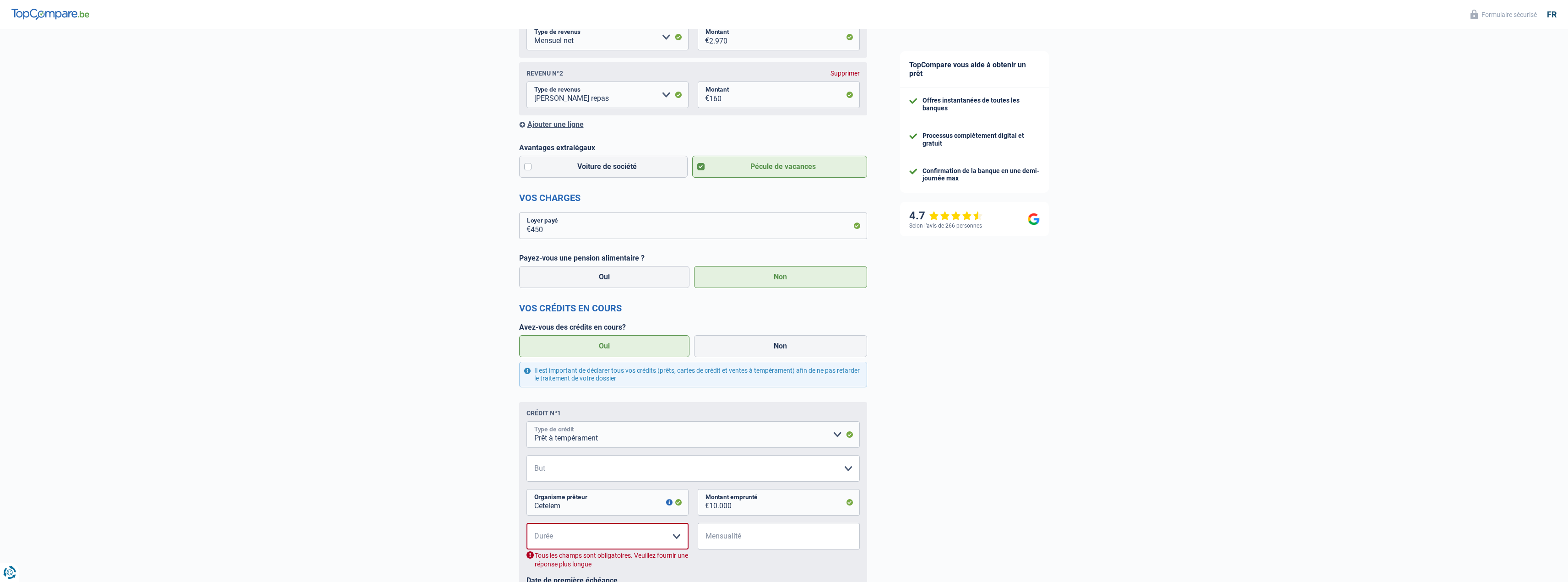
scroll to position [339, 0]
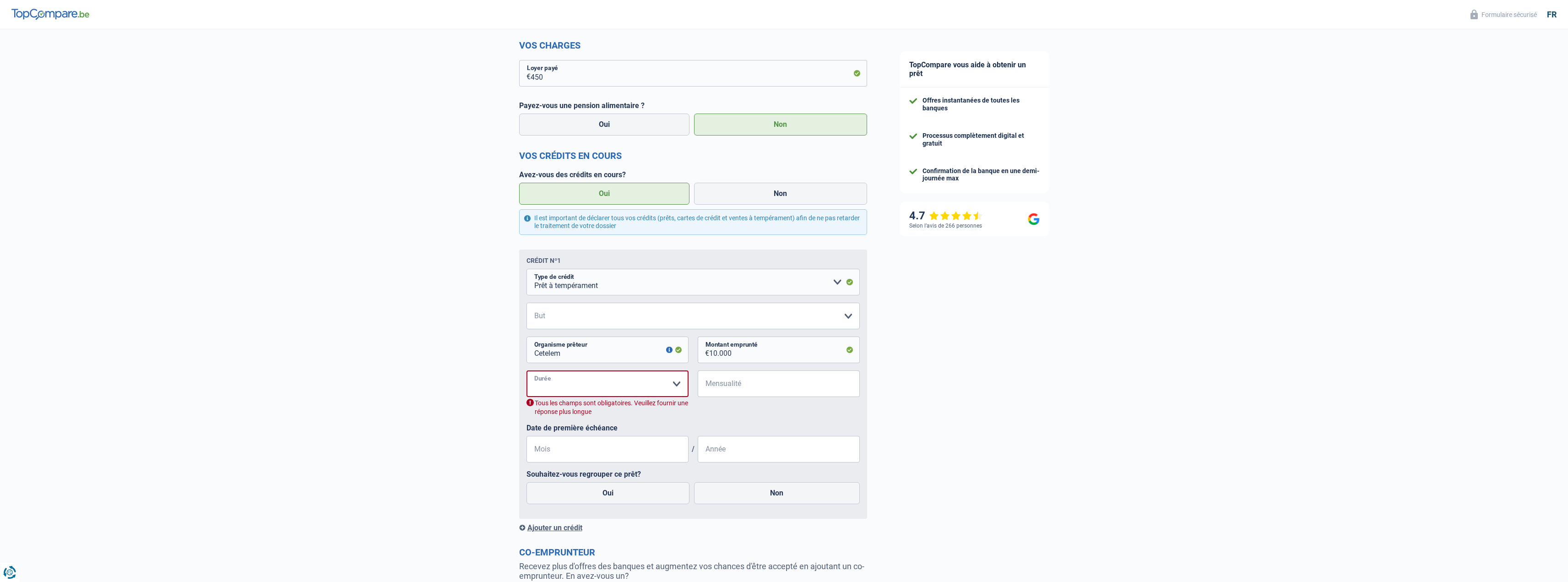
click at [622, 389] on select "12 mois 18 mois 24 mois 30 mois 36 mois 42 mois 48 mois Veuillez sélectionner u…" at bounding box center [607, 383] width 162 height 26
select select "48"
click at [526, 372] on select "12 mois 18 mois 24 mois 30 mois 36 mois 42 mois 48 mois Veuillez sélectionner u…" at bounding box center [607, 383] width 162 height 26
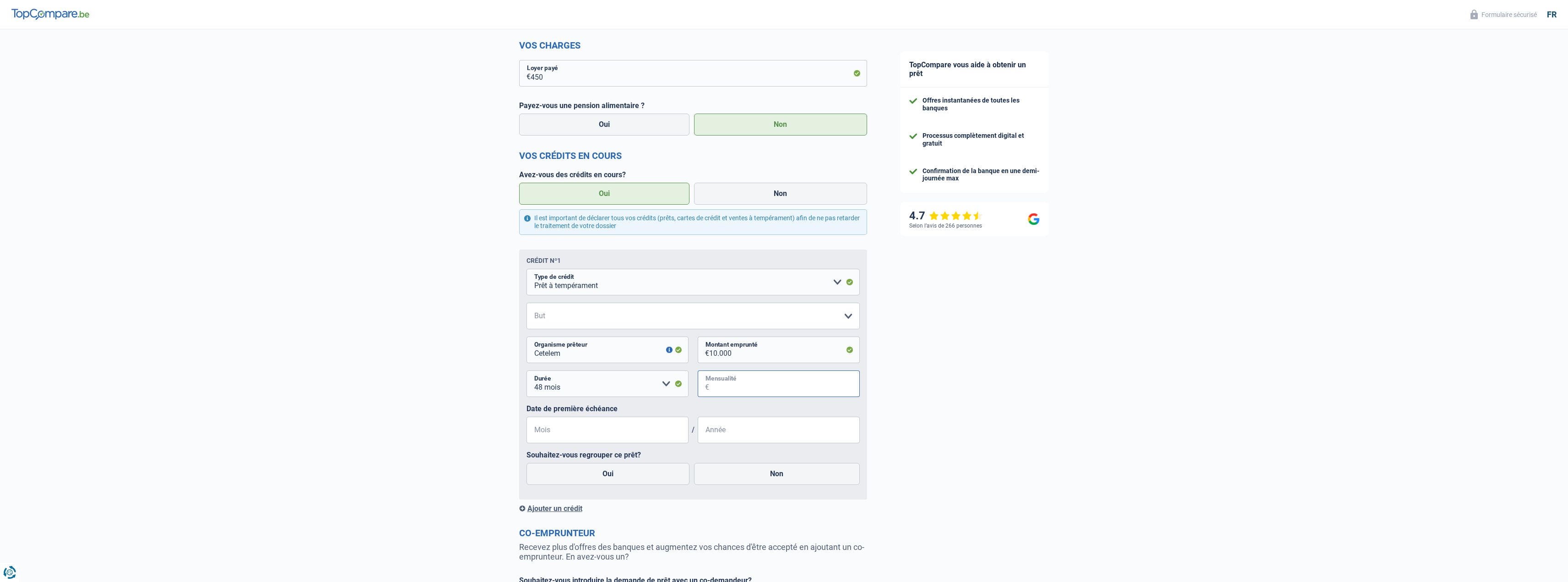
click at [725, 390] on input "Mensualité" at bounding box center [784, 383] width 150 height 26
click at [570, 360] on input "Cetelem" at bounding box center [607, 349] width 162 height 26
type input "C"
type input "Beobank"
click at [582, 388] on select "12 mois 18 mois 24 mois 30 mois 36 mois 42 mois 48 mois Veuillez sélectionner u…" at bounding box center [607, 383] width 162 height 26
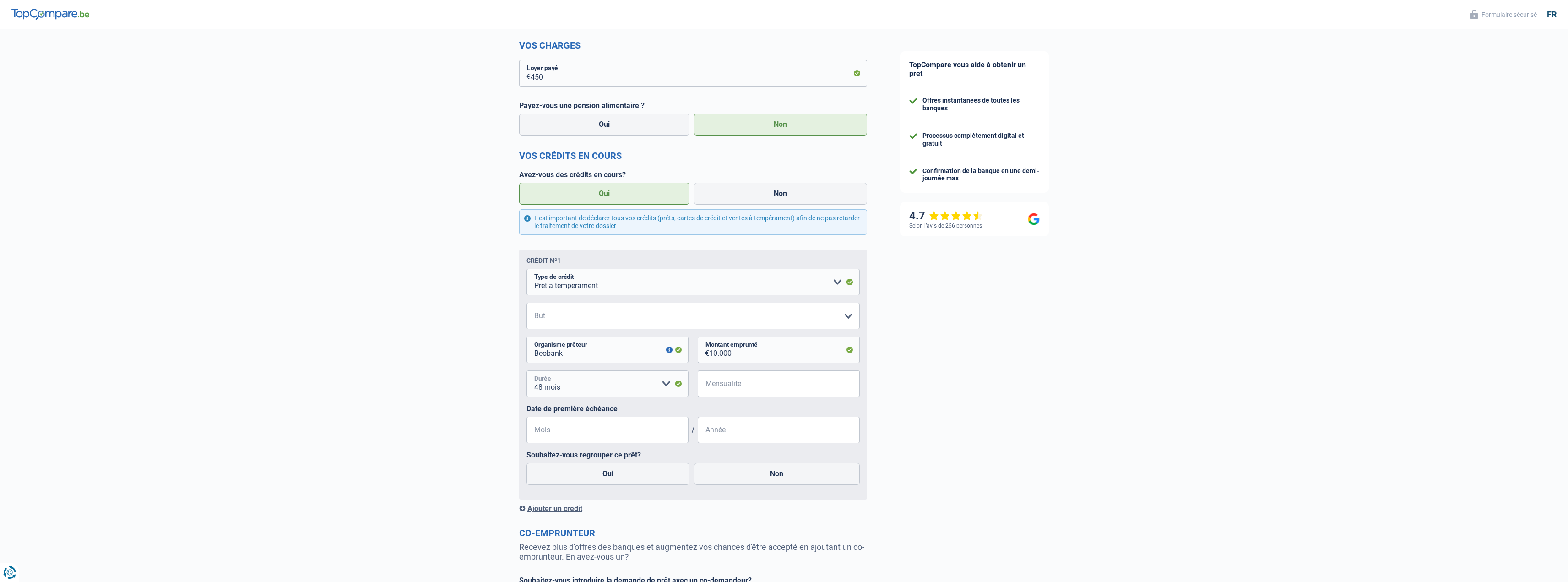
click at [526, 372] on select "12 mois 18 mois 24 mois 30 mois 36 mois 42 mois 48 mois Veuillez sélectionner u…" at bounding box center [607, 383] width 162 height 26
click at [731, 390] on input "Mensualité" at bounding box center [784, 383] width 150 height 26
type input "238"
click at [586, 423] on input "Mois" at bounding box center [607, 429] width 162 height 26
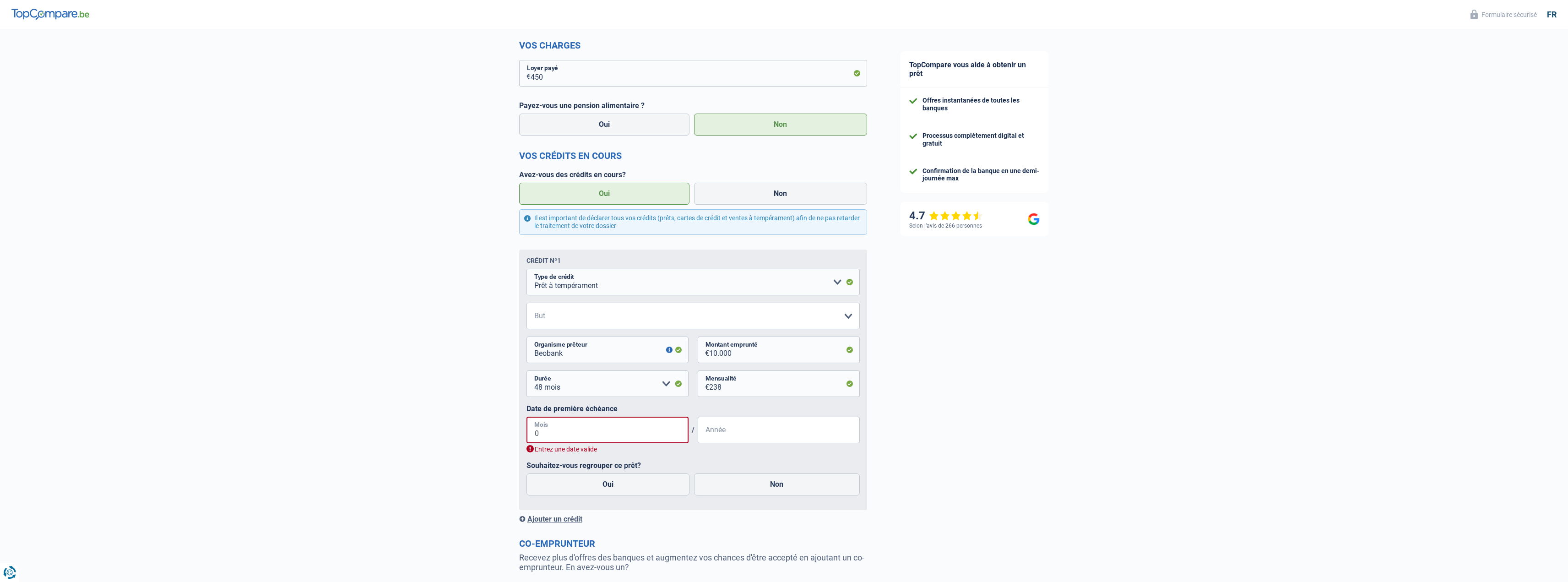
type input "05"
drag, startPoint x: 718, startPoint y: 433, endPoint x: 699, endPoint y: 435, distance: 19.1
click at [702, 435] on input "08" at bounding box center [778, 429] width 162 height 26
type input "2025"
click at [1065, 391] on div "TopCompare vous aide à obtenir un prêt Offres instantanées de toutes les banque…" at bounding box center [1226, 198] width 685 height 1015
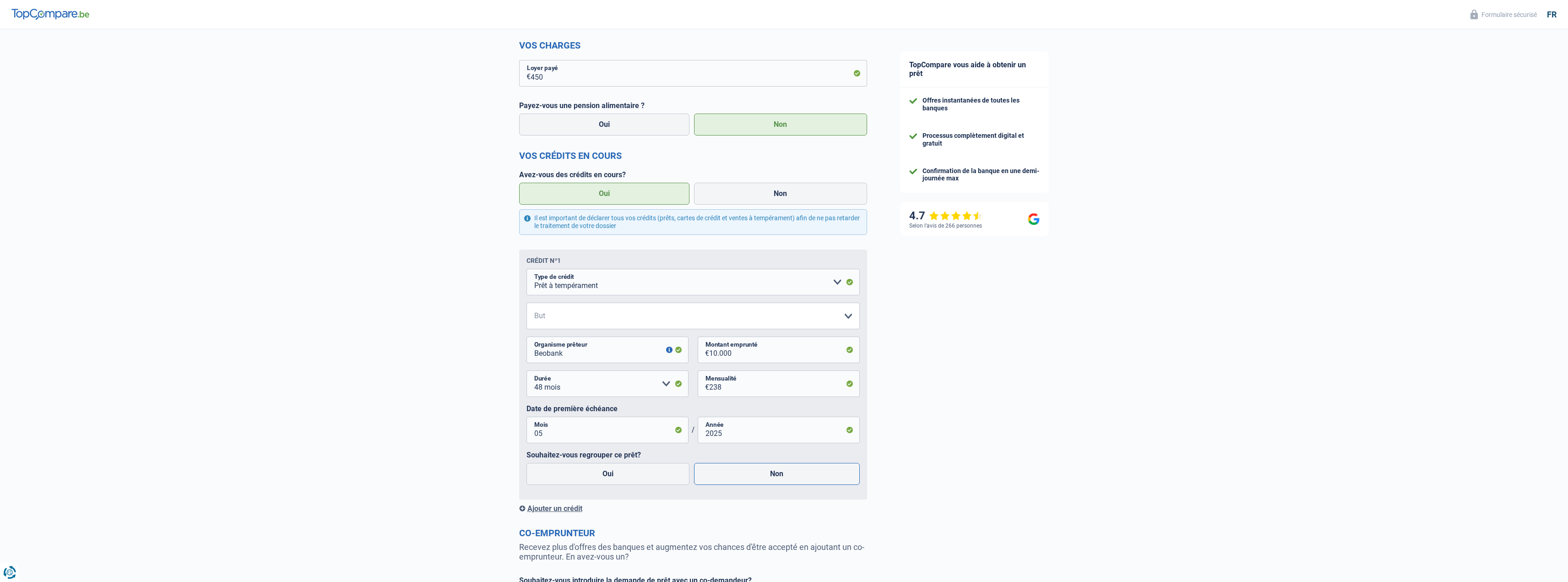
click at [787, 470] on label "Non" at bounding box center [776, 474] width 166 height 22
click at [787, 470] on input "Non" at bounding box center [776, 474] width 166 height 22
radio input "true"
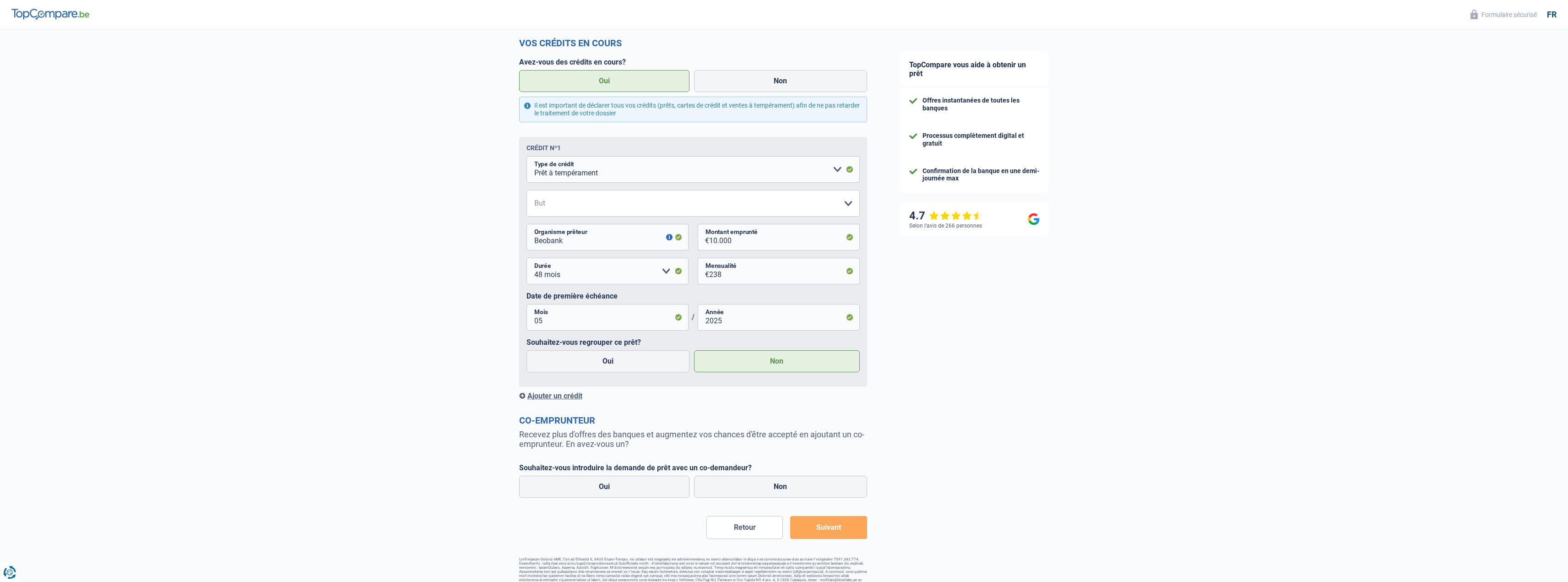
scroll to position [465, 0]
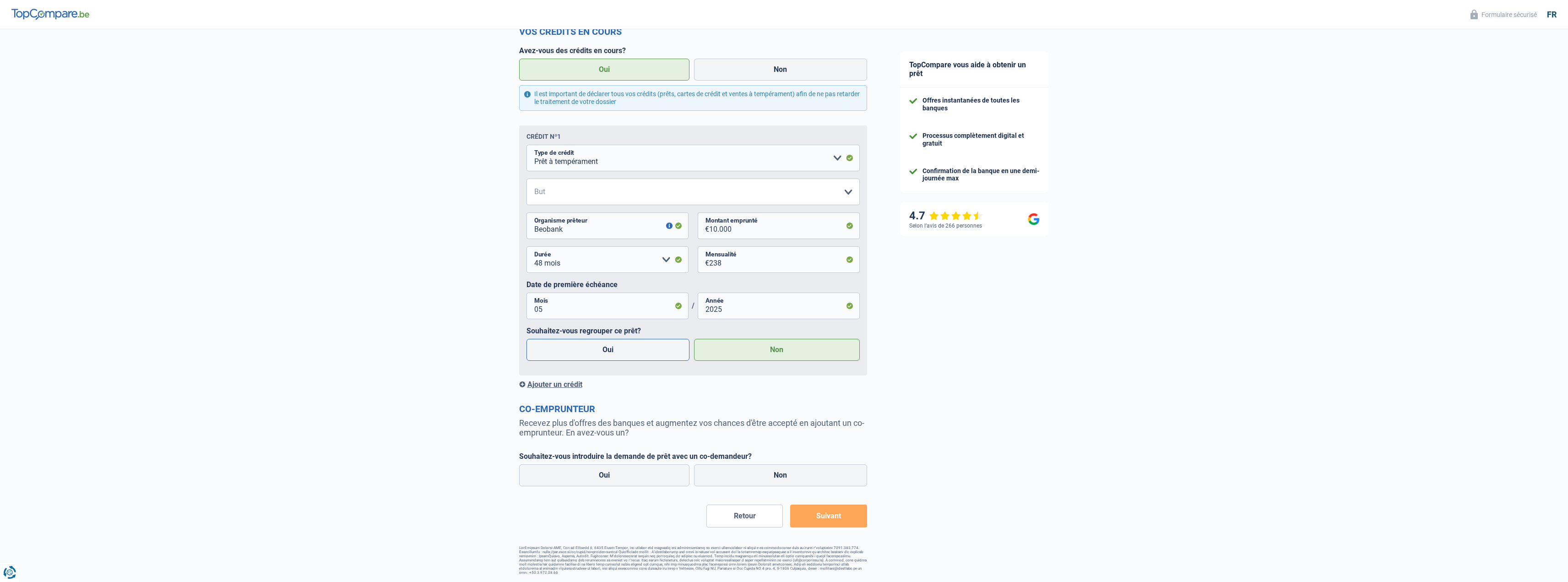
click at [609, 350] on label "Oui" at bounding box center [608, 350] width 163 height 22
click at [609, 350] on input "Oui" at bounding box center [608, 350] width 163 height 22
radio input "true"
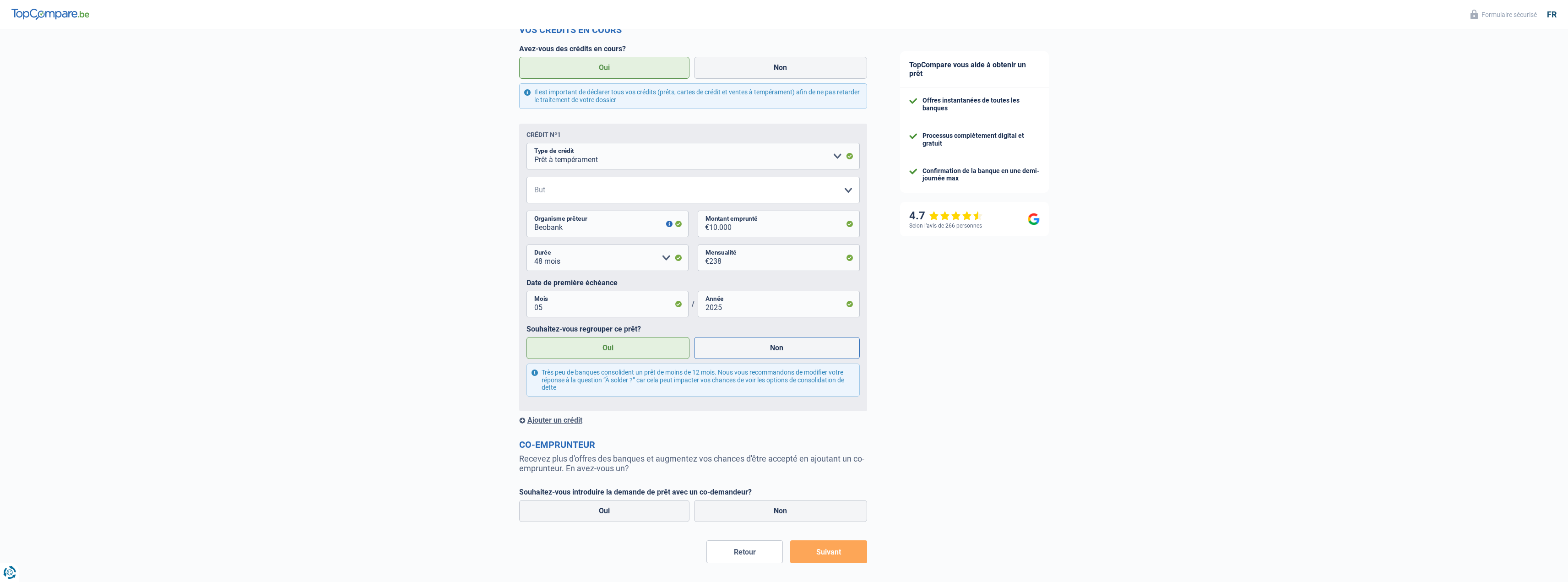
click at [771, 350] on label "Non" at bounding box center [776, 348] width 166 height 22
click at [771, 350] on input "Non" at bounding box center [776, 348] width 166 height 22
radio input "true"
radio input "false"
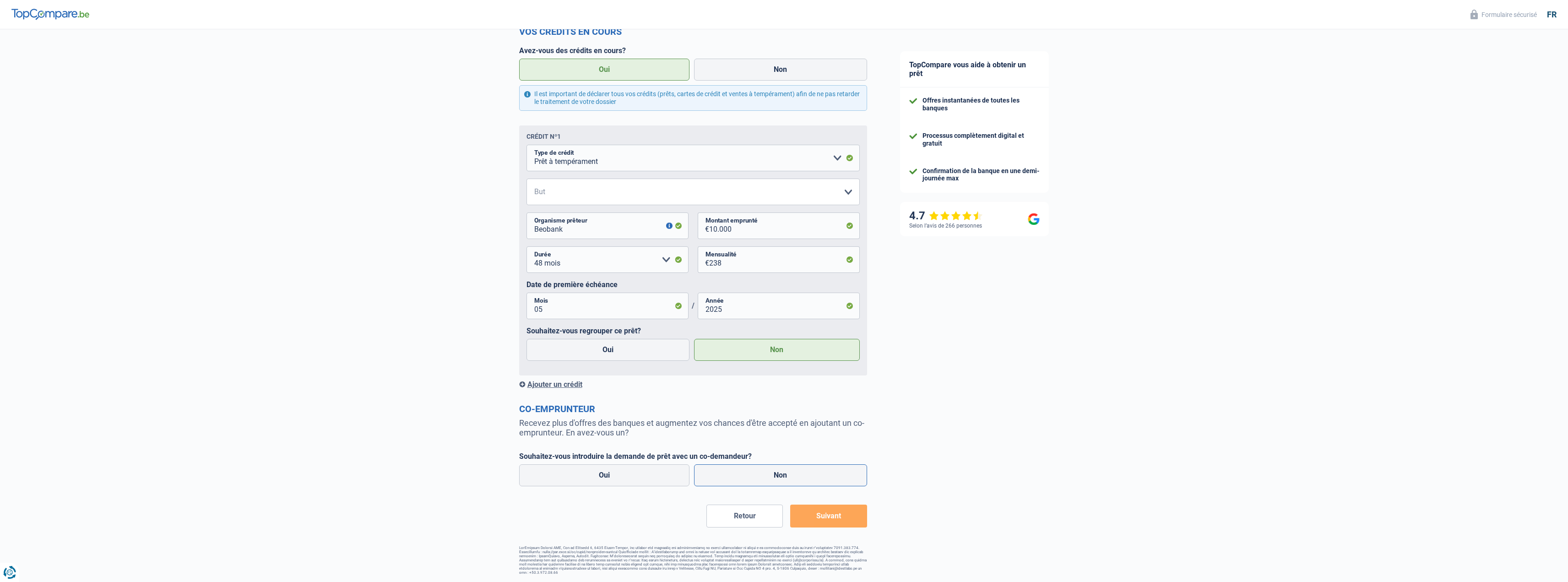
click at [762, 473] on label "Non" at bounding box center [780, 475] width 173 height 22
click at [762, 473] on input "Non" at bounding box center [780, 475] width 173 height 22
radio input "true"
click at [838, 520] on button "Suivant" at bounding box center [828, 515] width 76 height 23
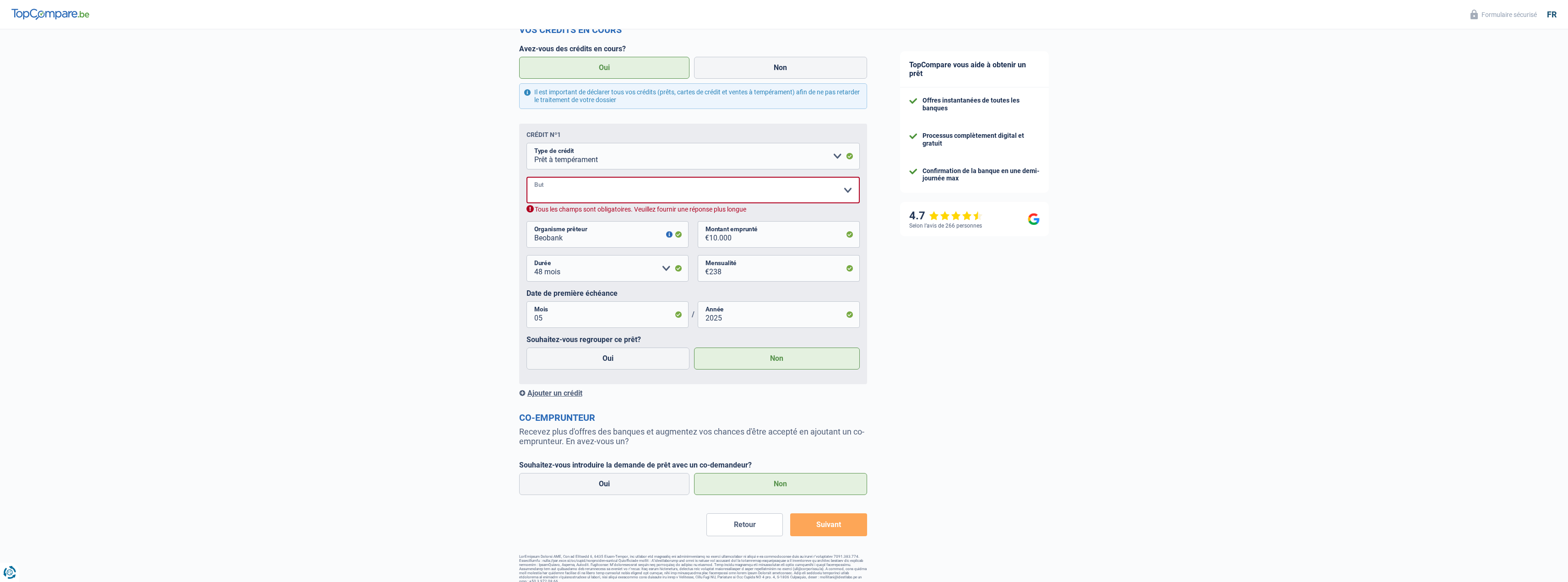
click at [550, 191] on select "Confort maison: meubles, textile, peinture, électroménager, outillage non-profe…" at bounding box center [693, 190] width 333 height 26
click at [446, 269] on div "Chance de réussite de votre simulation est de 80% 1 2 3 4 5 Rajoutez +10% en co…" at bounding box center [441, 74] width 883 height 1026
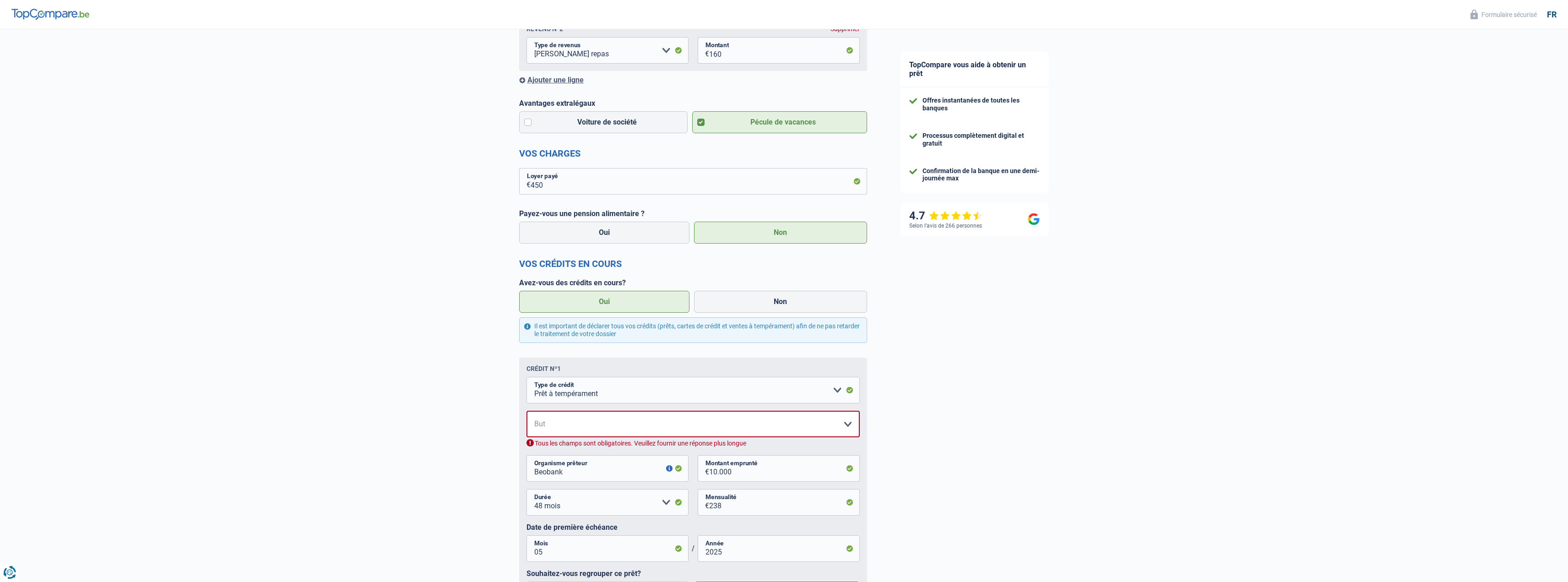
scroll to position [312, 0]
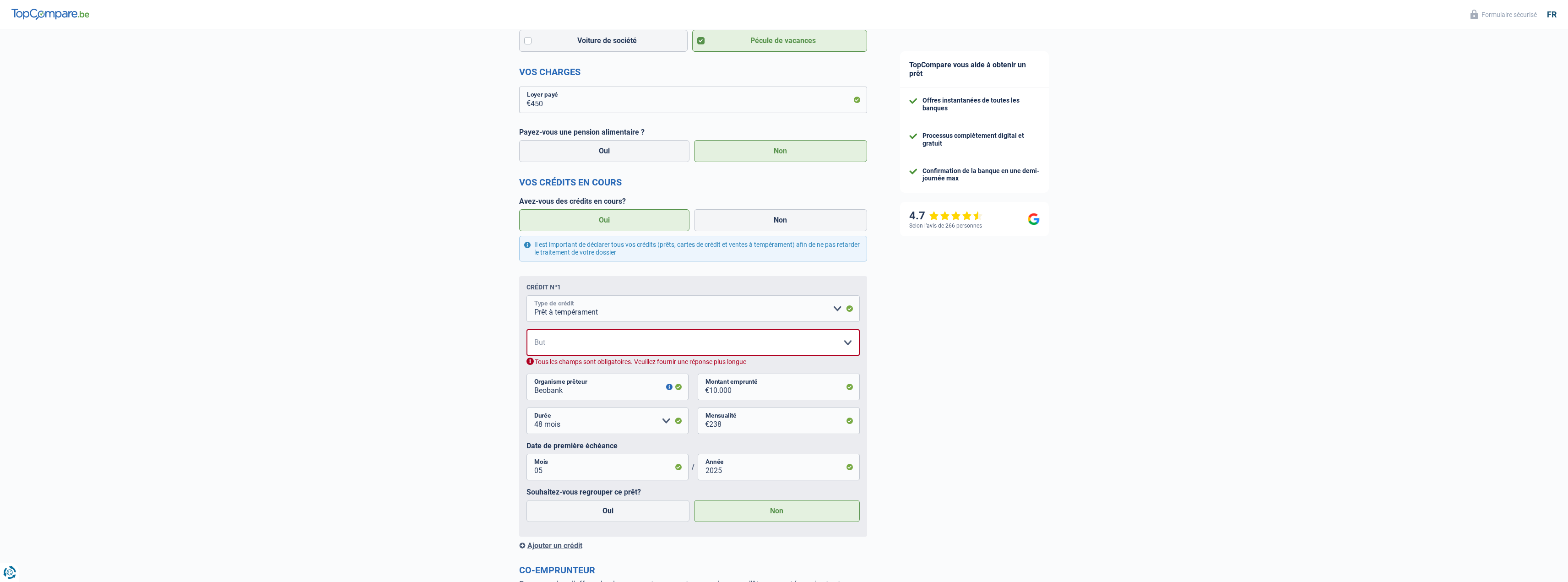
click at [836, 312] on select "Carte ou ouverture de crédit Prêt hypothécaire Vente à tempérament Prêt à tempé…" at bounding box center [693, 308] width 333 height 26
select select "carLoan"
click at [526, 297] on select "Carte ou ouverture de crédit Prêt hypothécaire Vente à tempérament Prêt à tempé…" at bounding box center [693, 308] width 333 height 26
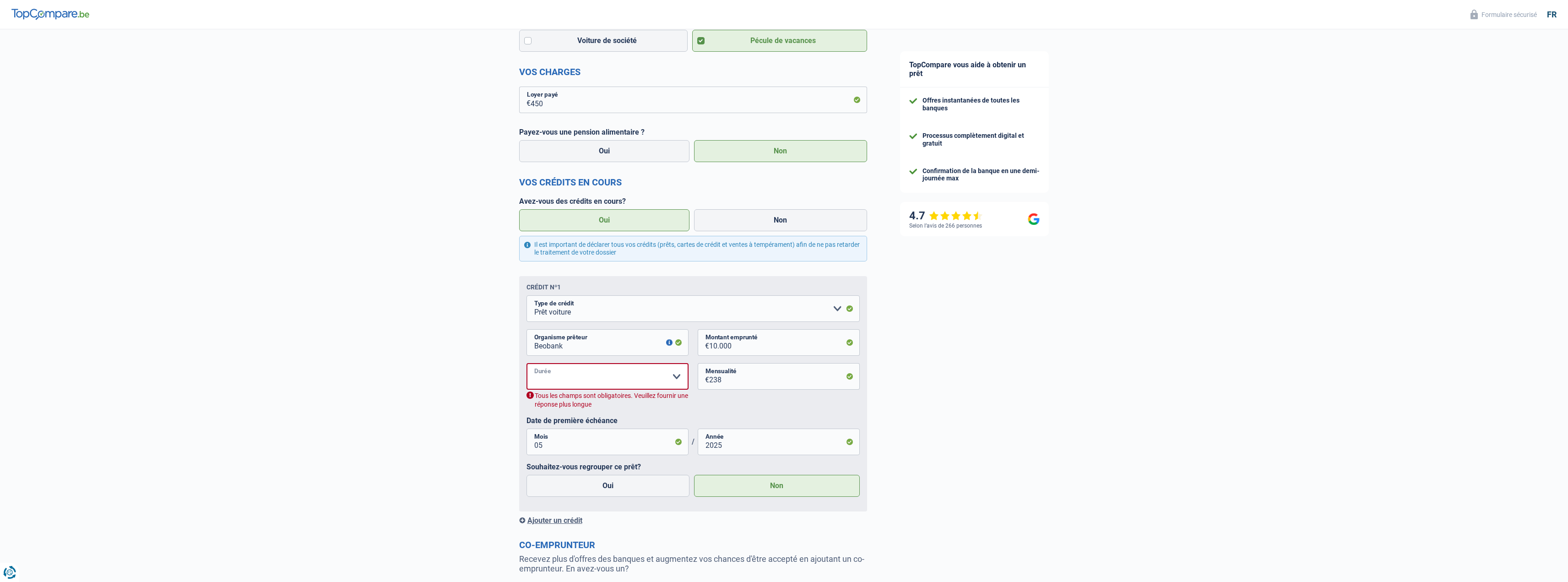
click at [556, 378] on select "12 mois 18 mois 24 mois 30 mois 36 mois 42 mois 48 mois Veuillez sélectionner u…" at bounding box center [607, 376] width 162 height 26
select select "48"
click at [526, 365] on select "12 mois 18 mois 24 mois 30 mois 36 mois 42 mois 48 mois Veuillez sélectionner u…" at bounding box center [607, 376] width 162 height 26
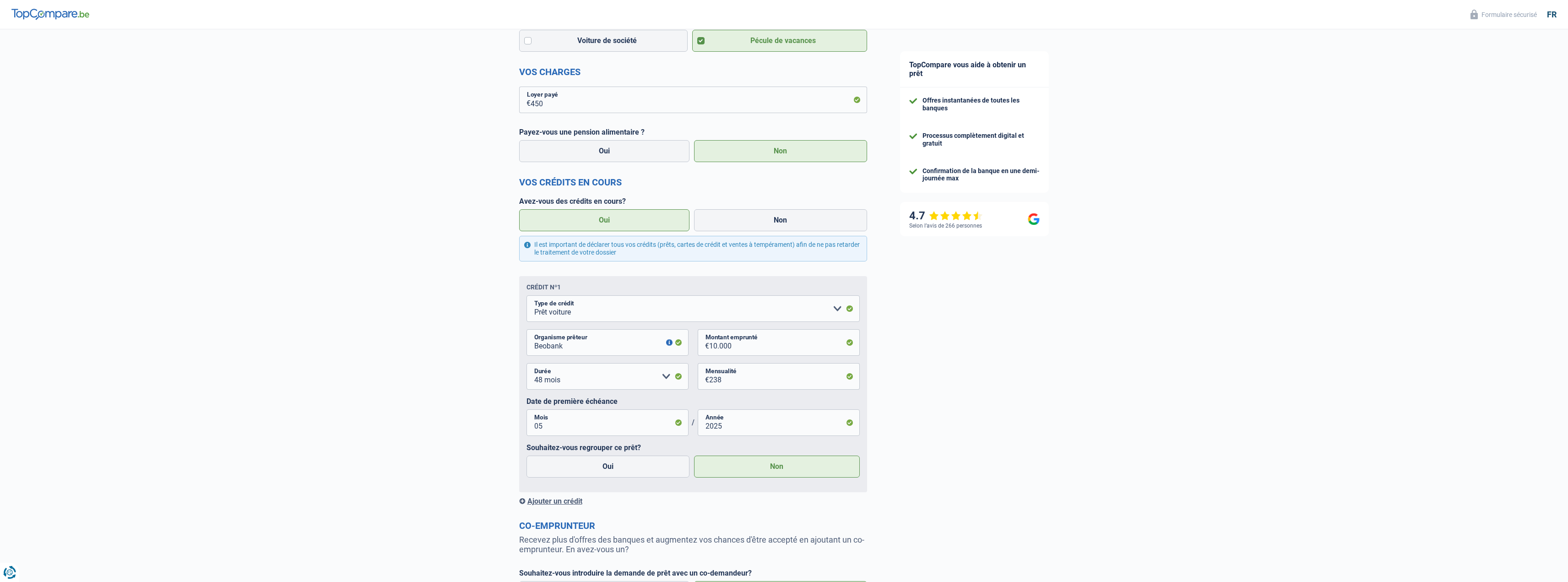
click at [415, 392] on div "Chance de réussite de votre simulation est de 80% 1 2 3 4 5 Rajoutez +10% en co…" at bounding box center [441, 204] width 883 height 982
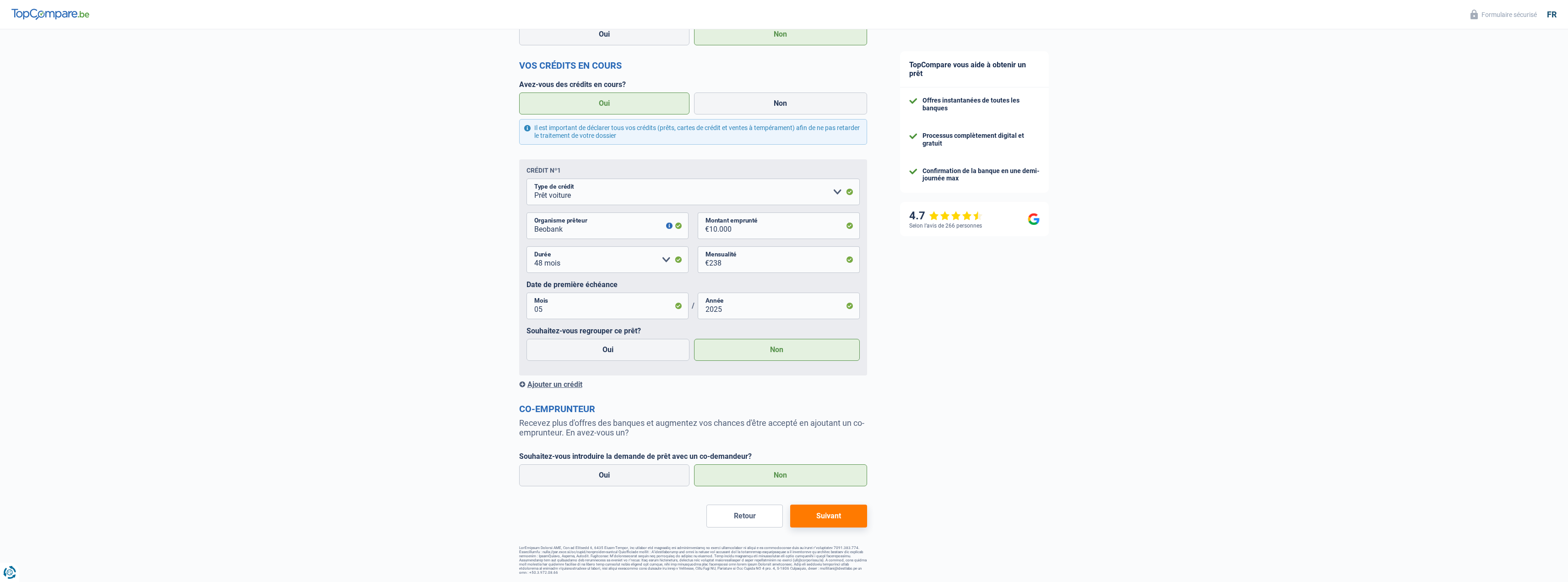
scroll to position [431, 0]
click at [825, 517] on button "Suivant" at bounding box center [828, 515] width 76 height 23
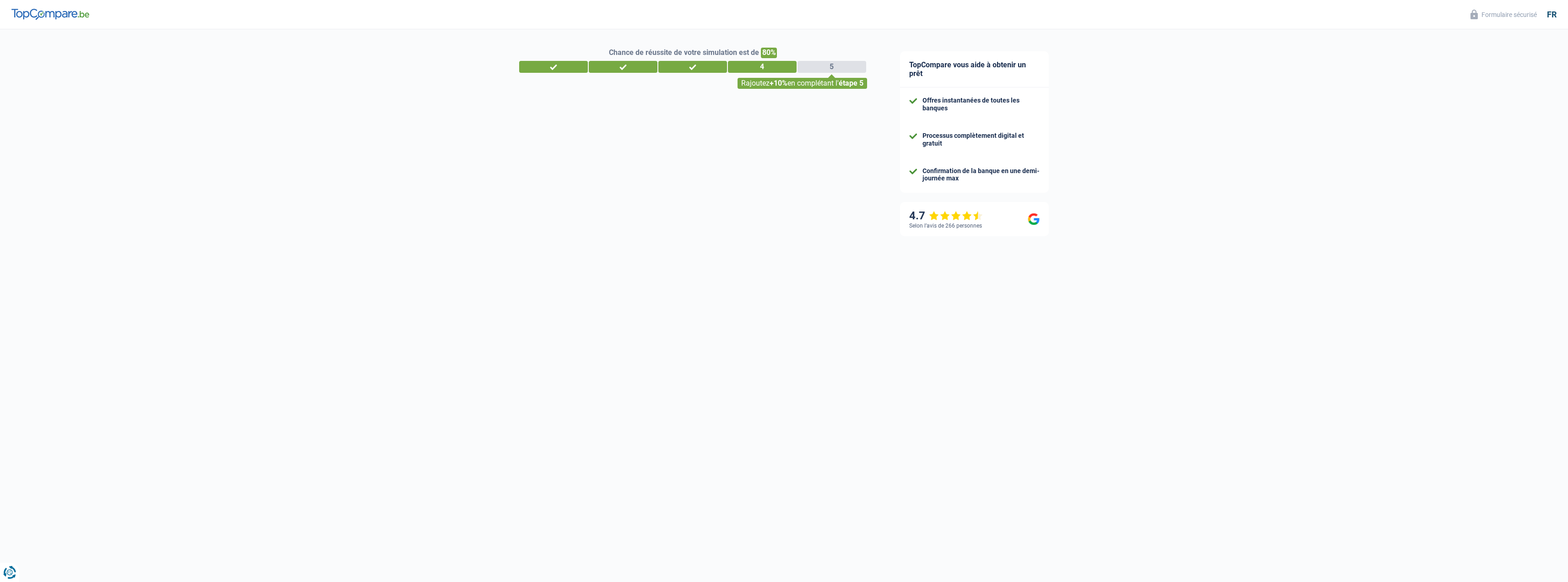
select select "120"
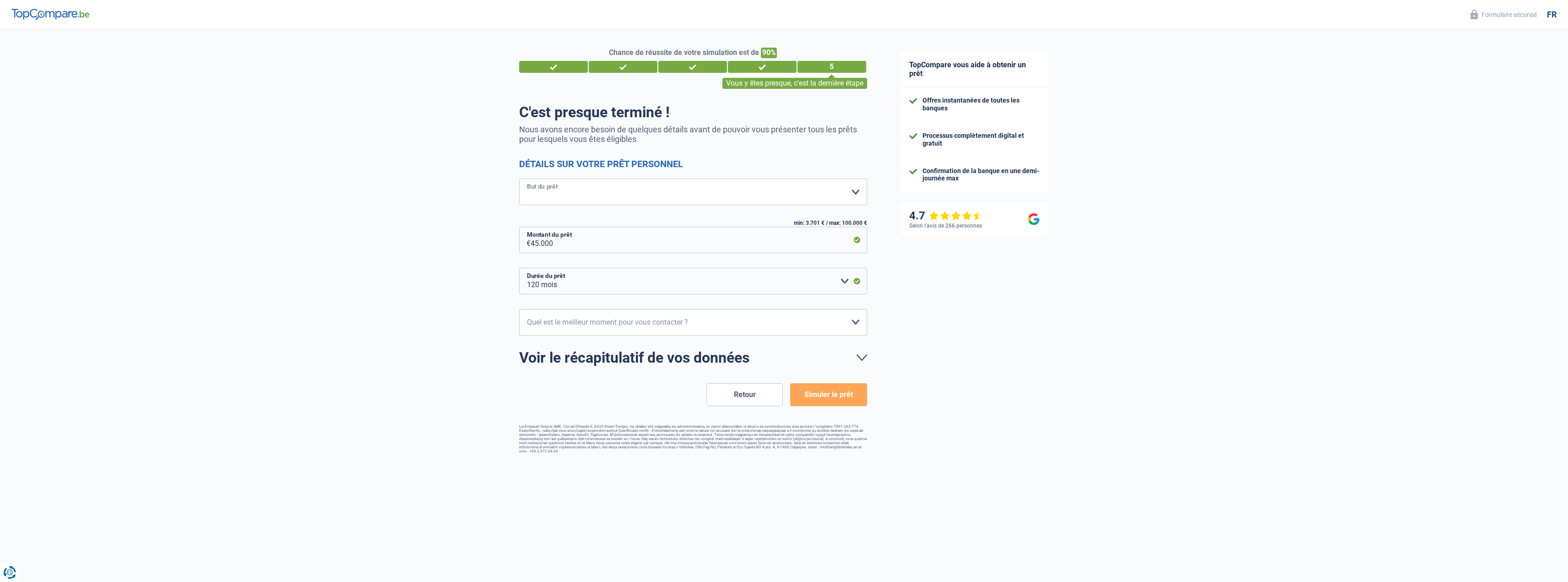
click at [532, 186] on select "Confort maison: meubles, textile, peinture, électroménager, outillage non-profe…" at bounding box center [693, 191] width 348 height 26
select select "familyEvent"
click at [519, 180] on select "Confort maison: meubles, textile, peinture, électroménager, outillage non-profe…" at bounding box center [693, 191] width 348 height 26
click at [534, 319] on select "10h-12h 12h-14h 14h-16h 16h-18h Veuillez sélectionner une option" at bounding box center [693, 322] width 348 height 26
select select "10-12"
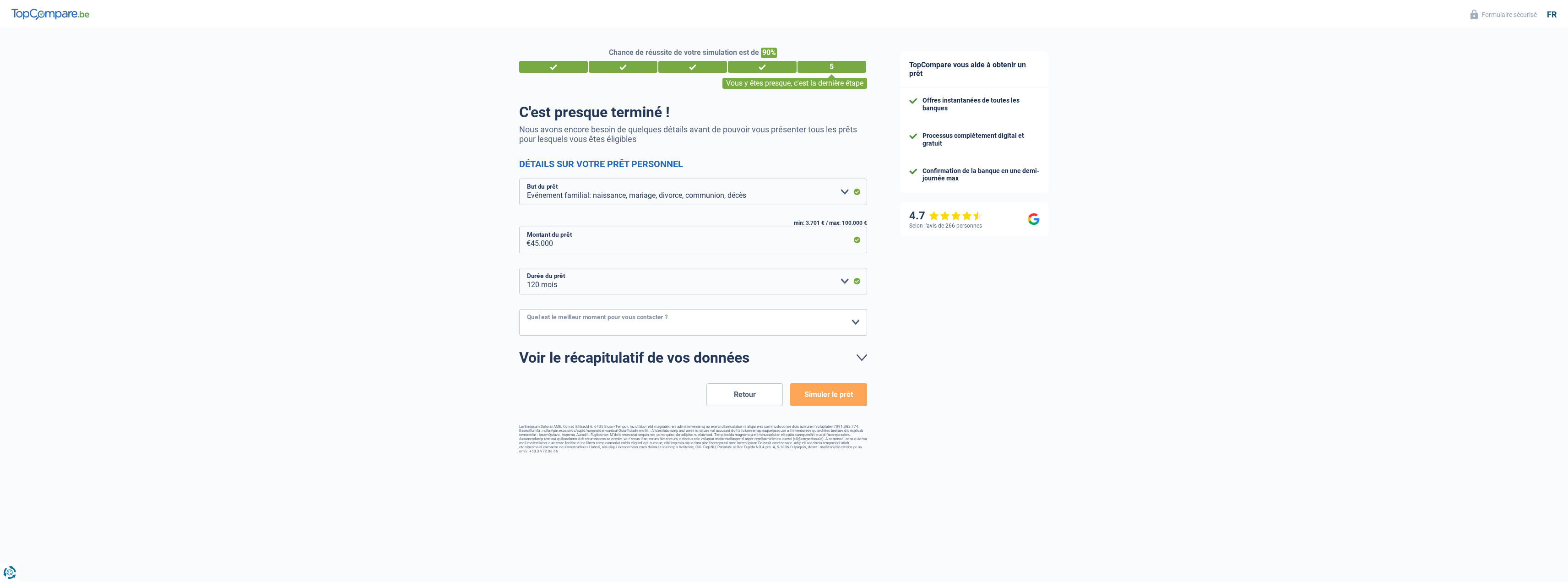
click at [519, 309] on select "10h-12h 12h-14h 14h-16h 16h-18h Veuillez sélectionner une option" at bounding box center [693, 322] width 348 height 26
click at [832, 396] on button "Simuler le prêt" at bounding box center [828, 394] width 76 height 23
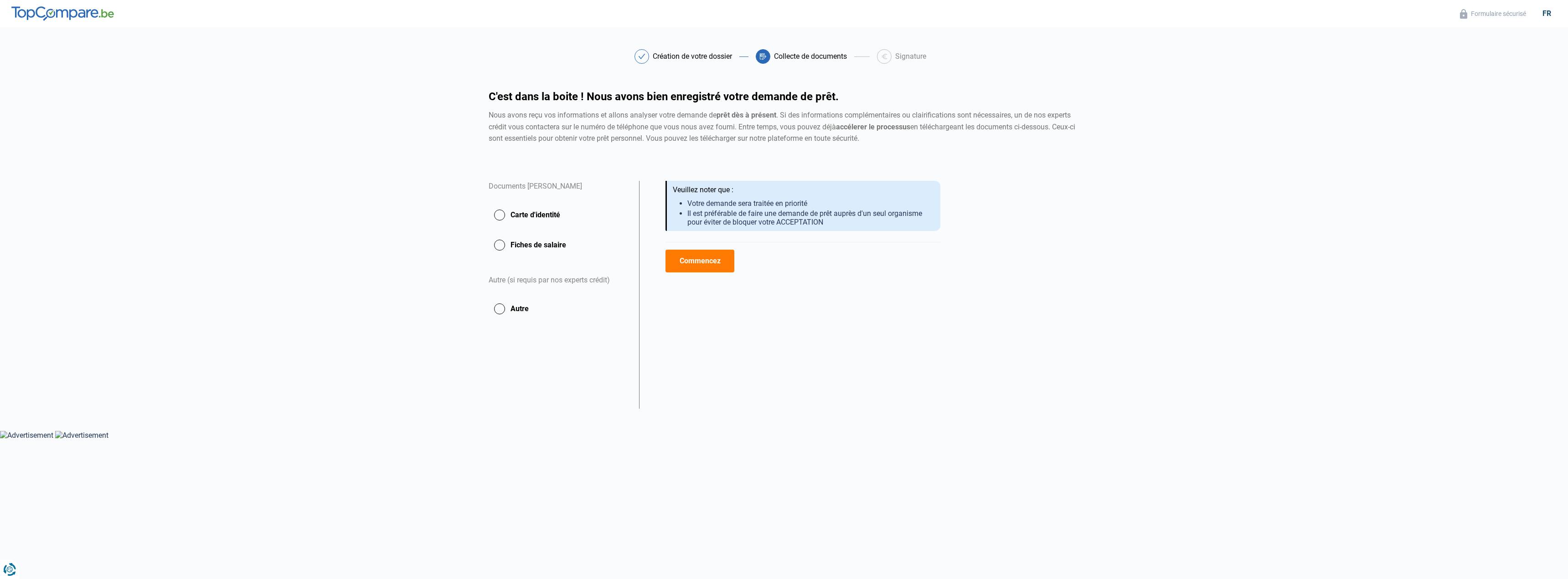
click at [500, 215] on button "Carte d'identité" at bounding box center [558, 215] width 139 height 23
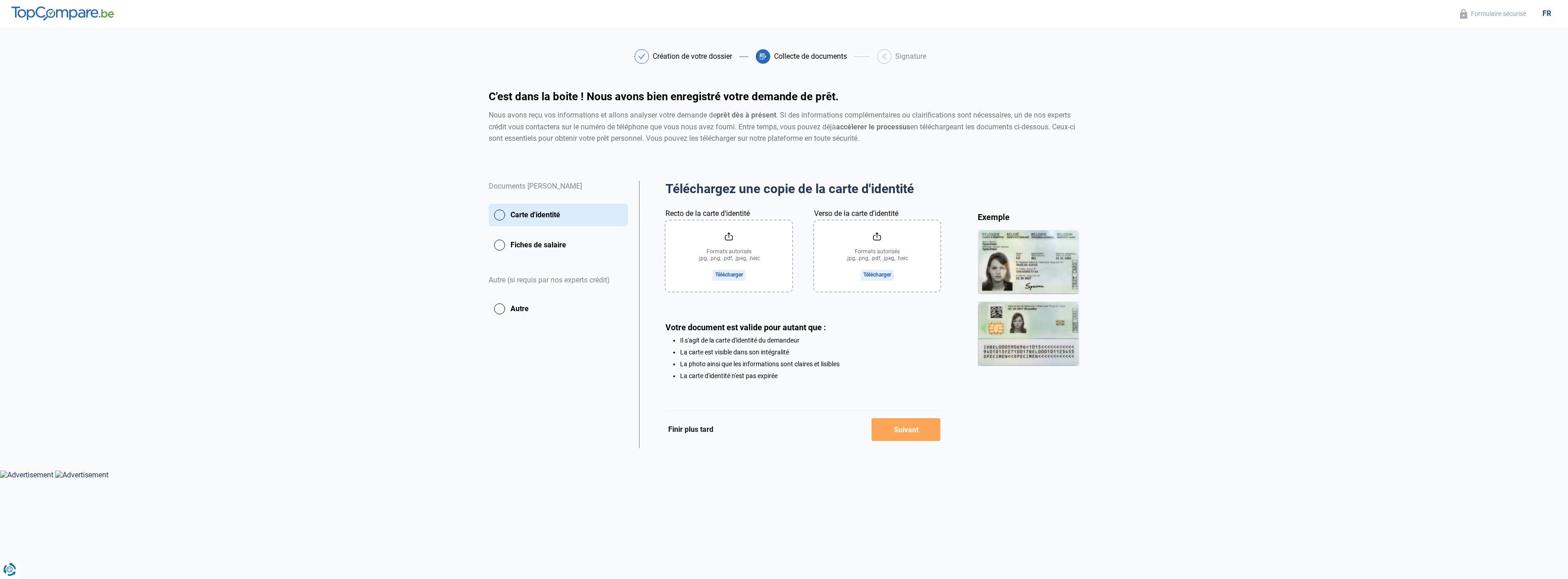
click at [728, 272] on input "Recto de la carte d'identité" at bounding box center [728, 255] width 126 height 71
click at [684, 429] on button "Finir plus tard" at bounding box center [690, 429] width 51 height 12
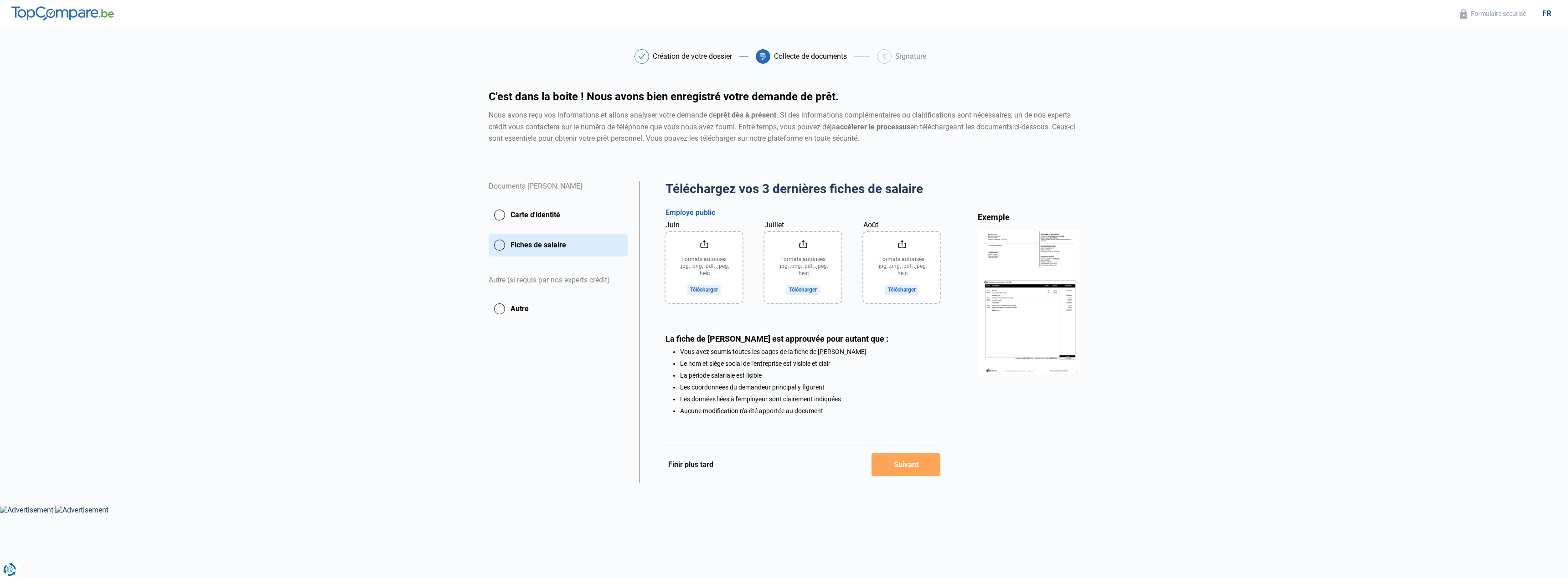
click at [687, 465] on button "Finir plus tard" at bounding box center [690, 464] width 51 height 12
